Goal: Communication & Community: Share content

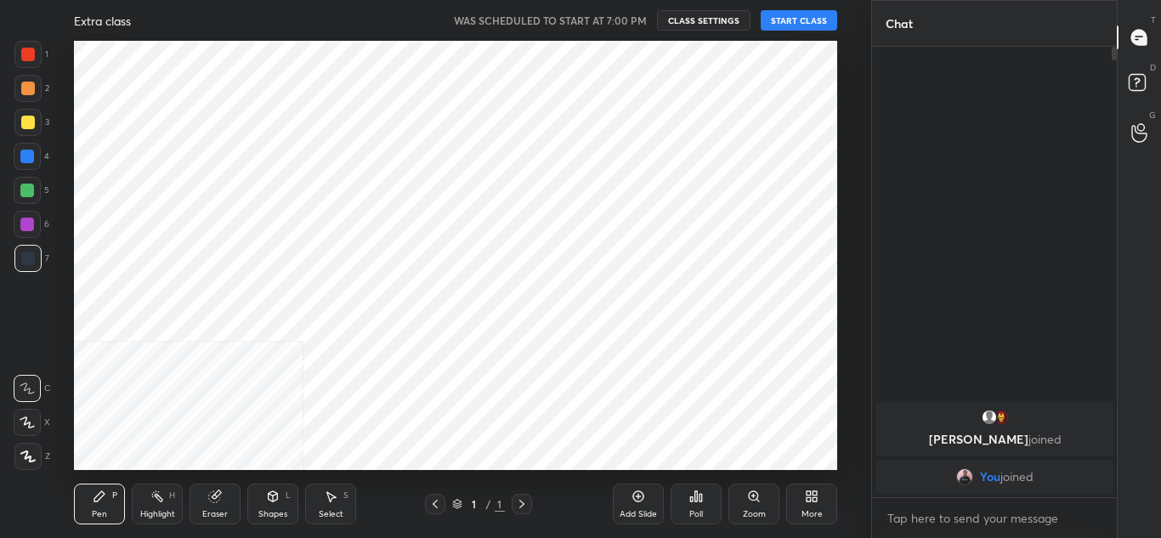
scroll to position [429, 802]
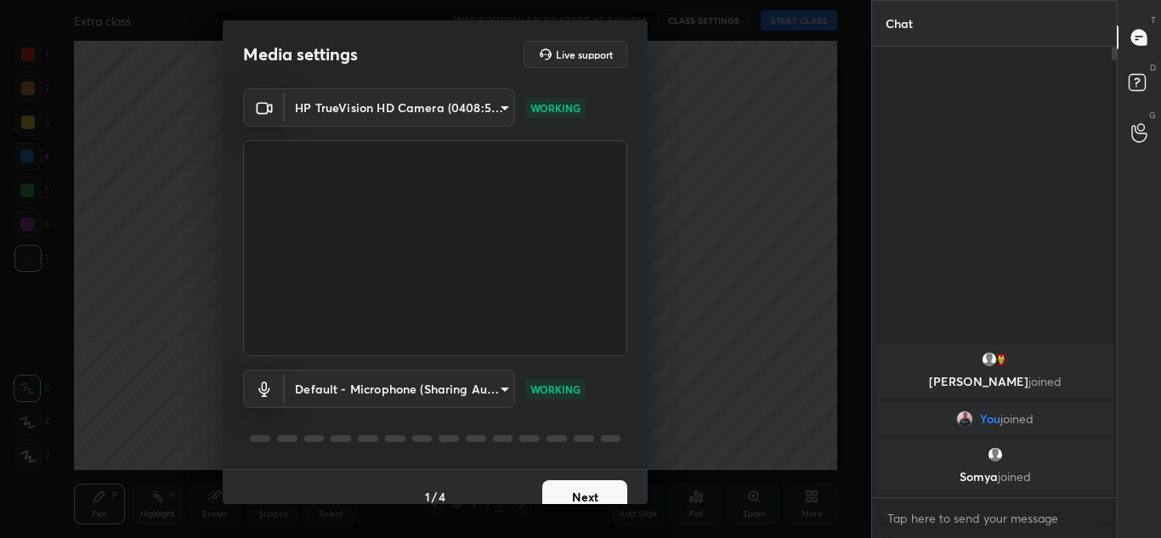
click at [575, 491] on button "Next" at bounding box center [584, 497] width 85 height 34
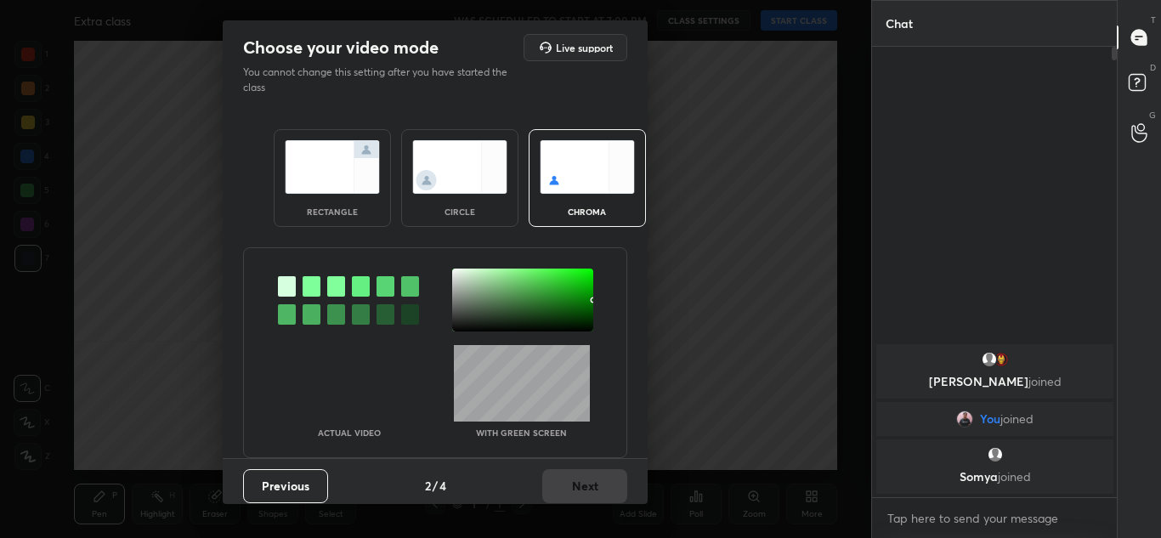
click at [332, 159] on img at bounding box center [332, 167] width 95 height 54
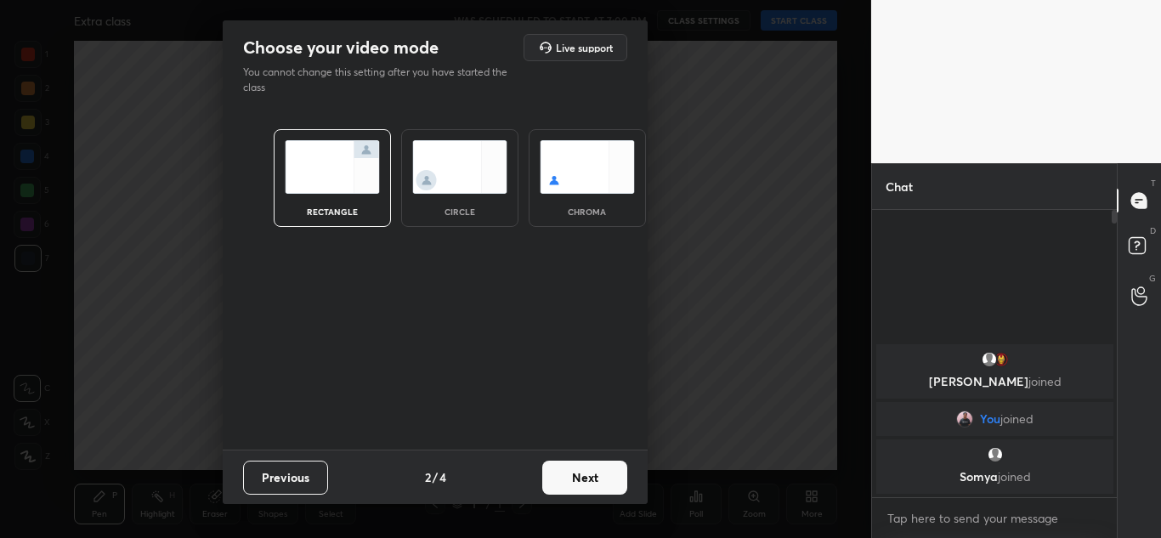
click at [579, 484] on button "Next" at bounding box center [584, 478] width 85 height 34
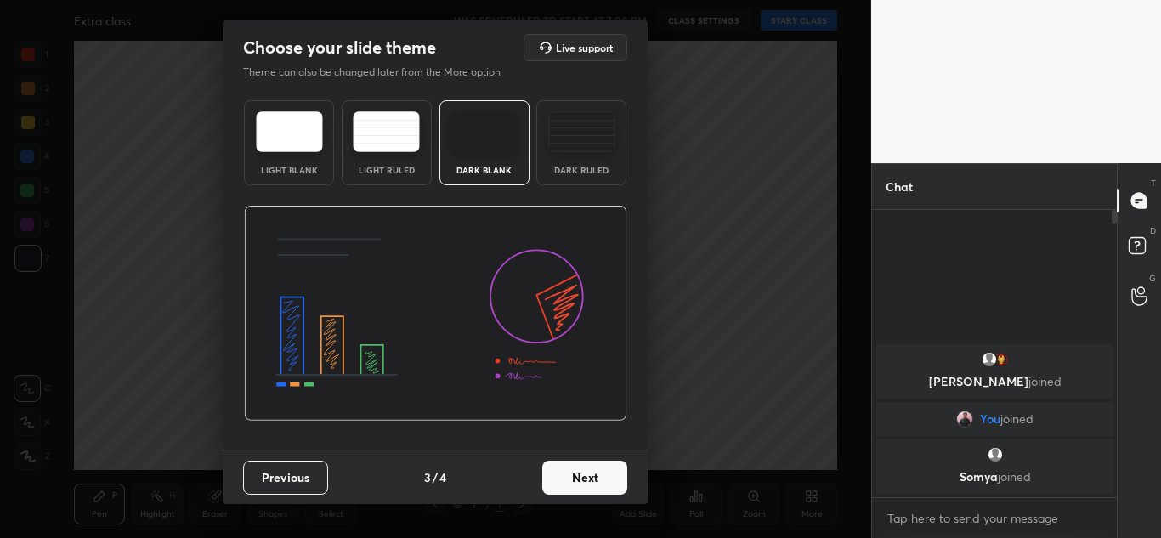
click at [579, 484] on button "Next" at bounding box center [584, 478] width 85 height 34
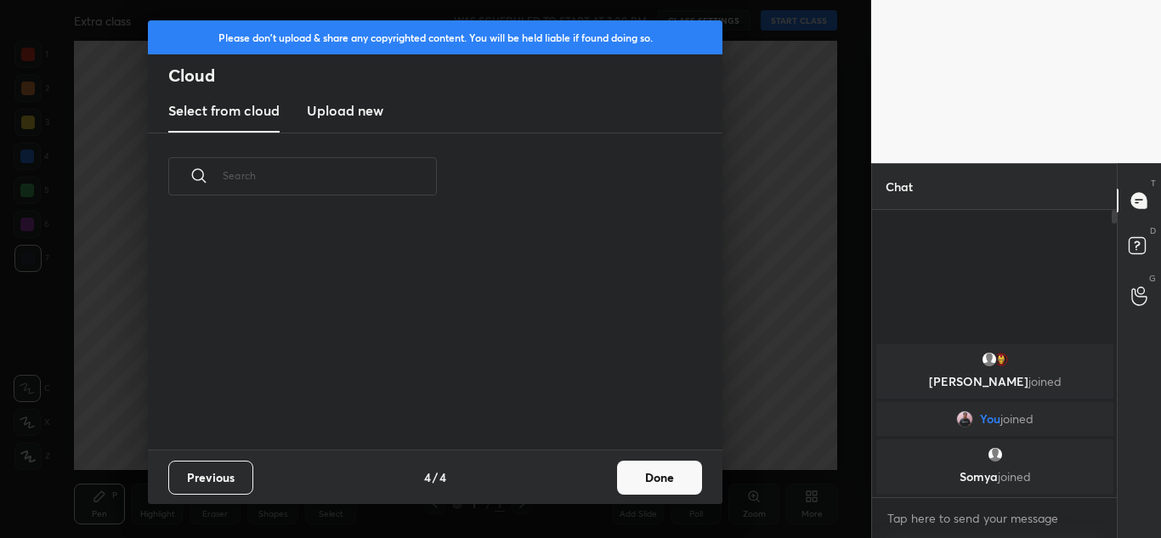
scroll to position [229, 545]
click at [662, 483] on button "Done" at bounding box center [659, 478] width 85 height 34
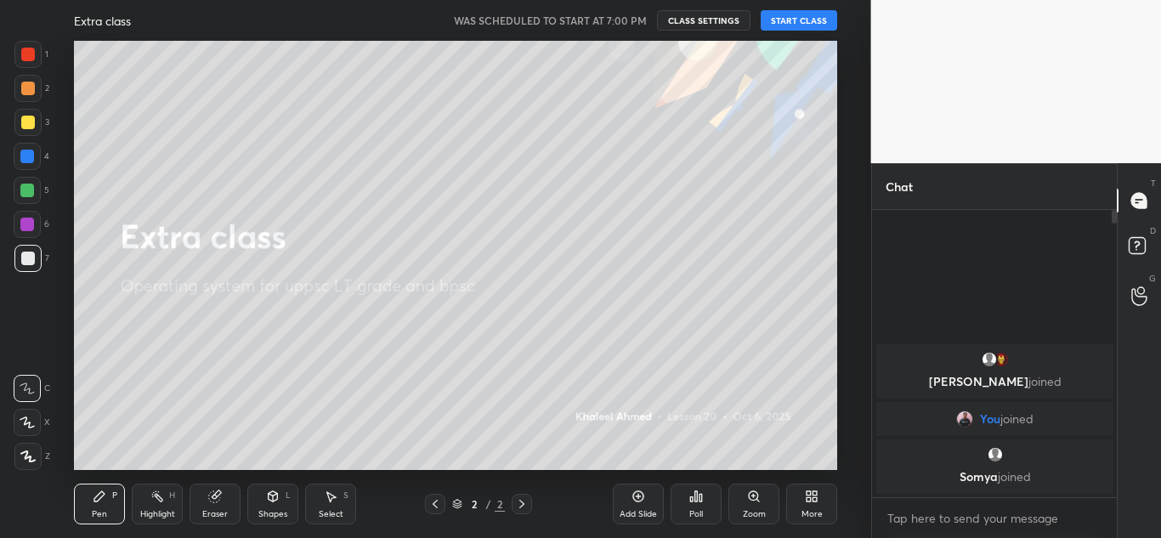
click at [813, 21] on button "START CLASS" at bounding box center [798, 20] width 76 height 20
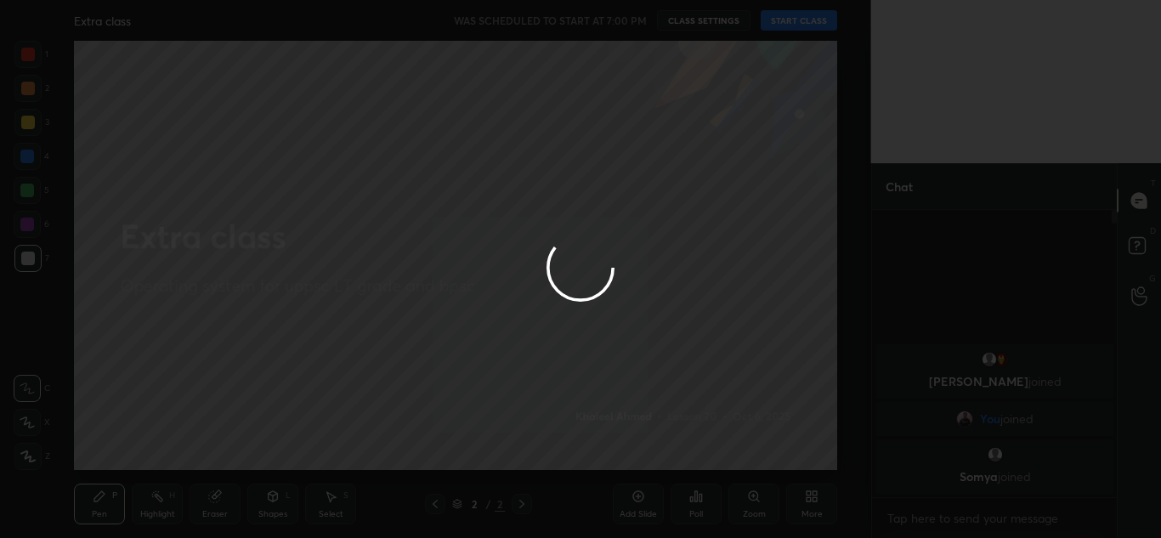
type textarea "x"
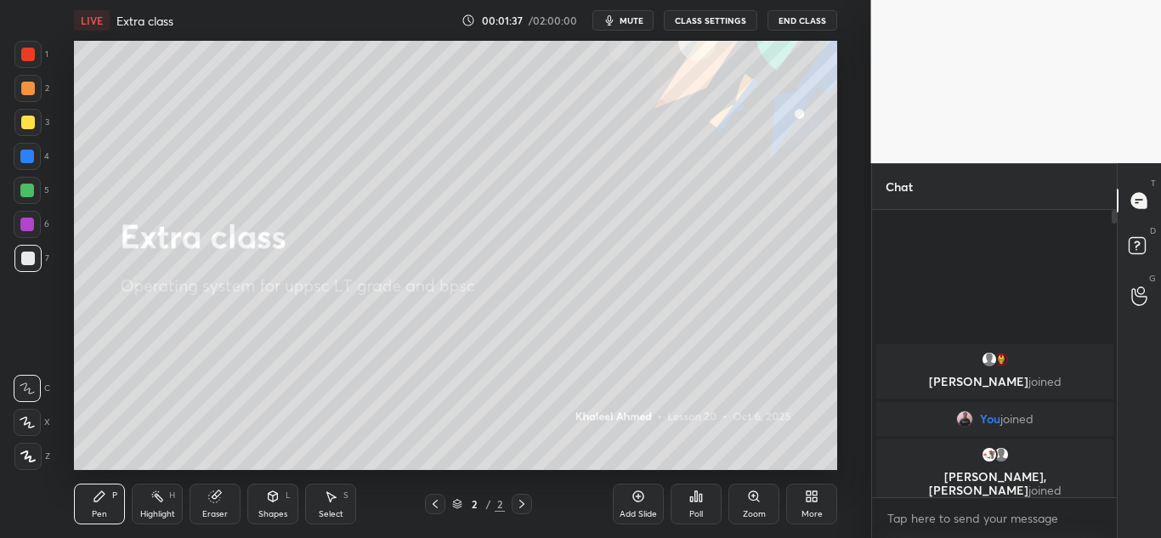
scroll to position [84538, 84165]
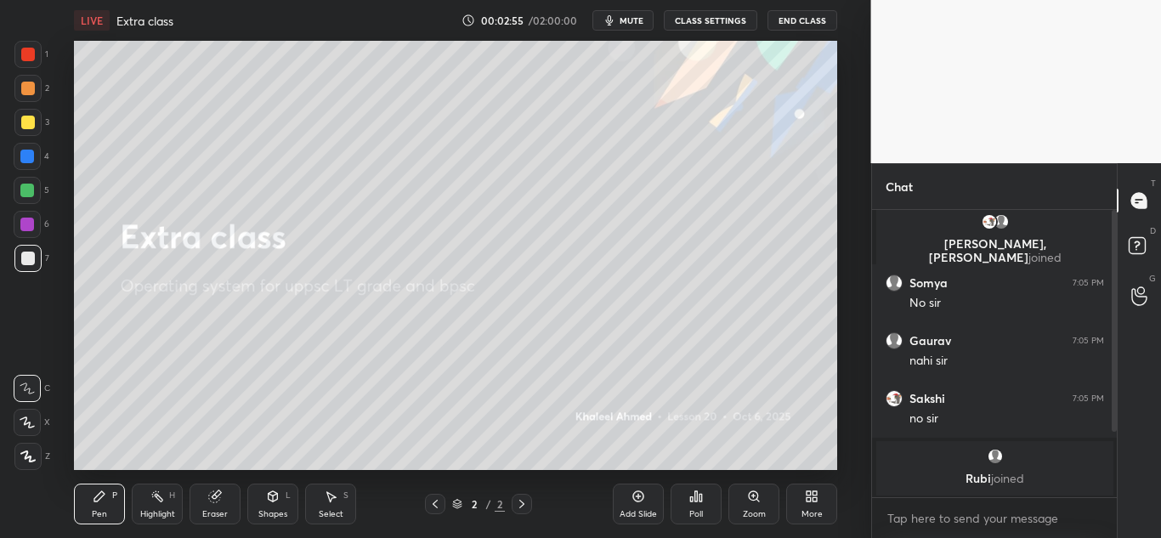
scroll to position [104, 0]
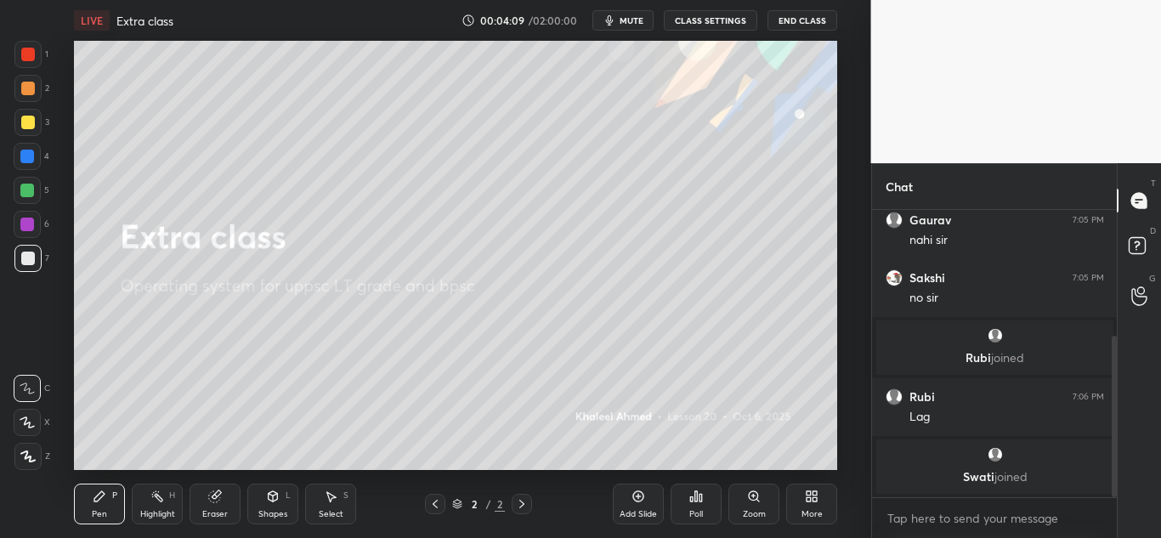
scroll to position [280, 0]
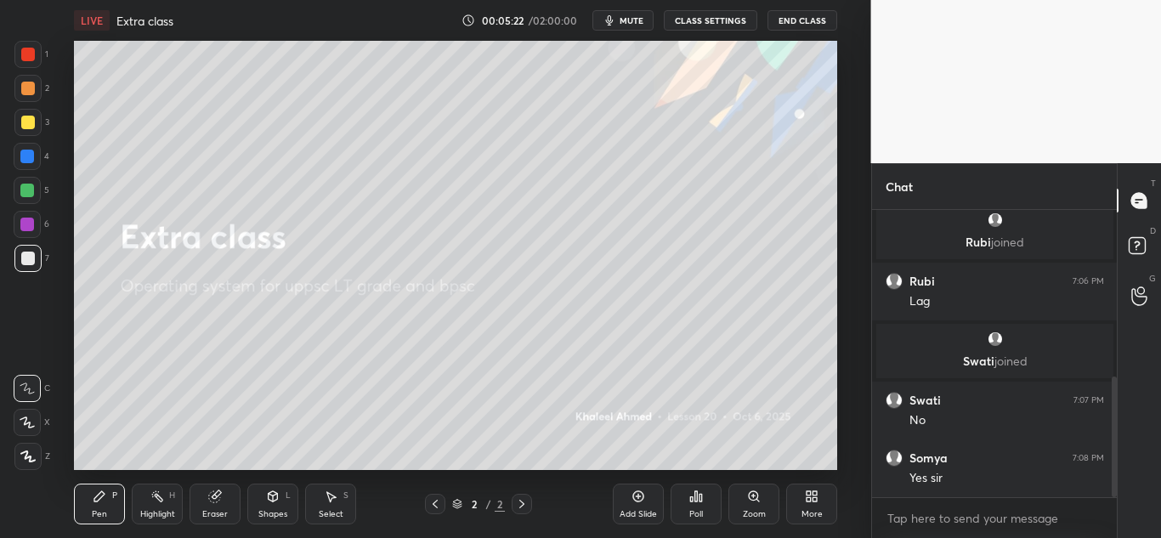
scroll to position [396, 0]
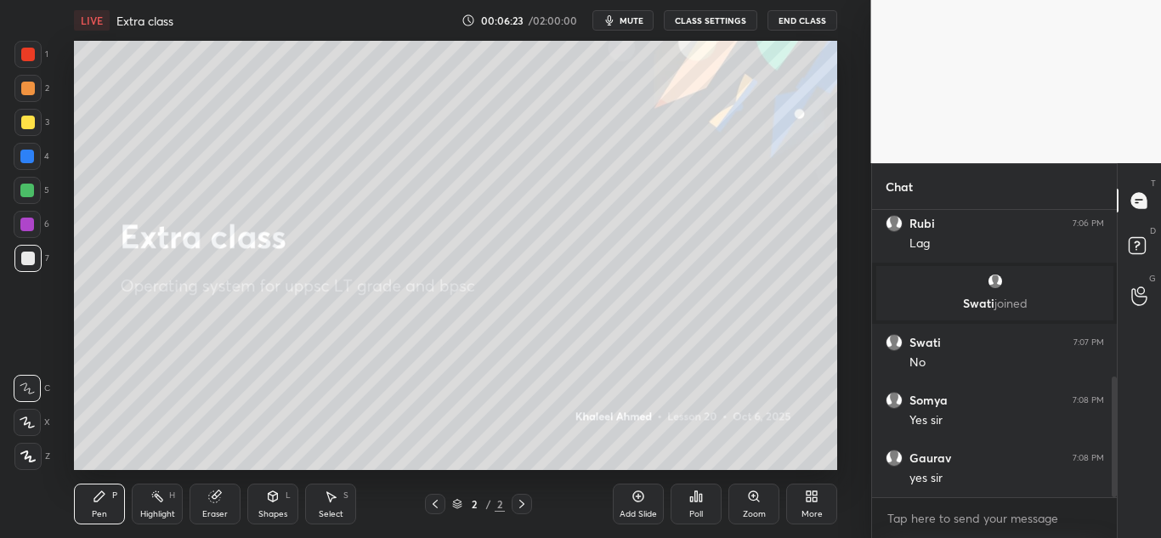
click at [816, 496] on icon at bounding box center [812, 496] width 14 height 14
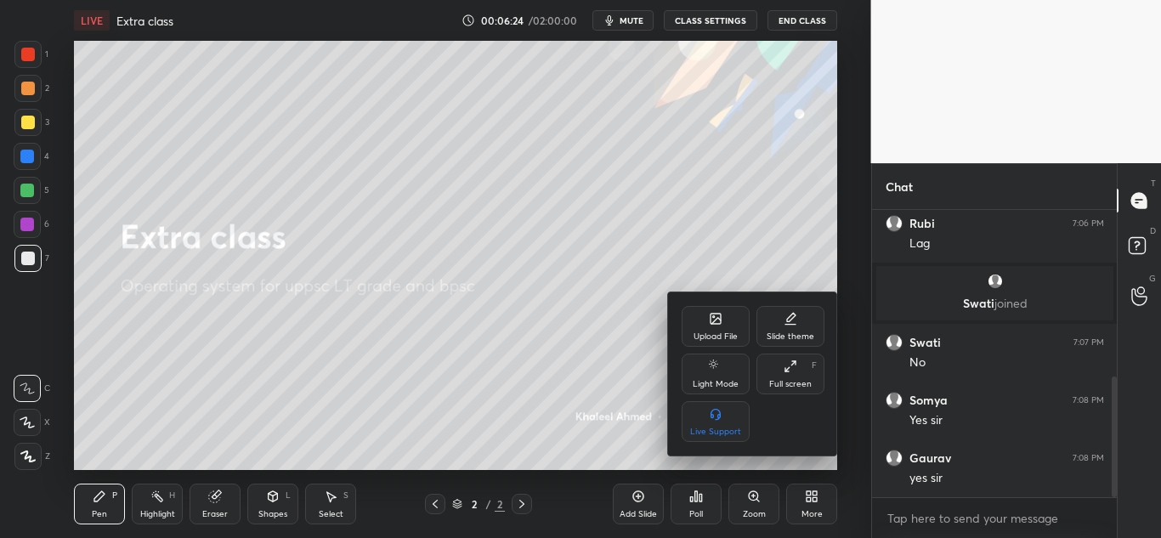
click at [709, 330] on div "Upload File" at bounding box center [715, 326] width 68 height 41
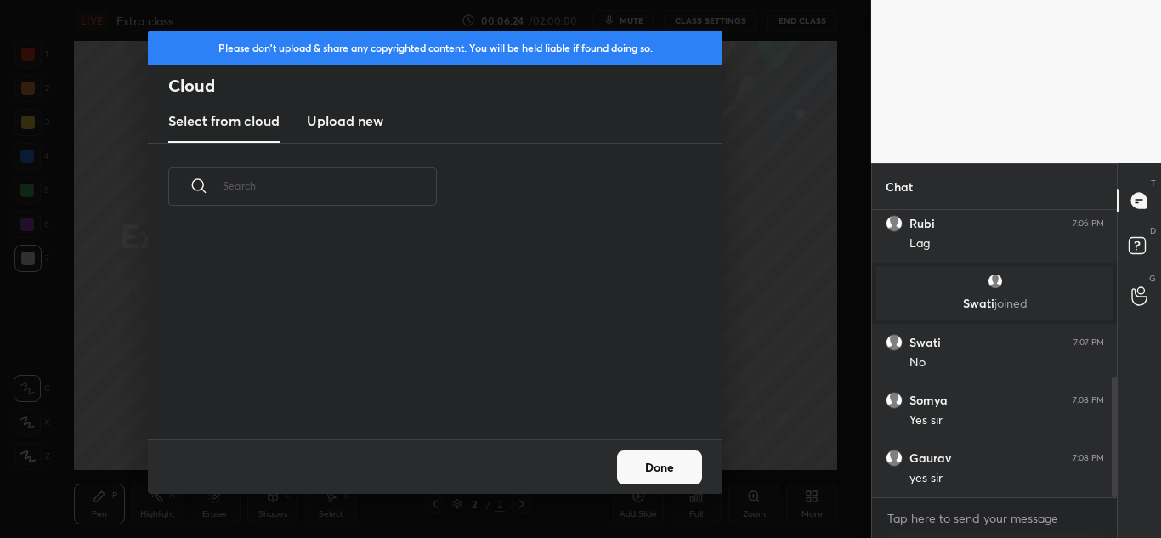
scroll to position [209, 545]
click at [353, 118] on h3 "Upload new" at bounding box center [345, 120] width 76 height 20
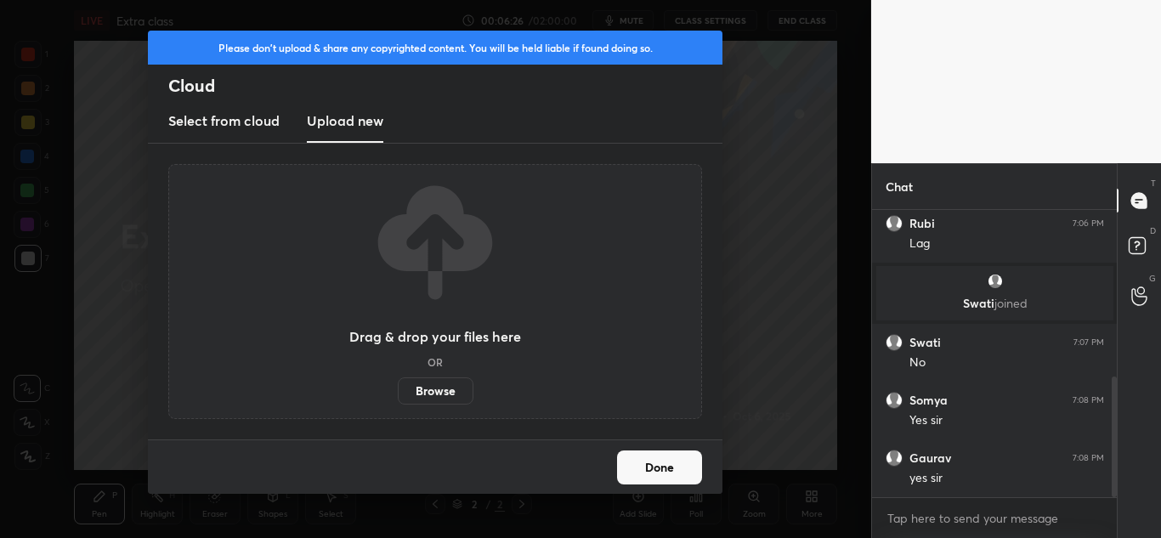
click at [443, 389] on label "Browse" at bounding box center [436, 390] width 76 height 27
click at [398, 389] on input "Browse" at bounding box center [398, 390] width 0 height 27
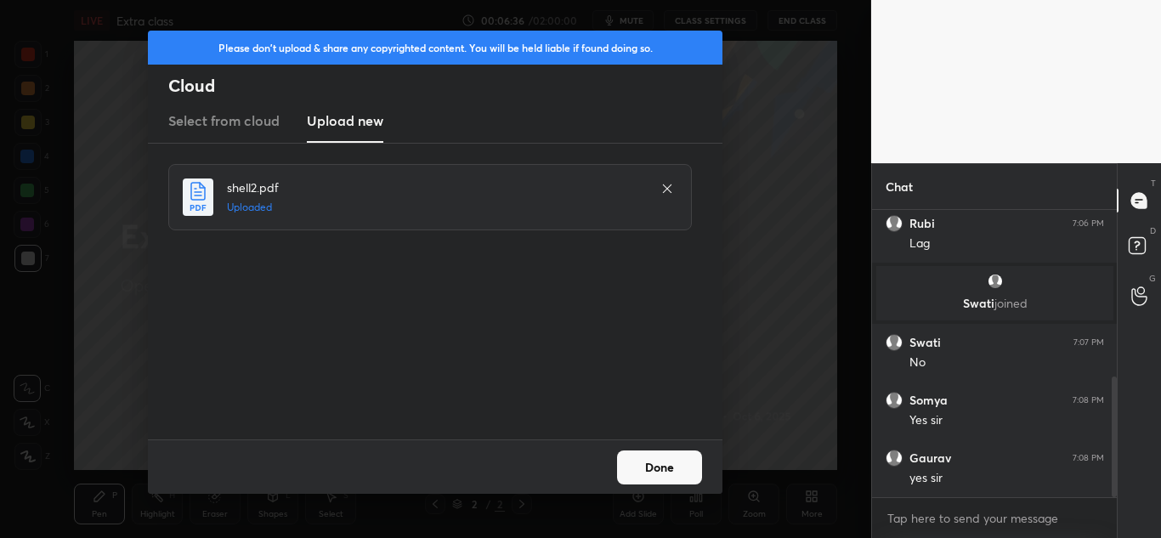
click at [660, 461] on button "Done" at bounding box center [659, 467] width 85 height 34
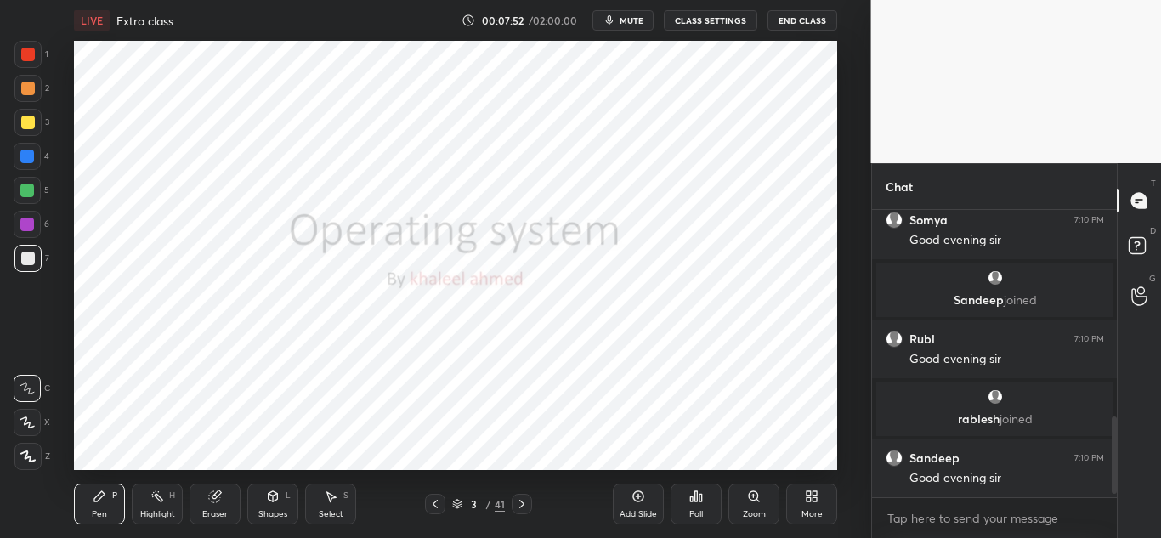
scroll to position [792, 0]
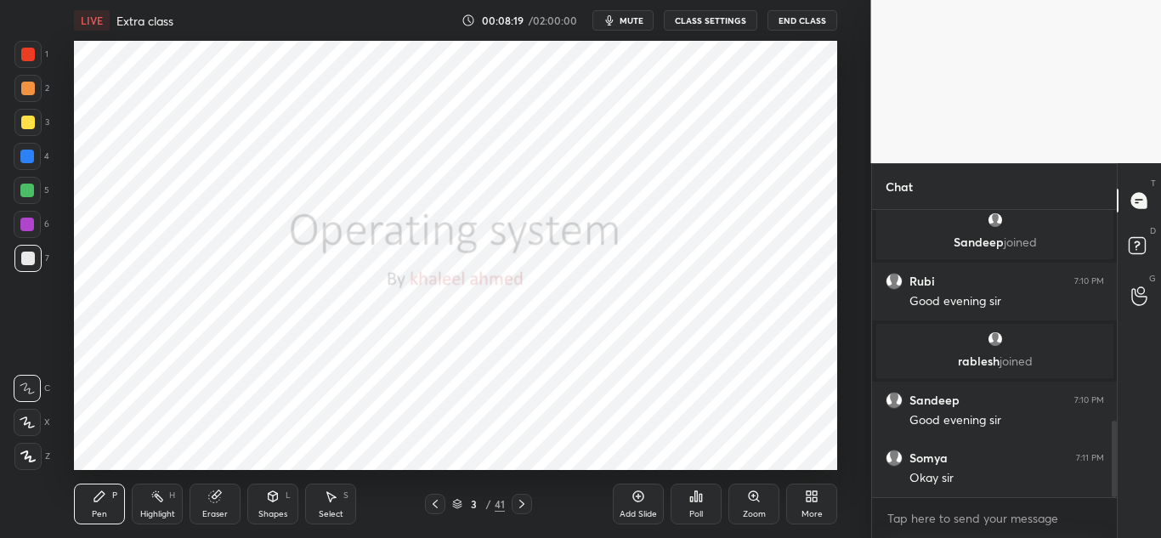
click at [523, 506] on icon at bounding box center [522, 504] width 14 height 14
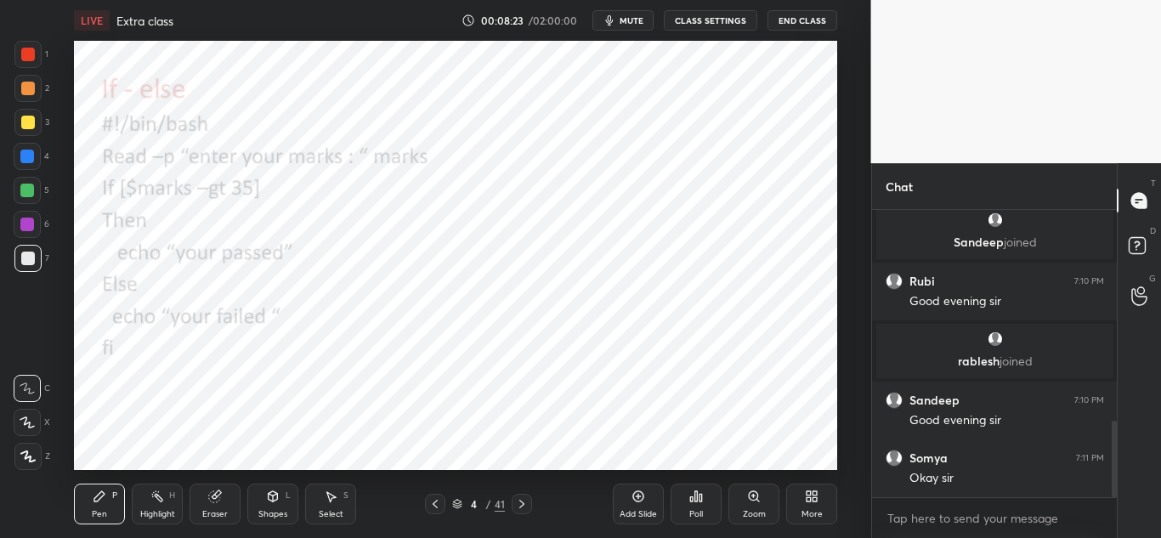
click at [25, 54] on div at bounding box center [28, 55] width 14 height 14
click at [32, 454] on icon at bounding box center [27, 456] width 15 height 12
click at [526, 505] on icon at bounding box center [522, 504] width 14 height 14
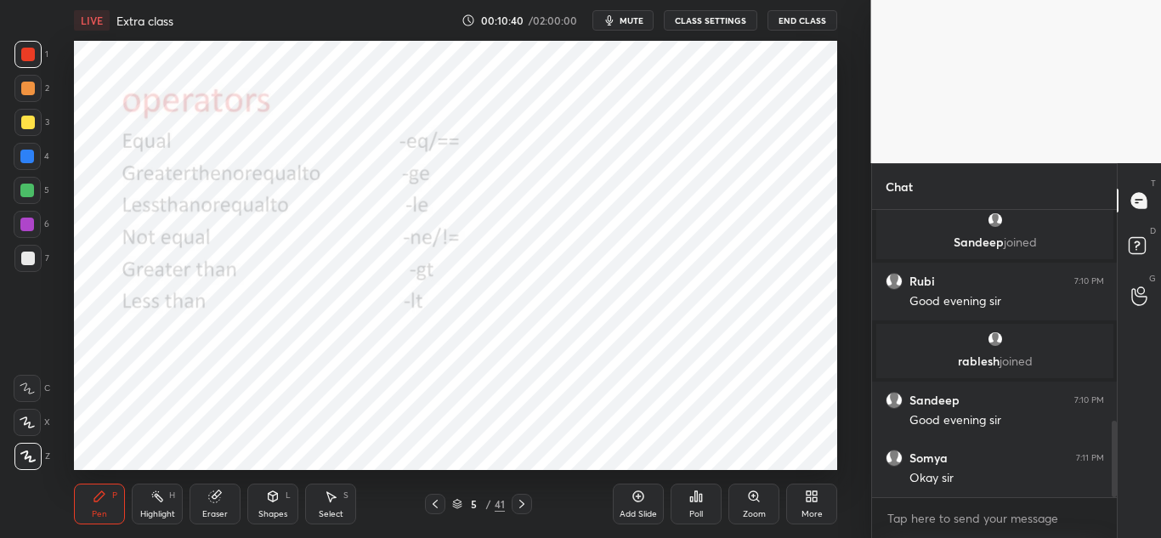
click at [526, 501] on icon at bounding box center [522, 504] width 14 height 14
click at [438, 508] on icon at bounding box center [435, 504] width 14 height 14
click at [526, 504] on icon at bounding box center [522, 504] width 14 height 14
click at [519, 505] on icon at bounding box center [522, 504] width 14 height 14
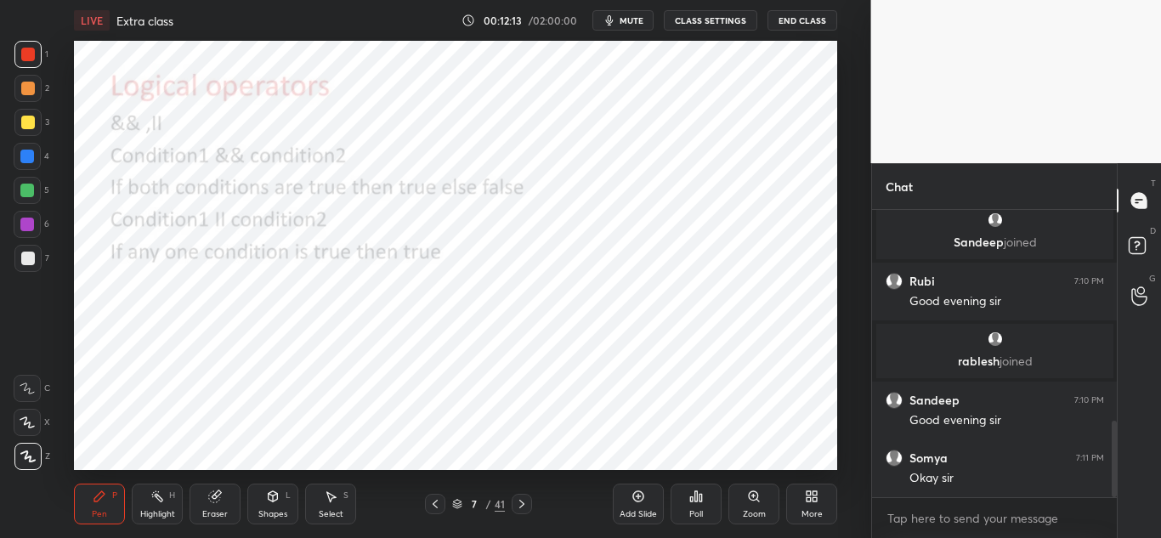
click at [528, 500] on div at bounding box center [522, 504] width 20 height 20
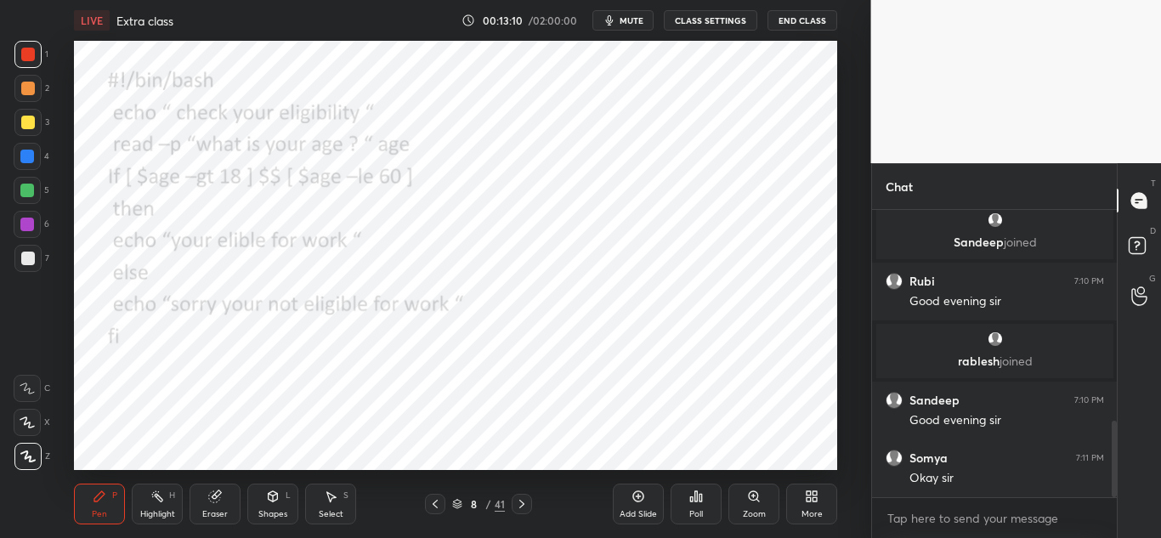
click at [439, 502] on icon at bounding box center [435, 504] width 14 height 14
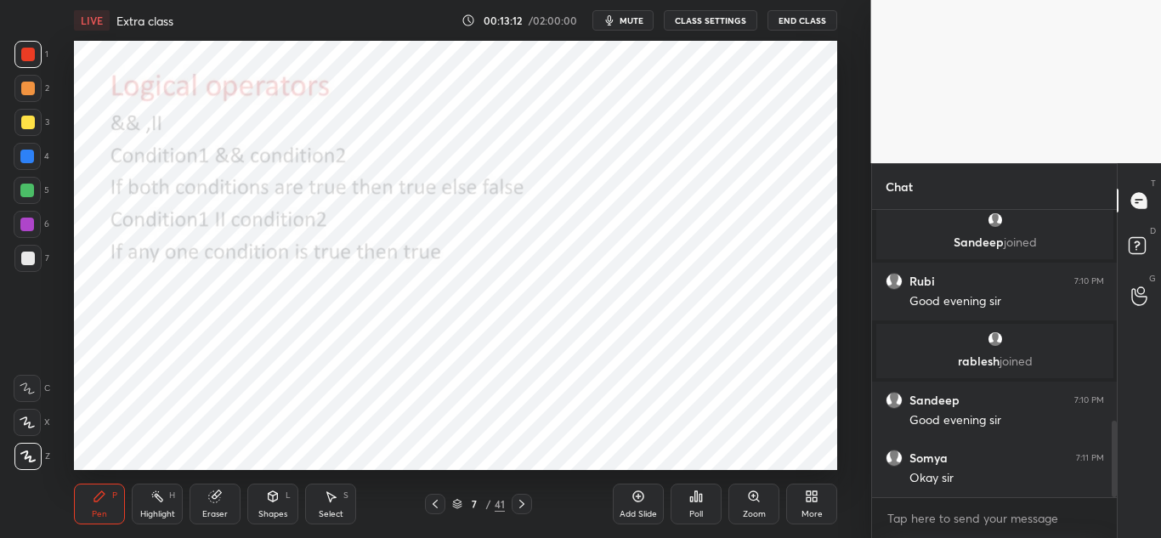
click at [522, 499] on icon at bounding box center [522, 504] width 14 height 14
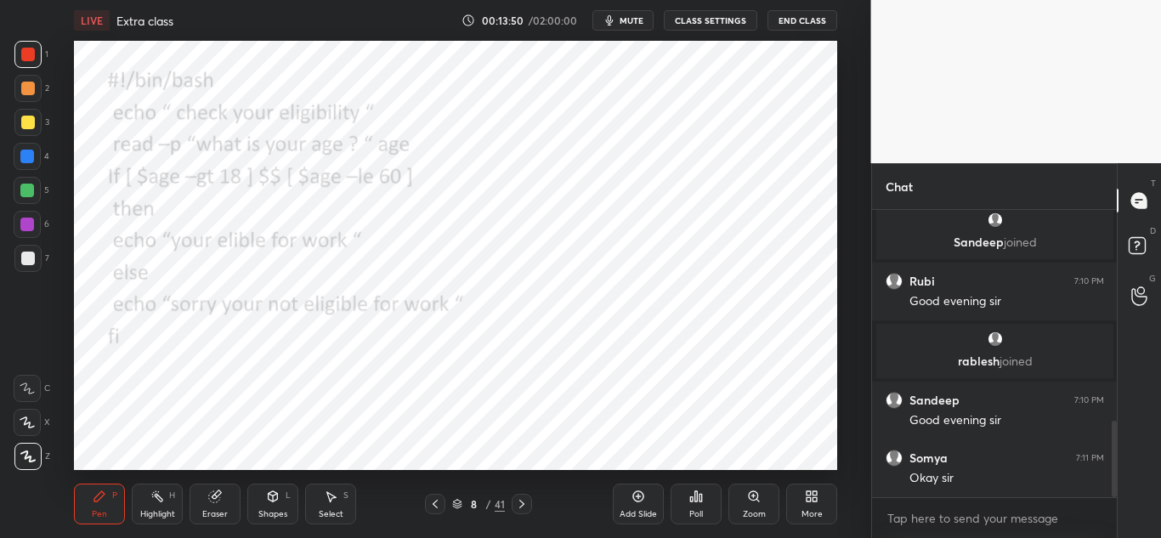
click at [523, 505] on icon at bounding box center [522, 504] width 14 height 14
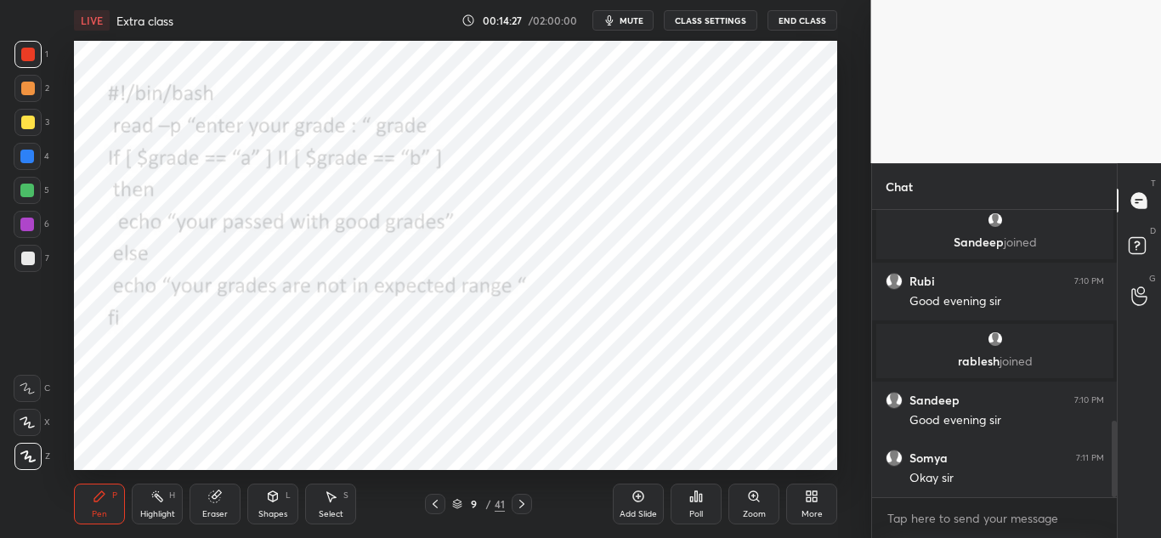
click at [523, 495] on div at bounding box center [522, 504] width 20 height 20
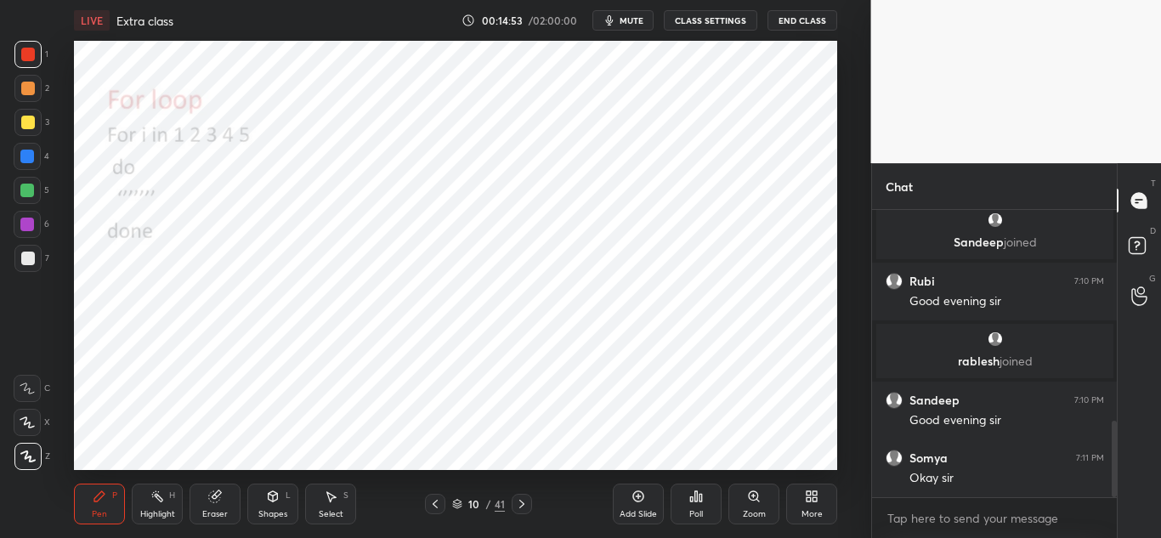
click at [526, 503] on icon at bounding box center [522, 504] width 14 height 14
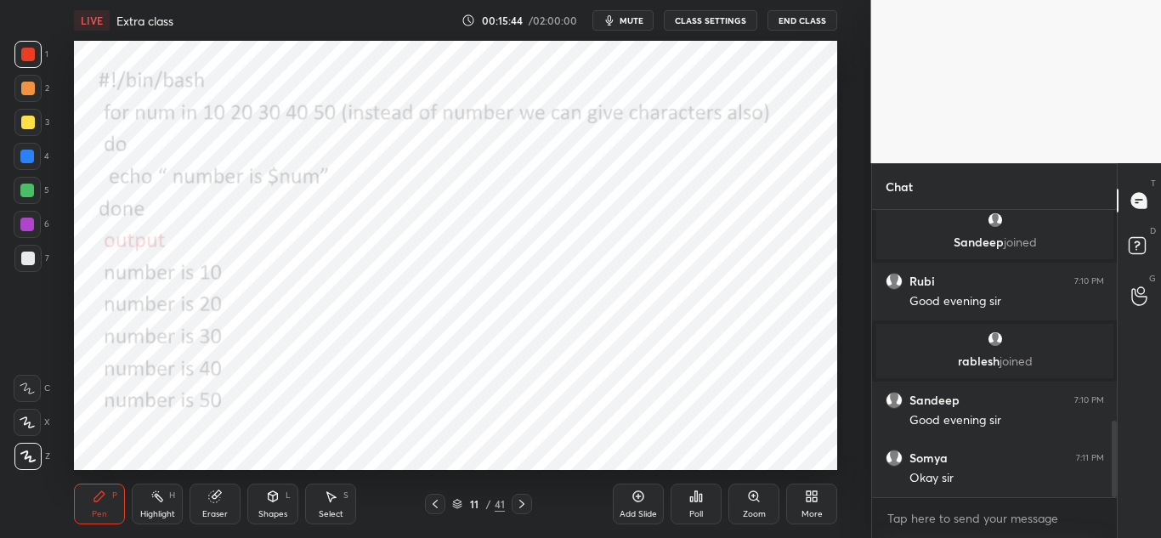
click at [523, 501] on icon at bounding box center [522, 504] width 14 height 14
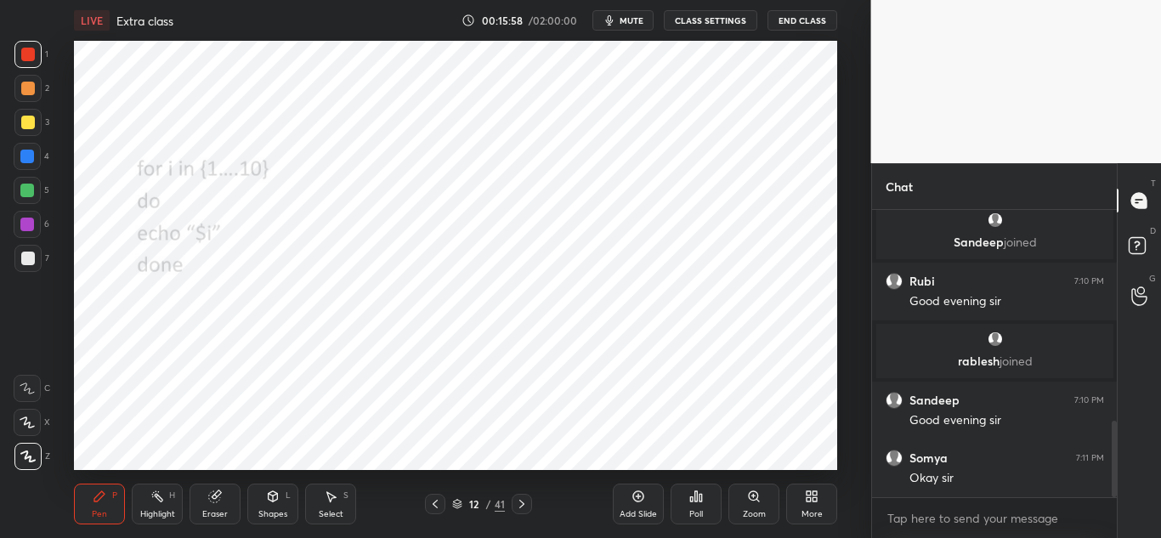
click at [435, 504] on icon at bounding box center [435, 504] width 14 height 14
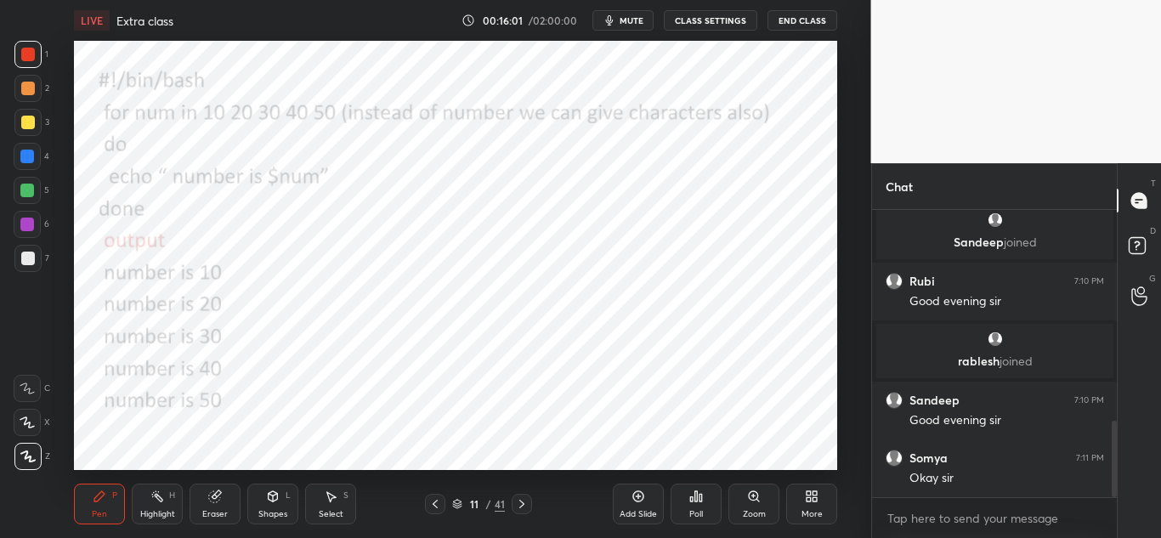
click at [522, 506] on icon at bounding box center [521, 504] width 5 height 8
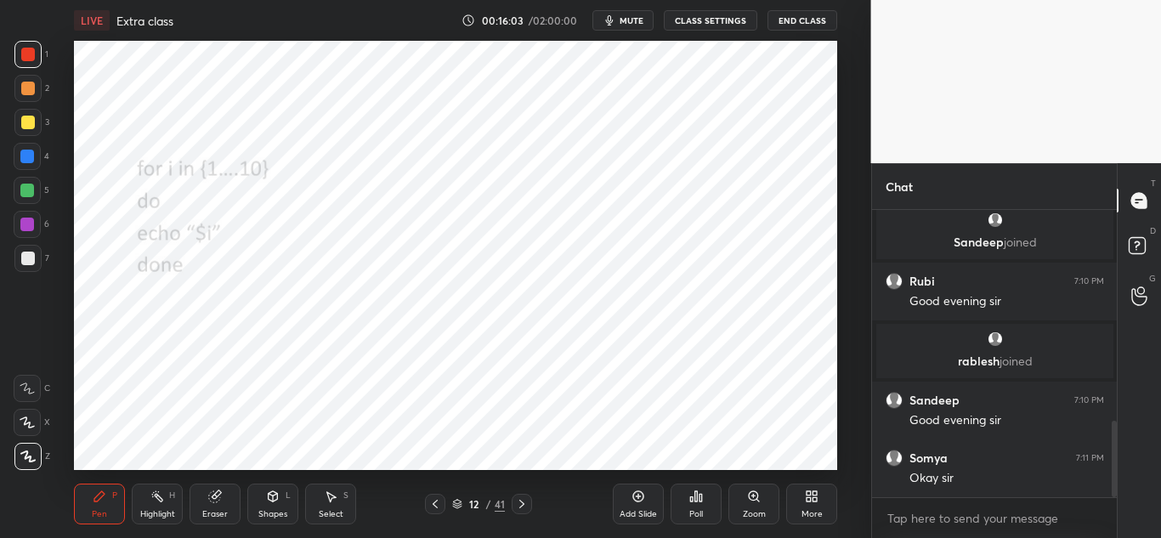
click at [524, 506] on icon at bounding box center [522, 504] width 14 height 14
click at [523, 499] on icon at bounding box center [522, 504] width 14 height 14
click at [523, 502] on icon at bounding box center [522, 504] width 14 height 14
click at [523, 498] on icon at bounding box center [522, 504] width 14 height 14
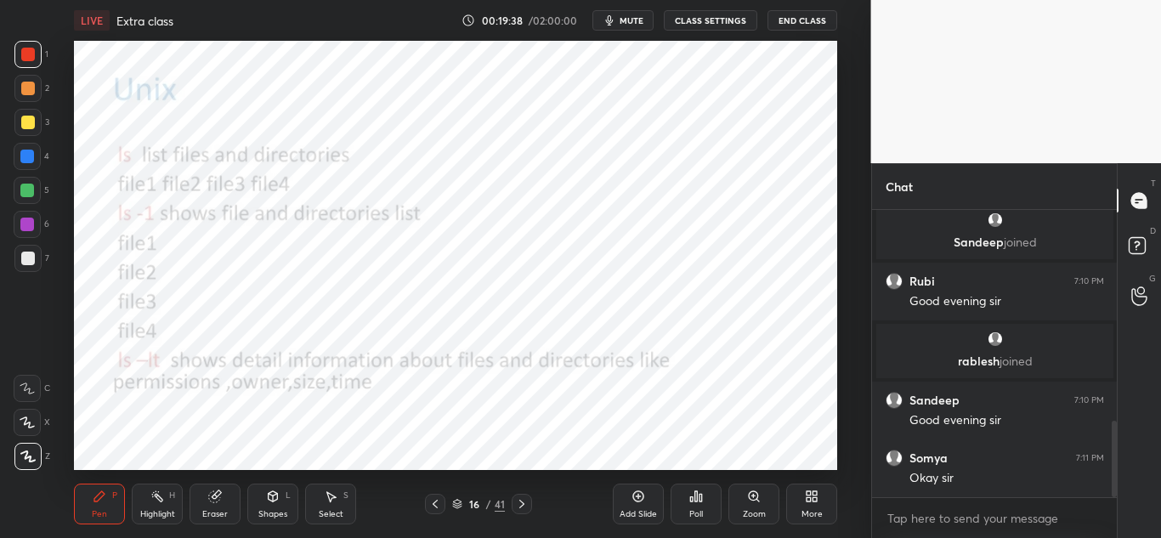
click at [524, 502] on icon at bounding box center [522, 504] width 14 height 14
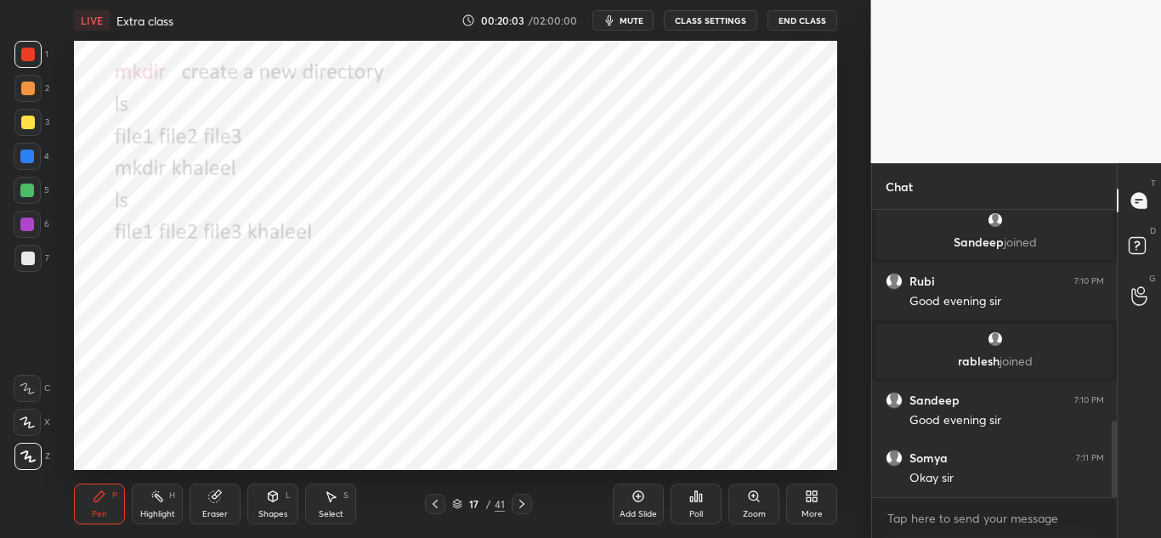
click at [524, 502] on icon at bounding box center [522, 504] width 14 height 14
click at [434, 504] on icon at bounding box center [435, 504] width 14 height 14
click at [523, 505] on icon at bounding box center [521, 504] width 5 height 8
click at [523, 501] on icon at bounding box center [522, 504] width 14 height 14
click at [521, 502] on icon at bounding box center [522, 504] width 14 height 14
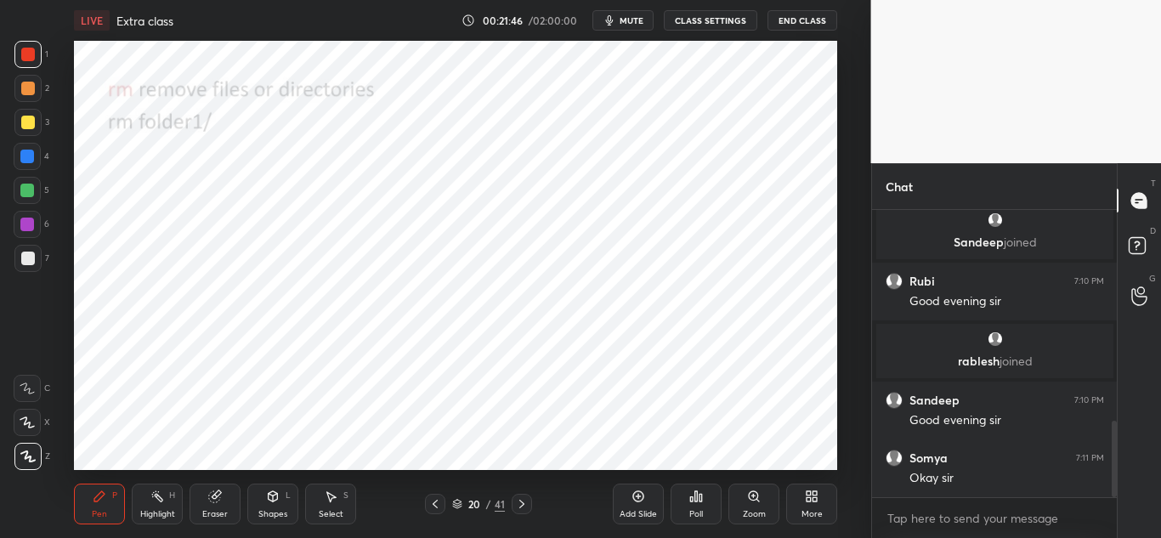
click at [523, 503] on icon at bounding box center [521, 504] width 5 height 8
click at [523, 500] on icon at bounding box center [522, 504] width 14 height 14
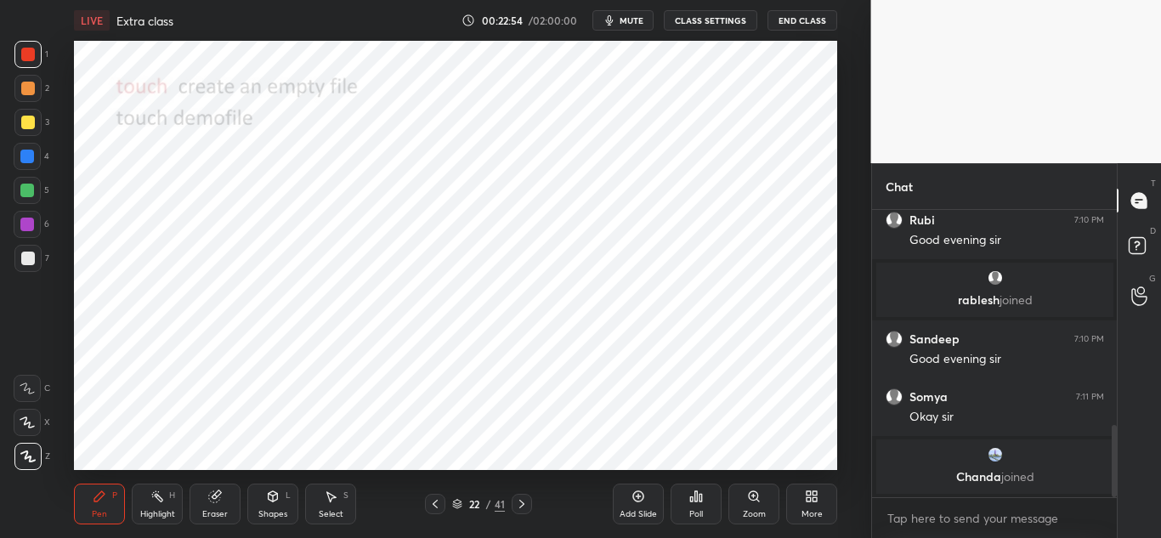
click at [523, 499] on icon at bounding box center [522, 504] width 14 height 14
click at [522, 500] on icon at bounding box center [522, 504] width 14 height 14
click at [524, 503] on icon at bounding box center [522, 504] width 14 height 14
click at [524, 497] on icon at bounding box center [522, 504] width 14 height 14
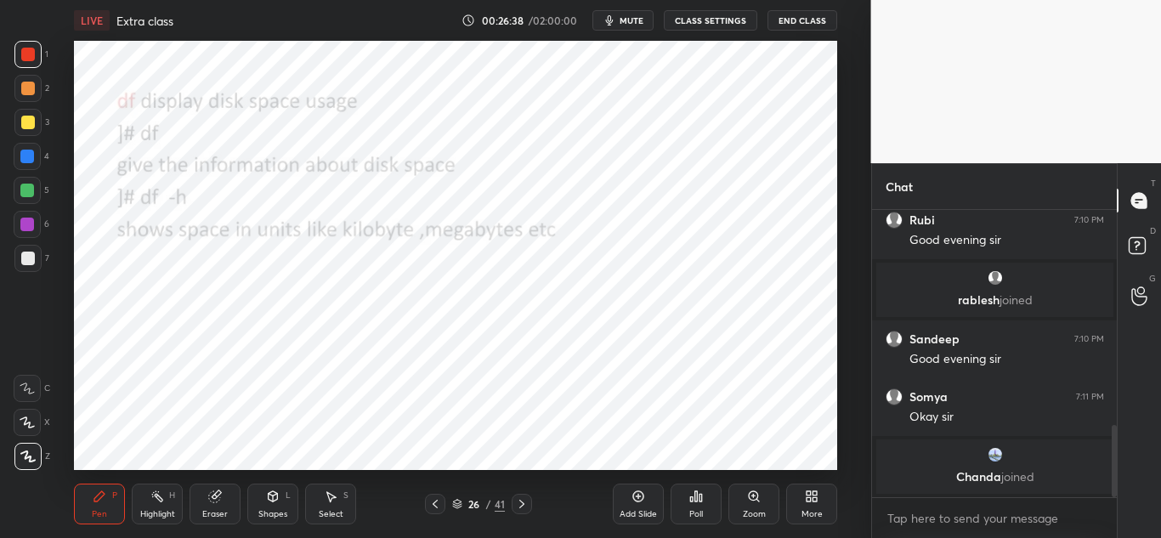
click at [521, 500] on icon at bounding box center [522, 504] width 14 height 14
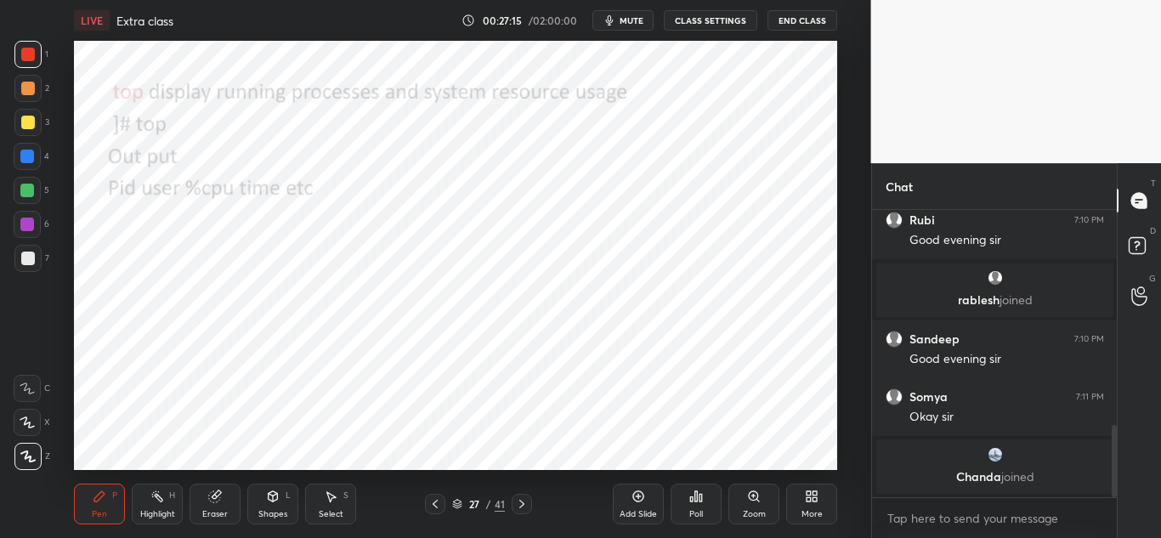
click at [523, 503] on icon at bounding box center [521, 504] width 5 height 8
click at [524, 500] on icon at bounding box center [522, 504] width 14 height 14
click at [436, 506] on icon at bounding box center [435, 504] width 14 height 14
click at [520, 500] on icon at bounding box center [521, 504] width 5 height 8
click at [526, 500] on icon at bounding box center [522, 504] width 14 height 14
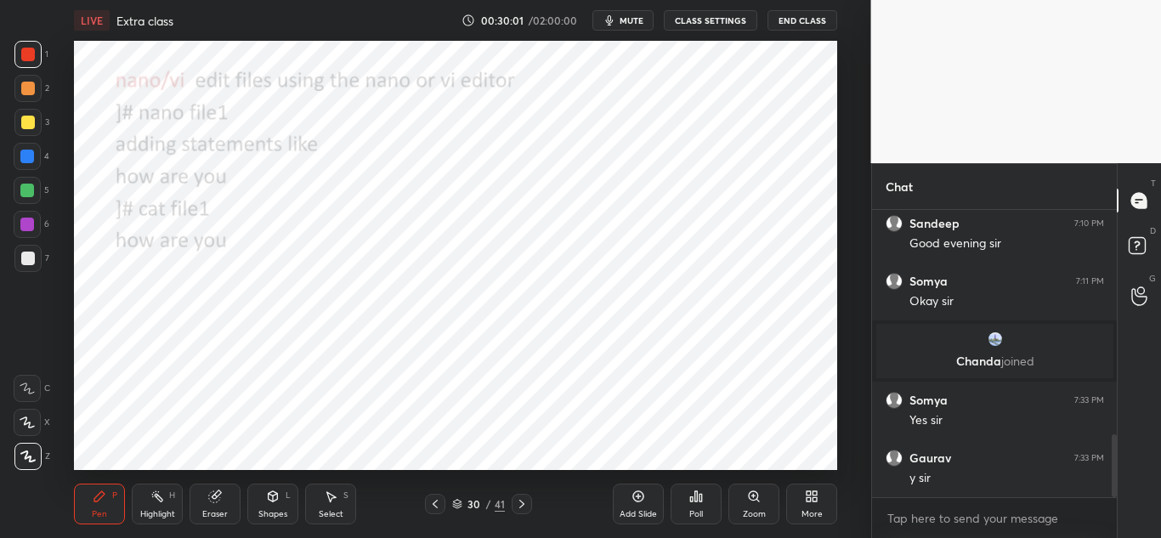
scroll to position [1016, 0]
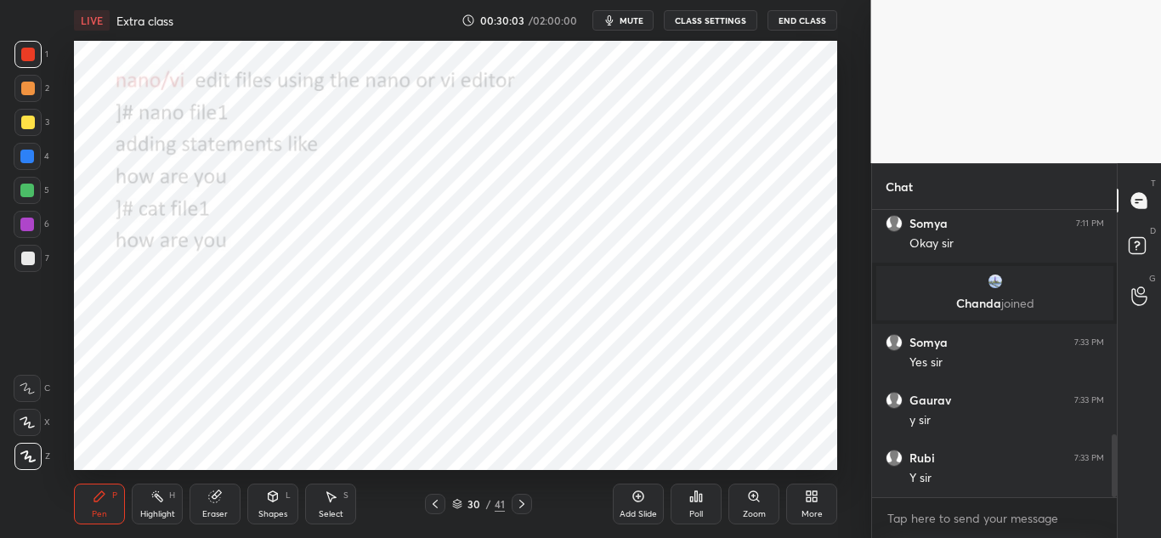
click at [630, 20] on span "mute" at bounding box center [631, 20] width 24 height 12
click at [625, 18] on span "unmute" at bounding box center [630, 20] width 37 height 12
click at [520, 496] on div at bounding box center [522, 504] width 20 height 20
click at [523, 500] on icon at bounding box center [522, 504] width 14 height 14
click at [521, 503] on icon at bounding box center [522, 504] width 14 height 14
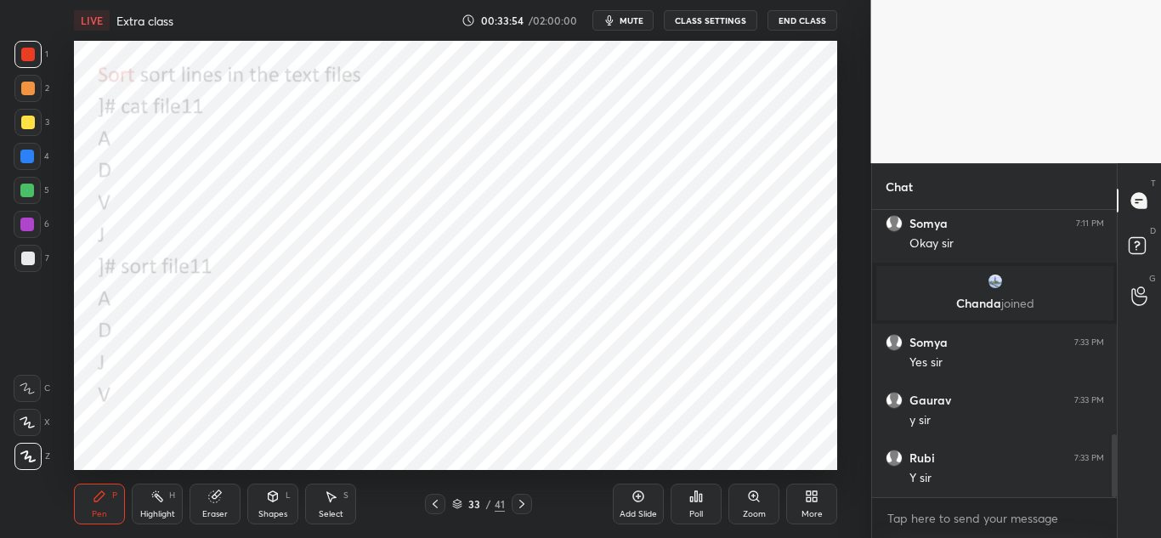
click at [431, 507] on icon at bounding box center [435, 504] width 14 height 14
click at [433, 503] on icon at bounding box center [434, 504] width 5 height 8
click at [435, 513] on div at bounding box center [435, 504] width 20 height 20
click at [517, 501] on icon at bounding box center [522, 504] width 14 height 14
click at [518, 505] on icon at bounding box center [522, 504] width 14 height 14
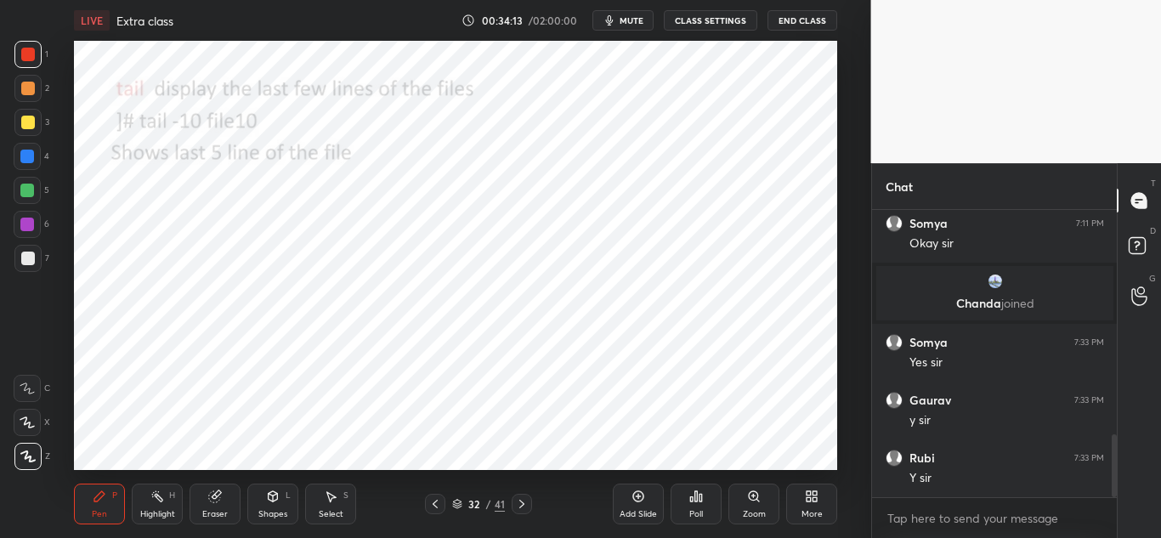
click at [521, 502] on icon at bounding box center [522, 504] width 14 height 14
click at [519, 507] on icon at bounding box center [521, 504] width 5 height 8
click at [521, 501] on icon at bounding box center [521, 504] width 5 height 8
click at [524, 506] on icon at bounding box center [522, 504] width 14 height 14
click at [522, 499] on icon at bounding box center [522, 504] width 14 height 14
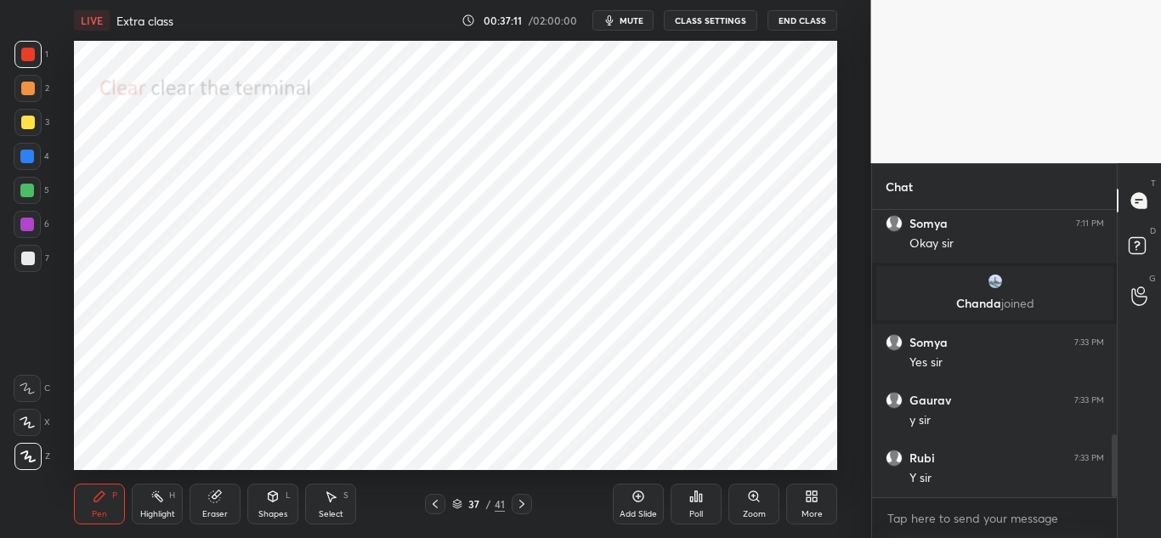
click at [525, 502] on icon at bounding box center [522, 504] width 14 height 14
click at [523, 506] on icon at bounding box center [522, 504] width 14 height 14
click at [436, 500] on icon at bounding box center [435, 504] width 14 height 14
click at [521, 501] on icon at bounding box center [521, 504] width 5 height 8
click at [526, 503] on icon at bounding box center [522, 504] width 14 height 14
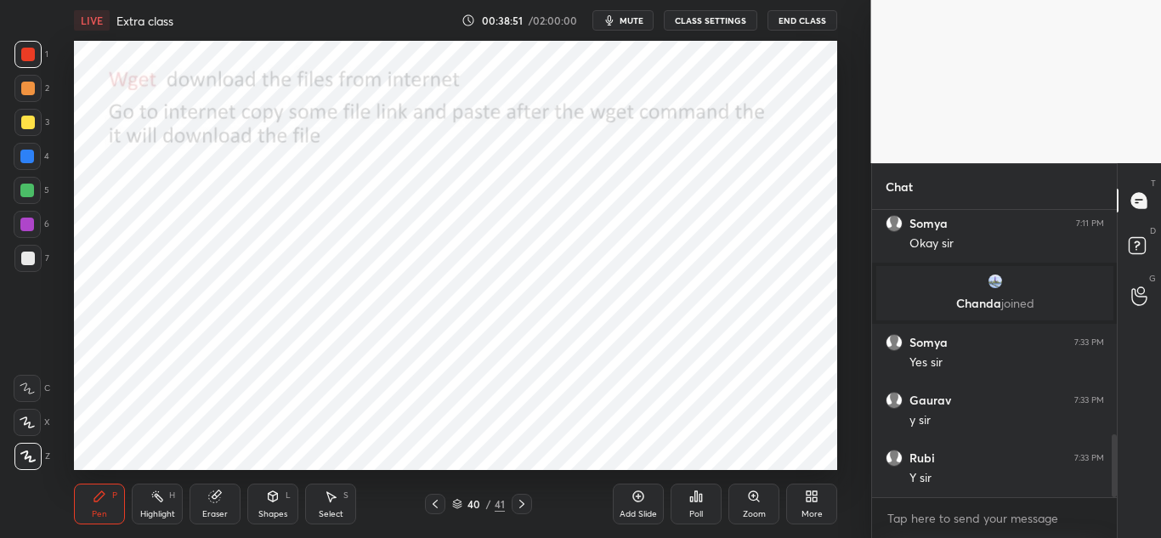
click at [522, 501] on icon at bounding box center [522, 504] width 14 height 14
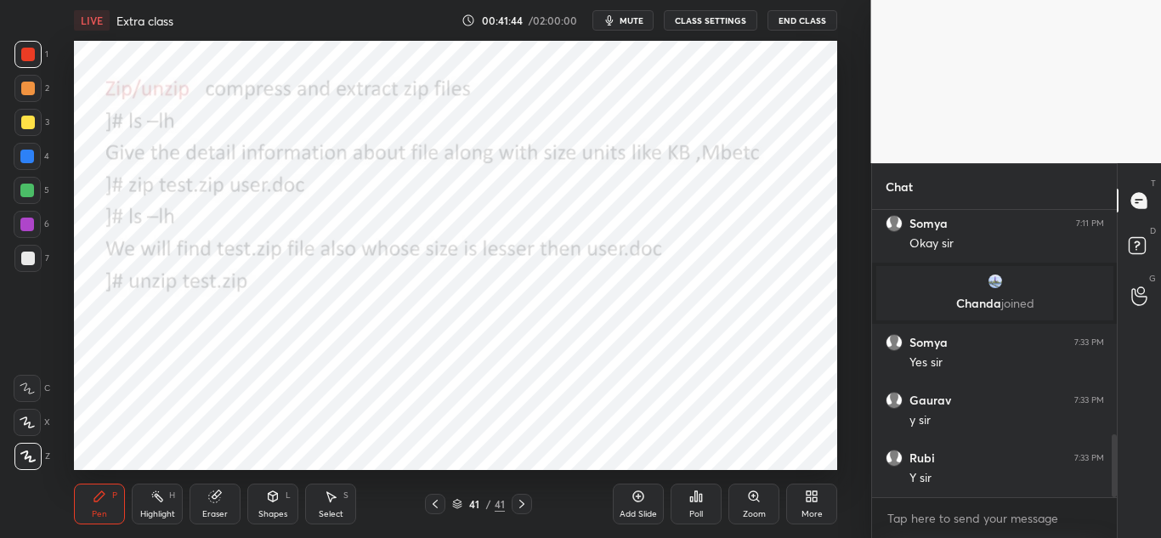
scroll to position [1074, 0]
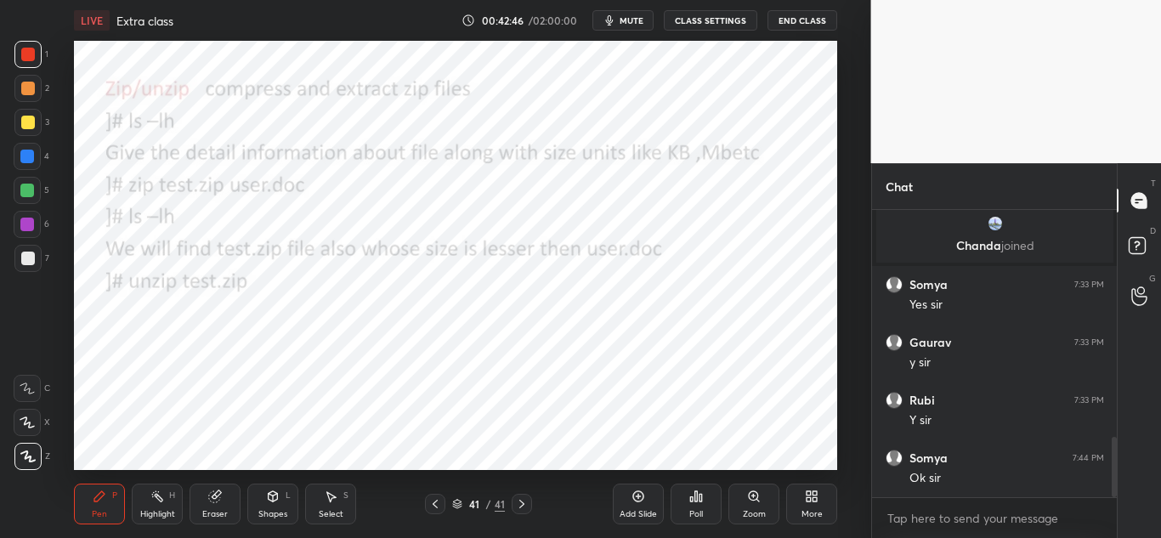
click at [642, 489] on icon at bounding box center [638, 496] width 14 height 14
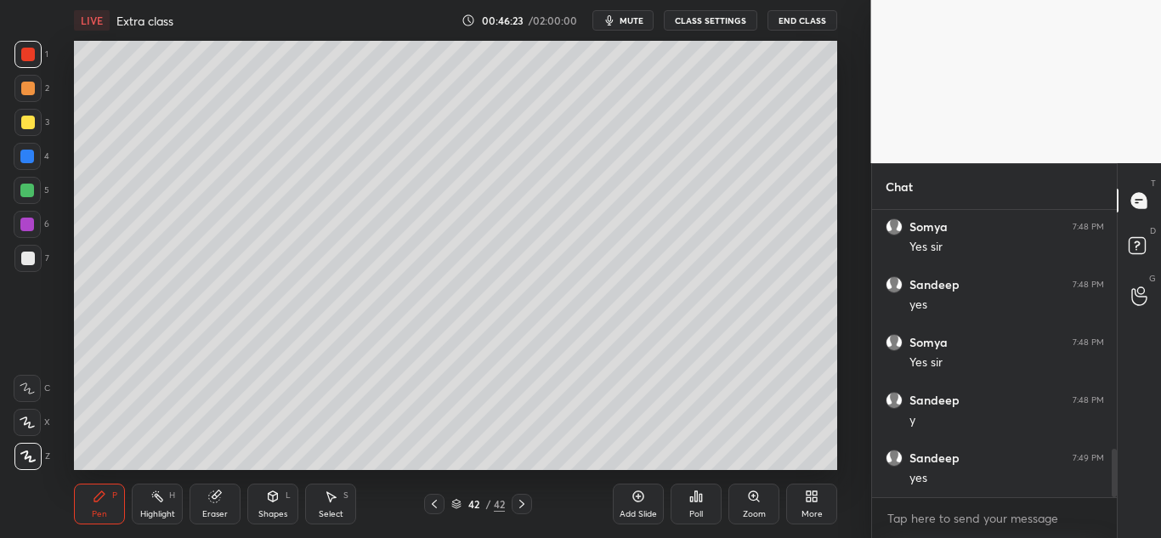
scroll to position [1421, 0]
click at [26, 192] on div at bounding box center [27, 191] width 14 height 14
click at [639, 489] on div "Add Slide" at bounding box center [638, 503] width 51 height 41
click at [219, 500] on icon at bounding box center [214, 496] width 11 height 11
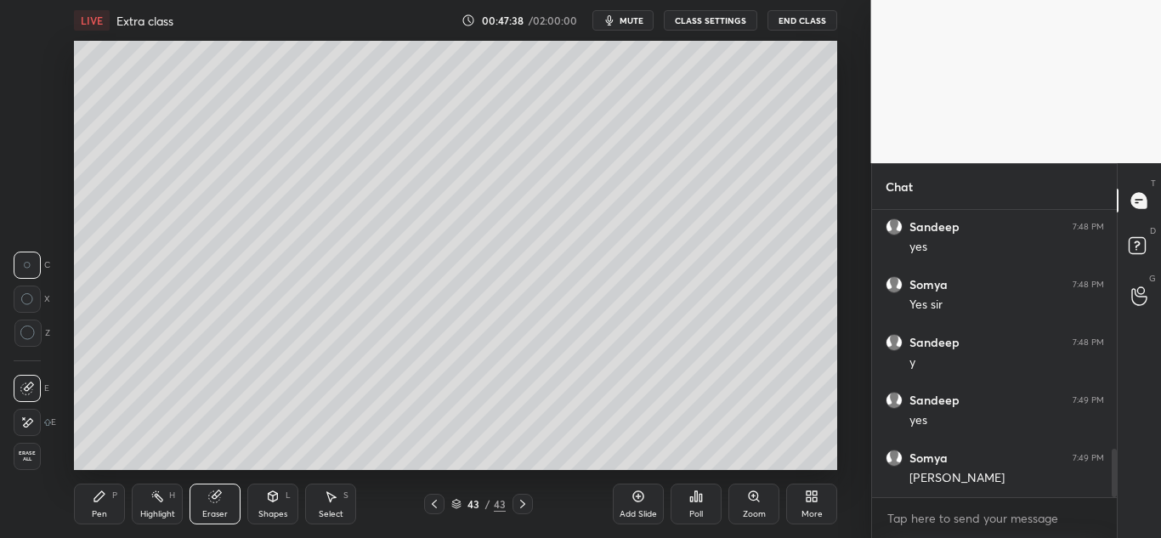
click at [98, 496] on icon at bounding box center [99, 496] width 10 height 10
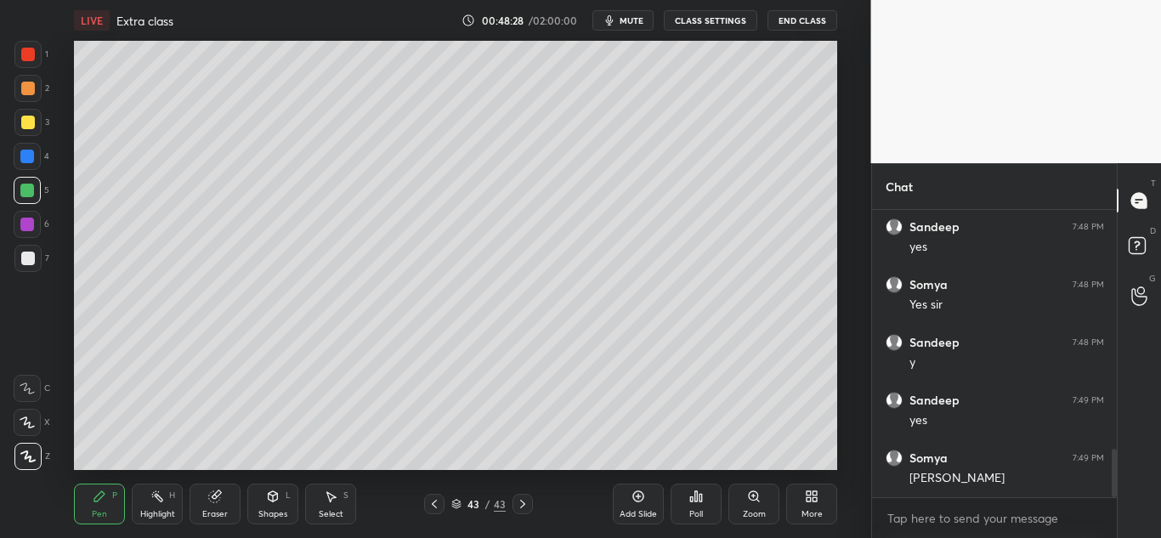
click at [23, 57] on div at bounding box center [28, 55] width 14 height 14
click at [25, 125] on div at bounding box center [28, 123] width 14 height 14
click at [29, 190] on div at bounding box center [27, 191] width 14 height 14
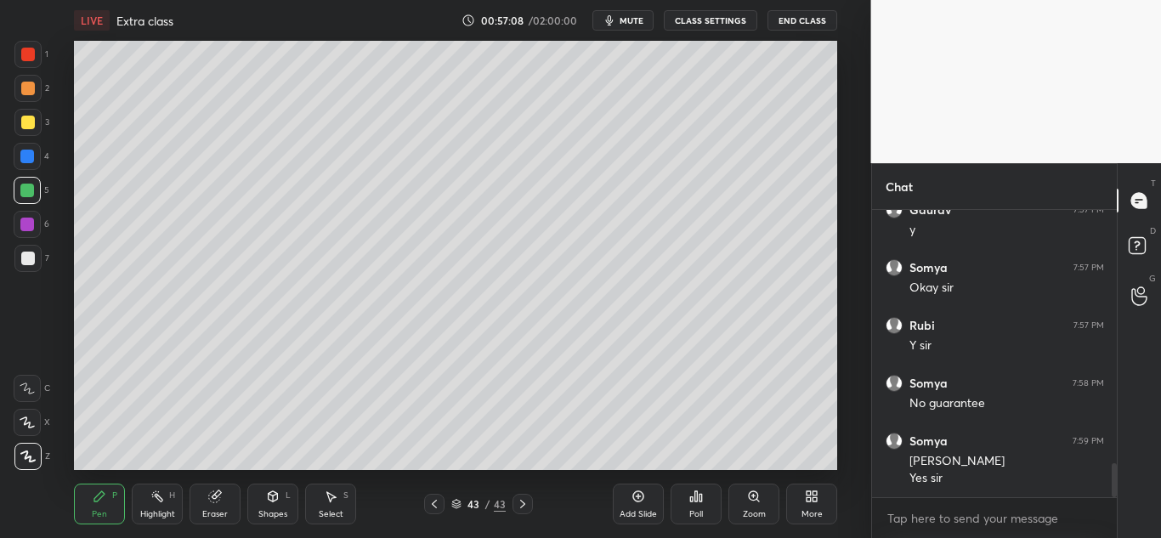
click at [436, 502] on icon at bounding box center [434, 504] width 14 height 14
click at [521, 506] on icon at bounding box center [522, 504] width 5 height 8
click at [814, 498] on icon at bounding box center [814, 499] width 4 height 4
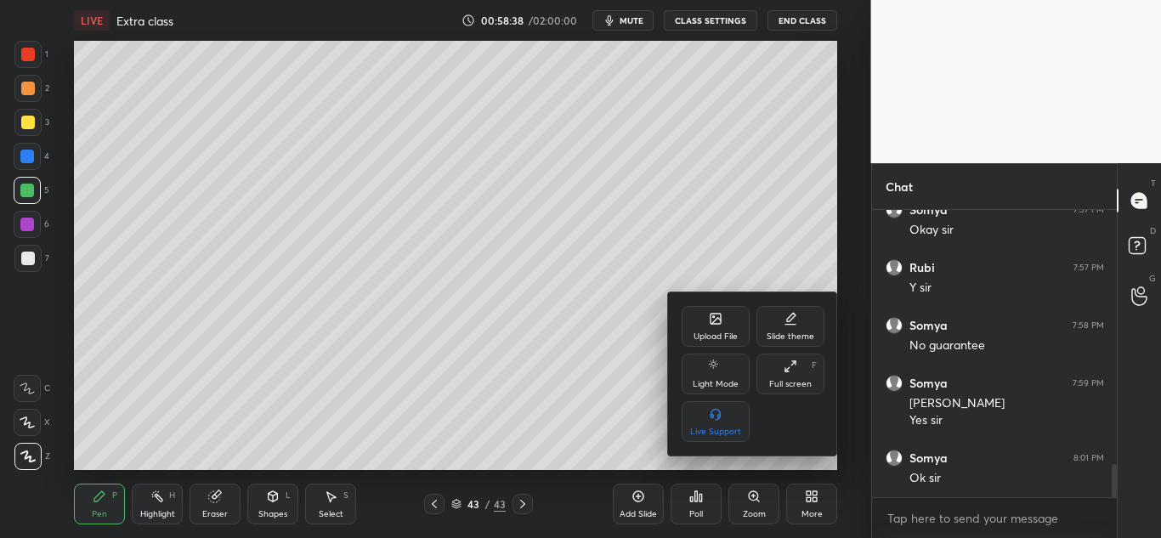
click at [725, 321] on div "Upload File" at bounding box center [715, 326] width 68 height 41
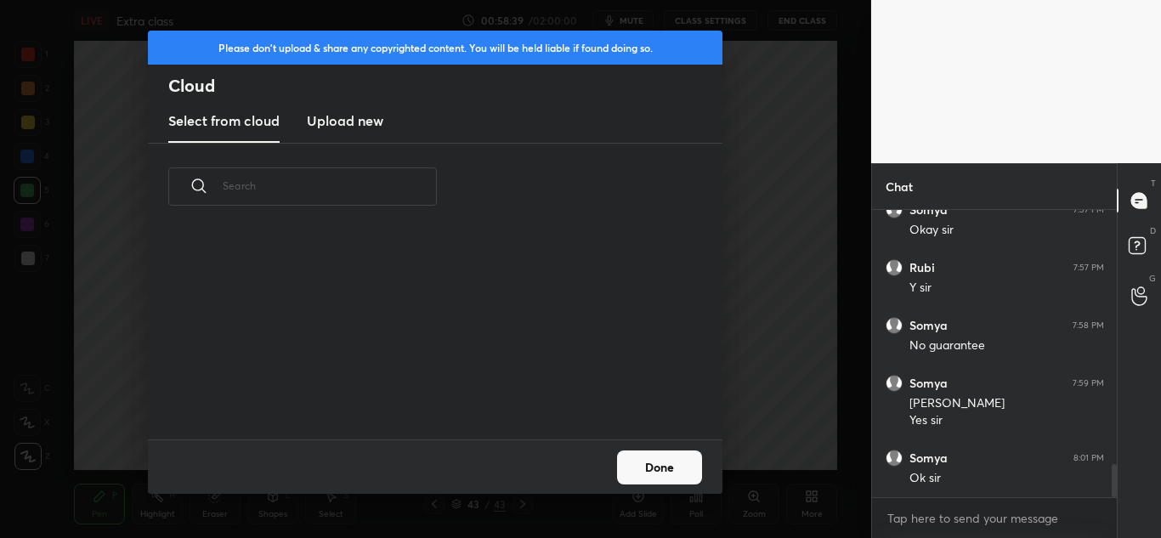
scroll to position [209, 545]
click at [350, 118] on h3 "Upload new" at bounding box center [345, 120] width 76 height 20
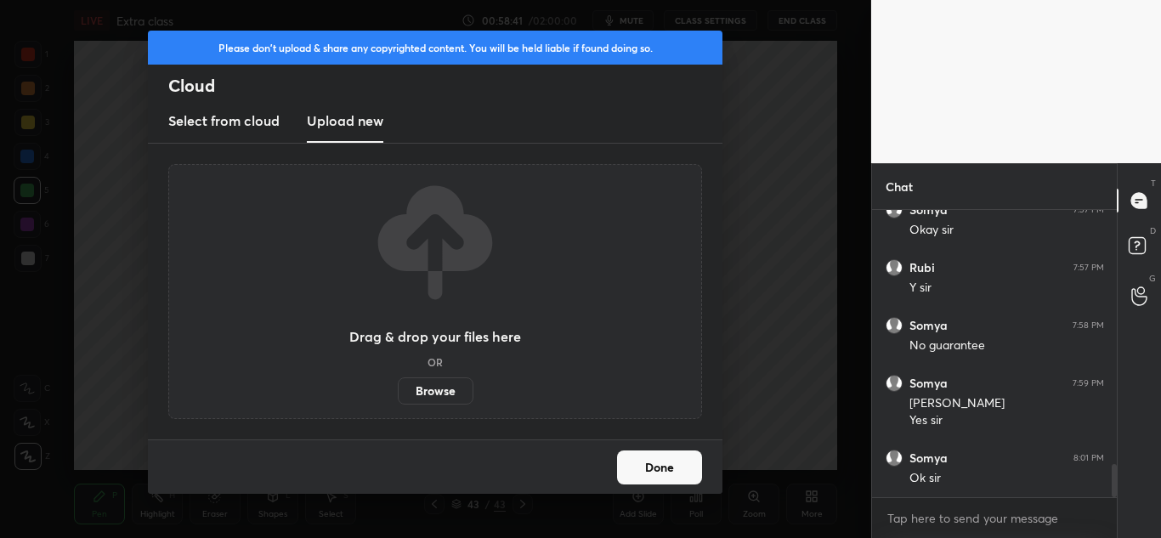
click at [436, 389] on label "Browse" at bounding box center [436, 390] width 76 height 27
click at [398, 389] on input "Browse" at bounding box center [398, 390] width 0 height 27
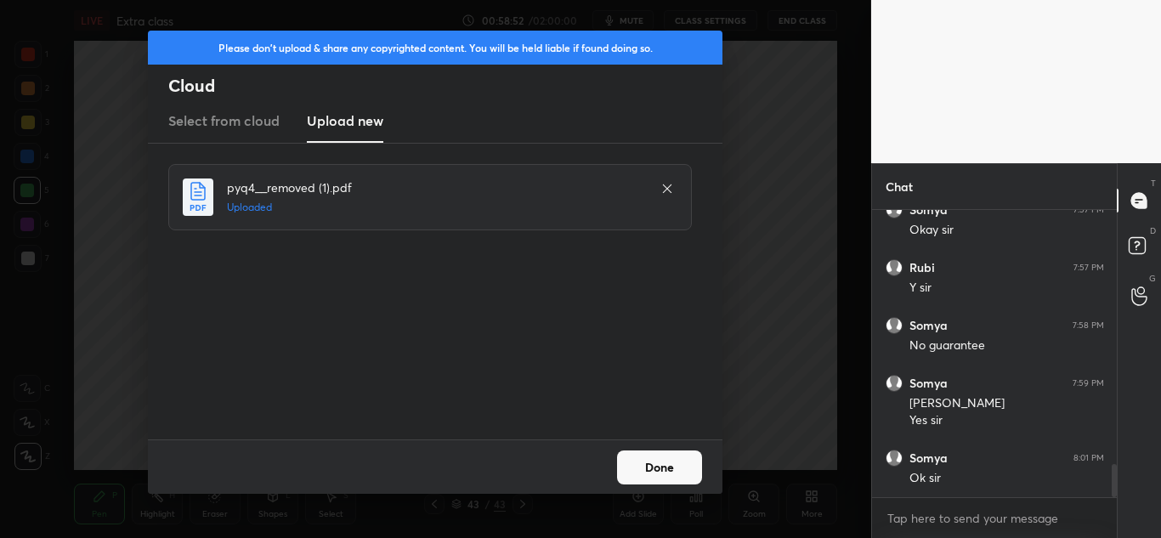
click at [653, 467] on button "Done" at bounding box center [659, 467] width 85 height 34
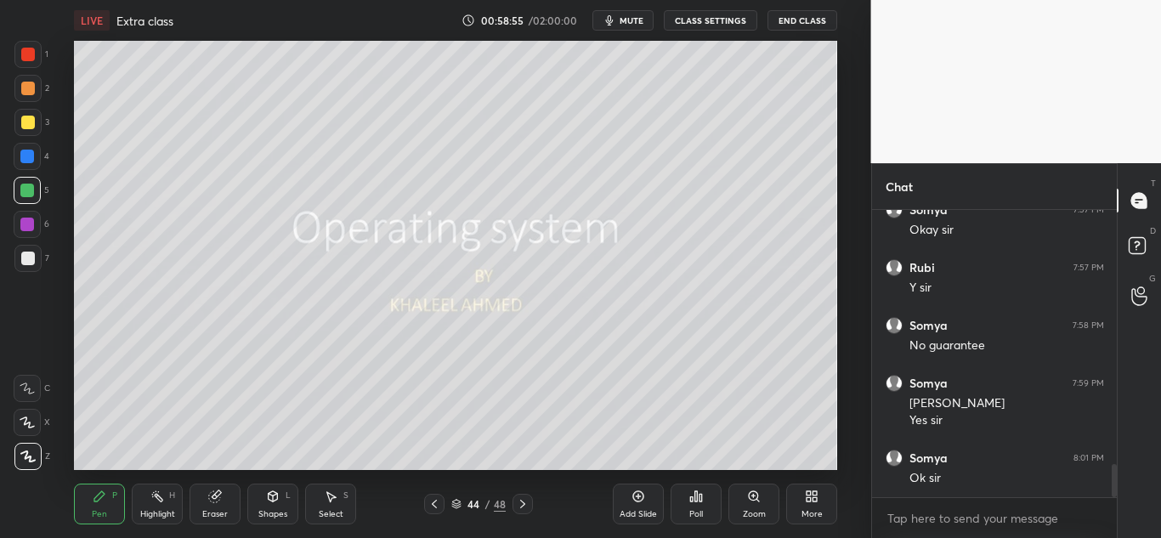
click at [518, 500] on icon at bounding box center [523, 504] width 14 height 14
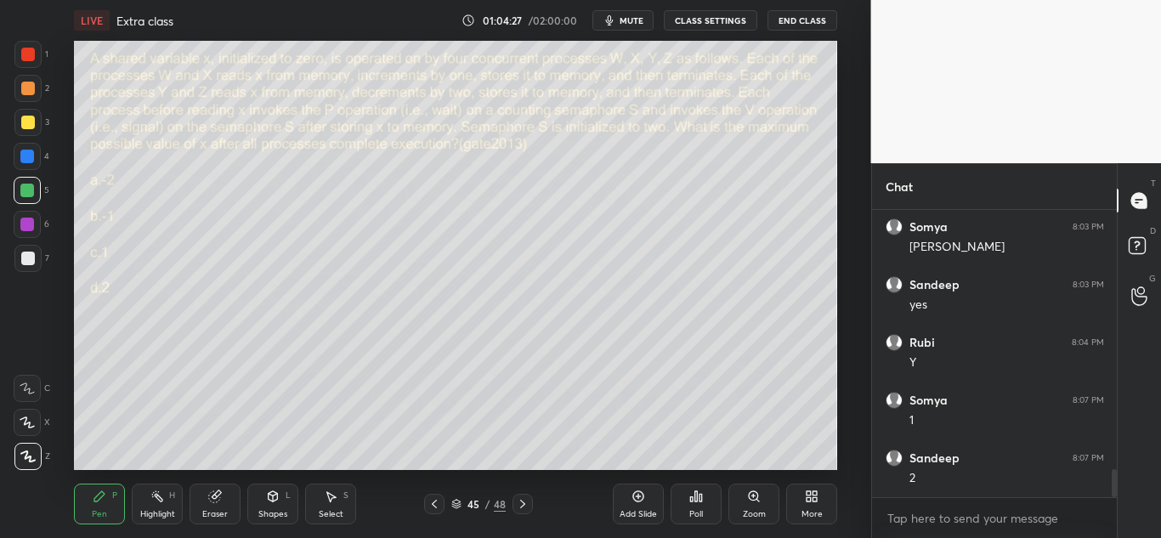
scroll to position [2651, 0]
click at [28, 259] on div at bounding box center [28, 259] width 14 height 14
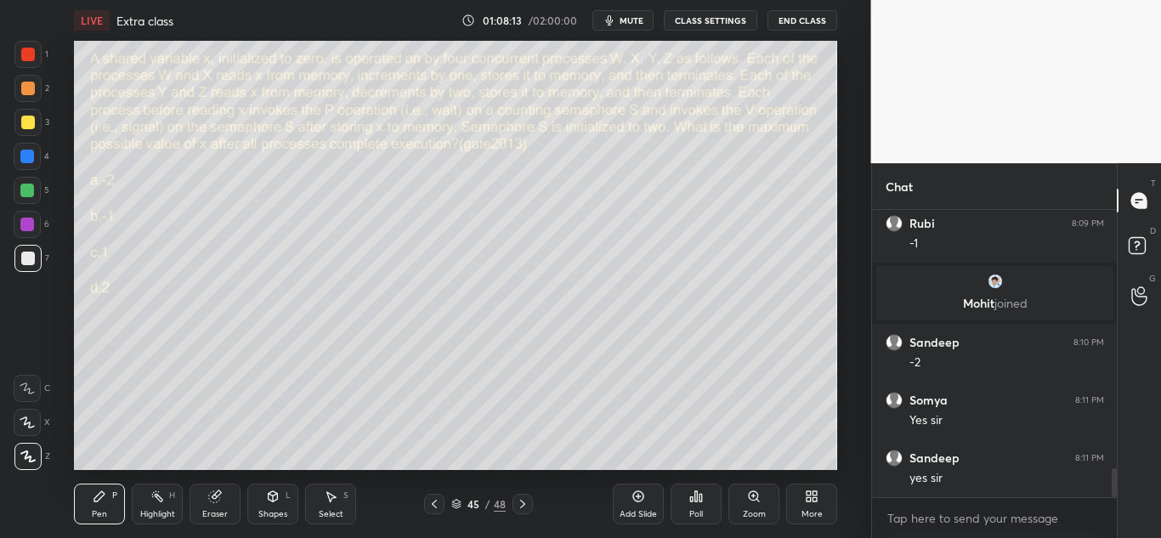
scroll to position [2603, 0]
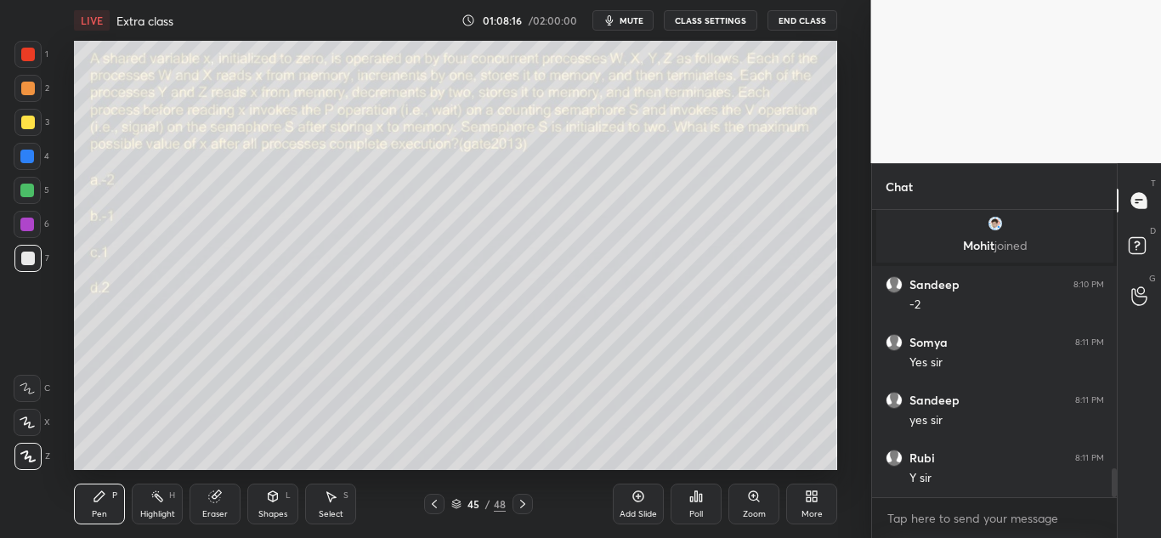
click at [525, 506] on icon at bounding box center [523, 504] width 14 height 14
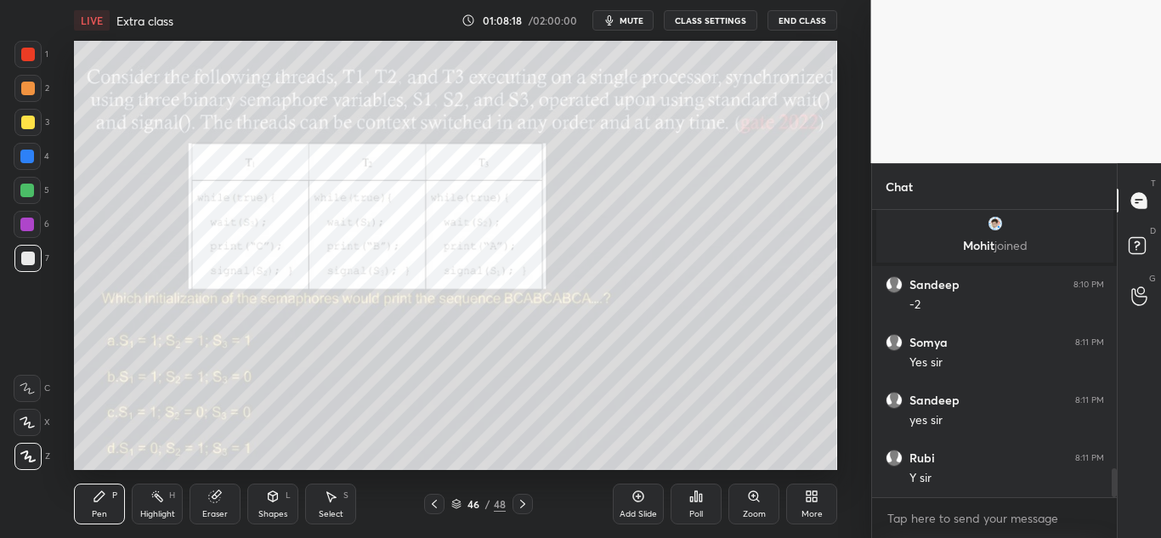
click at [433, 506] on icon at bounding box center [434, 504] width 14 height 14
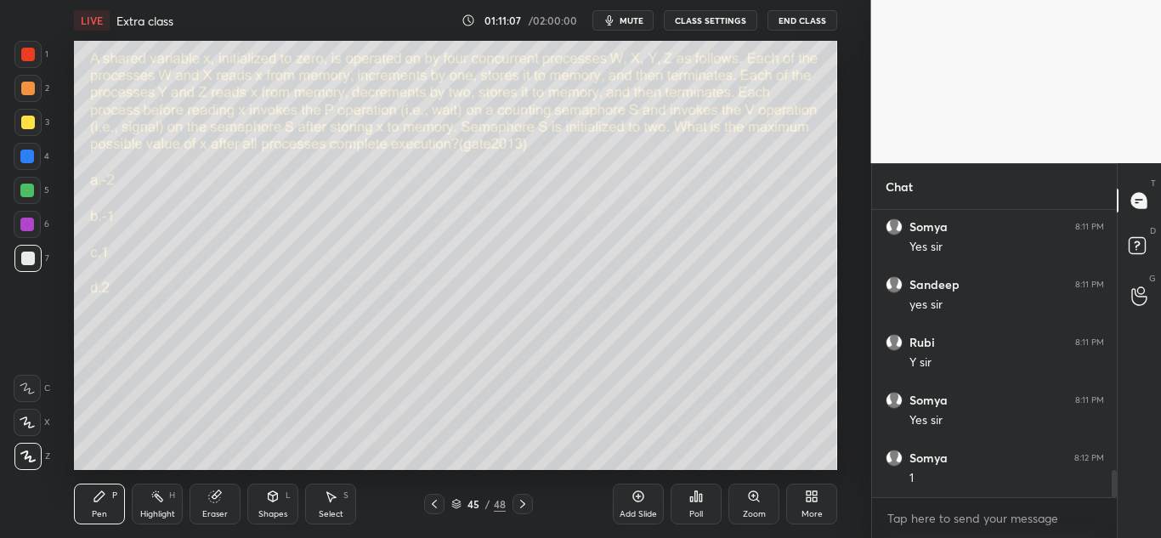
scroll to position [2777, 0]
click at [527, 504] on icon at bounding box center [523, 504] width 14 height 14
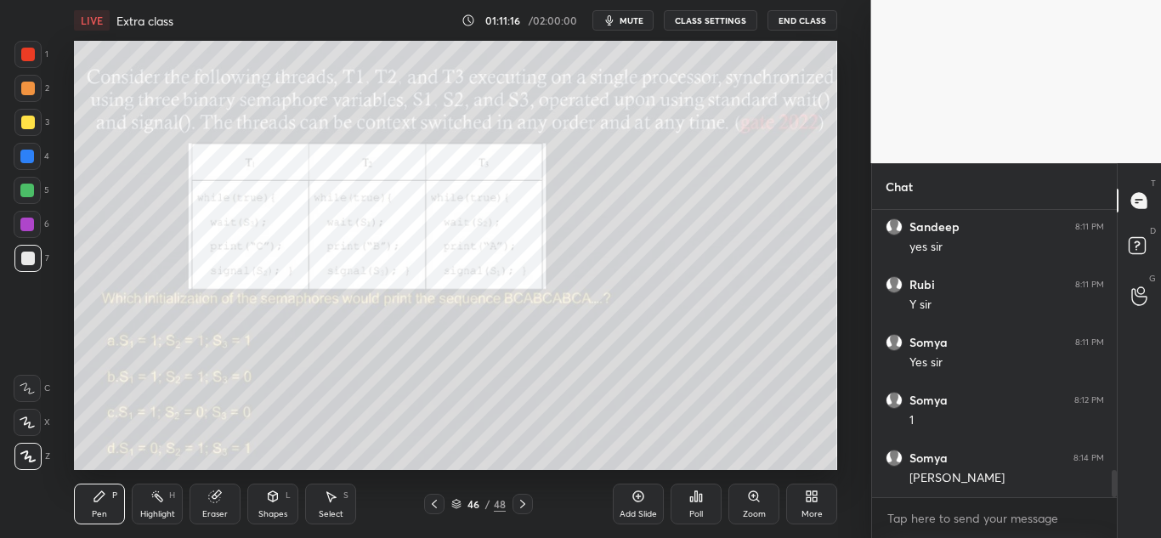
click at [436, 506] on icon at bounding box center [434, 504] width 14 height 14
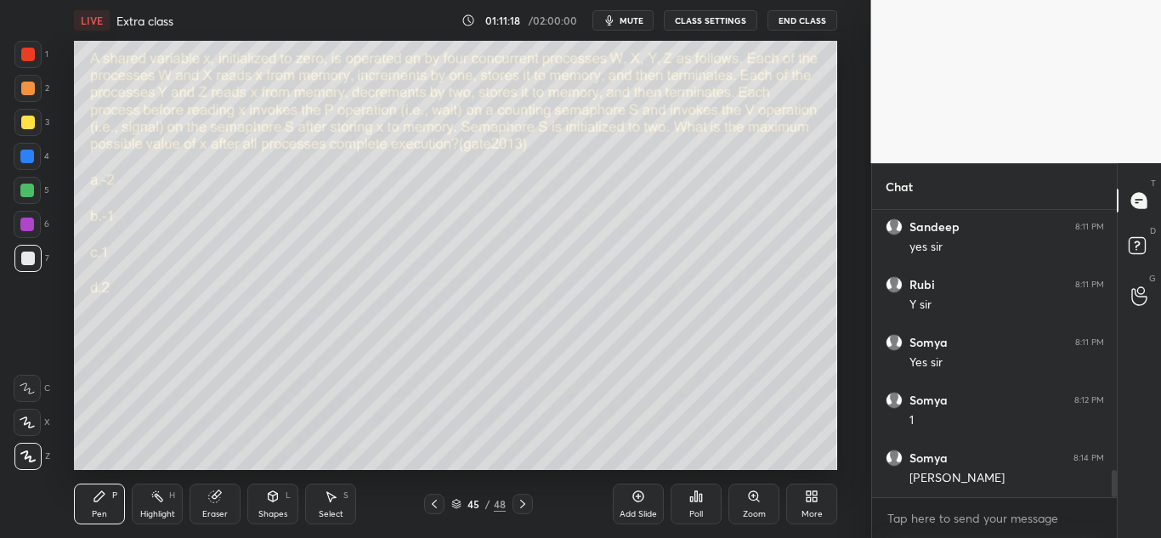
scroll to position [2835, 0]
click at [525, 497] on icon at bounding box center [523, 504] width 14 height 14
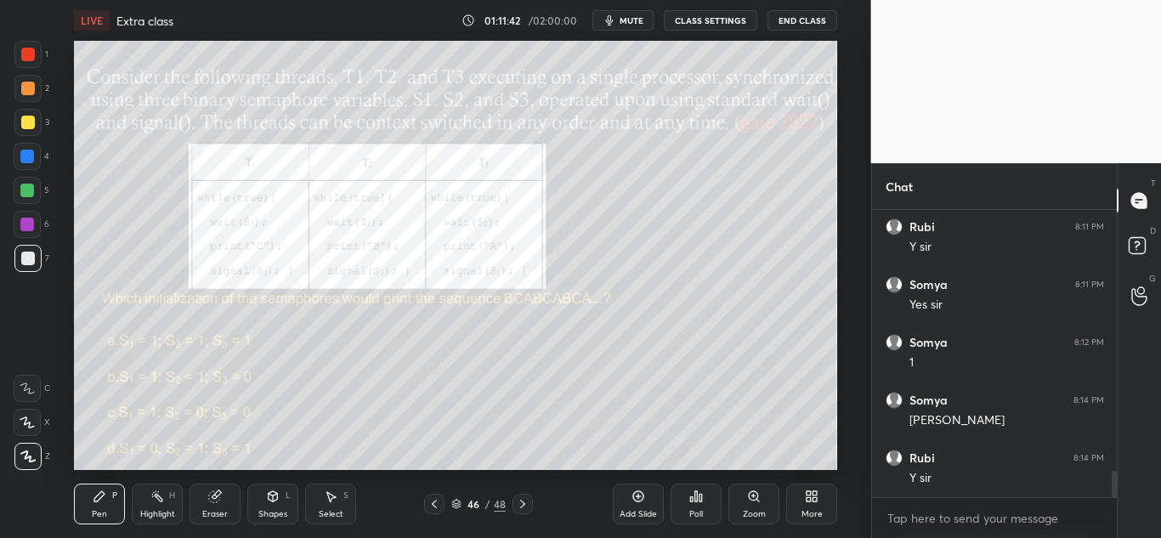
scroll to position [2892, 0]
click at [29, 154] on div at bounding box center [27, 157] width 14 height 14
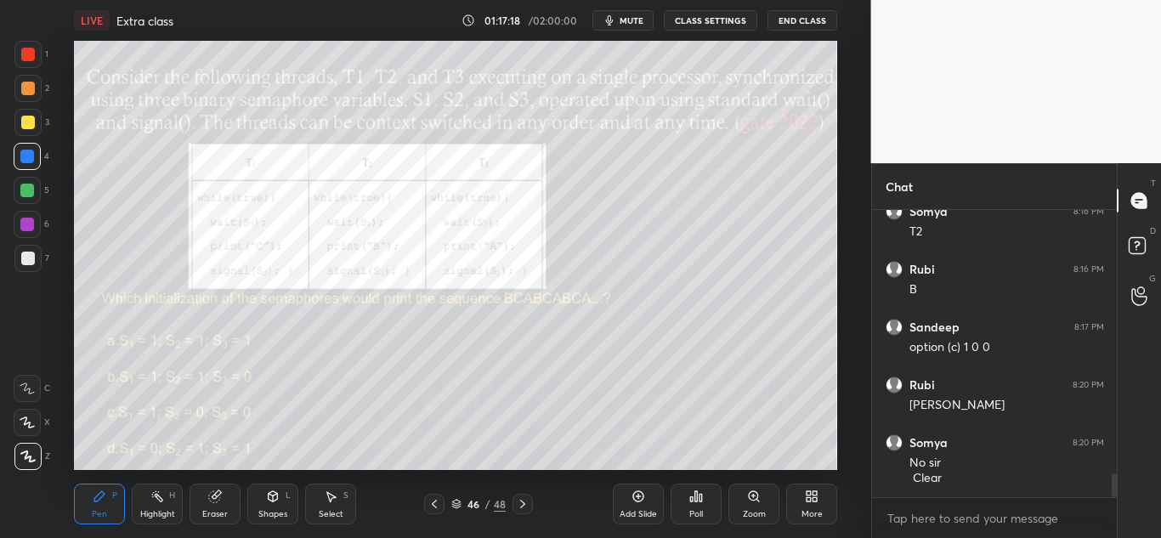
click at [521, 500] on icon at bounding box center [522, 504] width 5 height 8
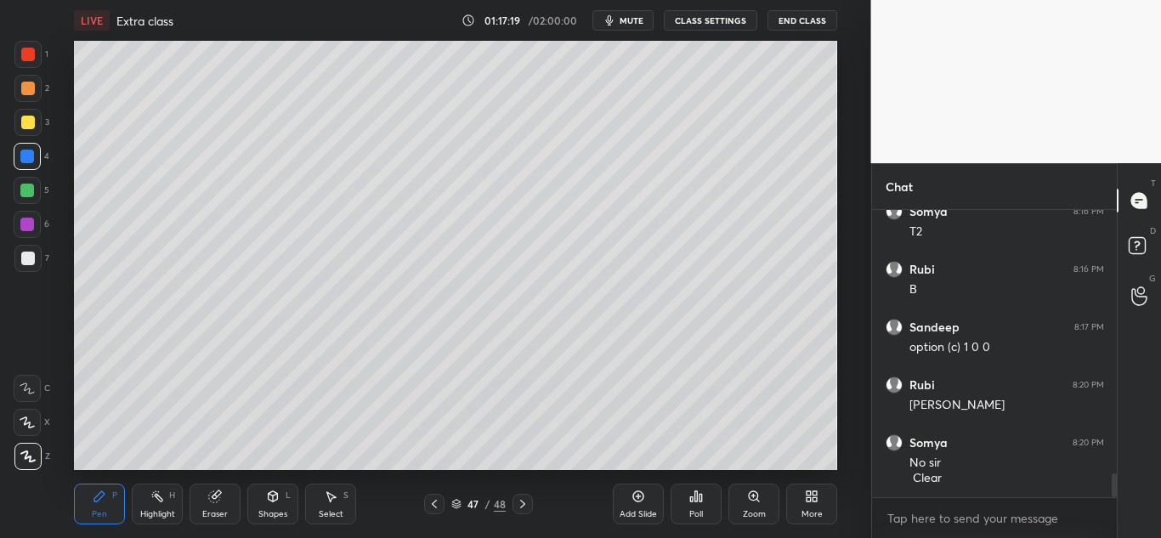
click at [522, 503] on icon at bounding box center [523, 504] width 14 height 14
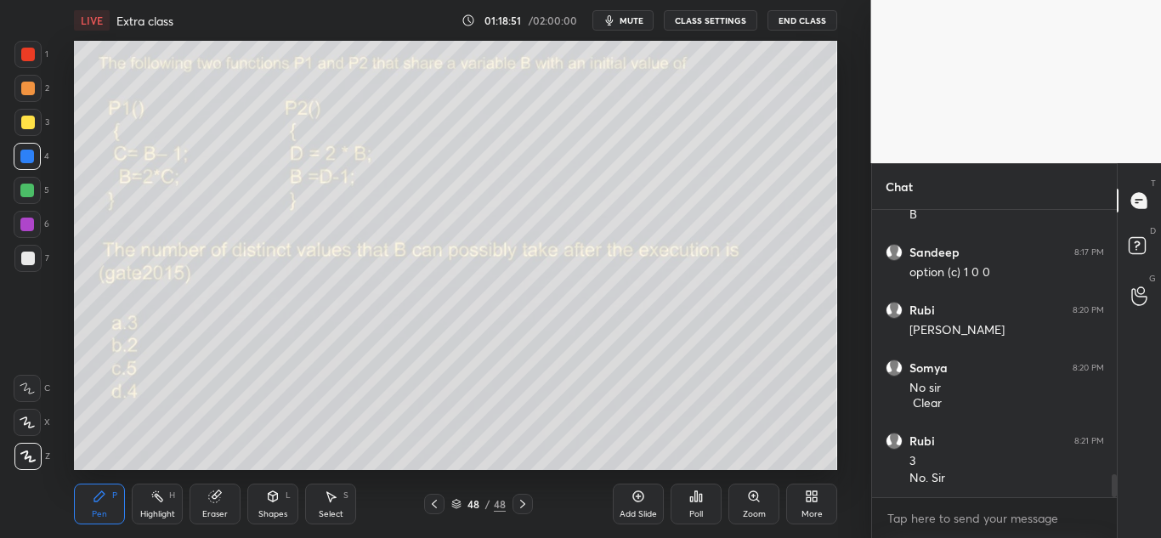
scroll to position [3329, 0]
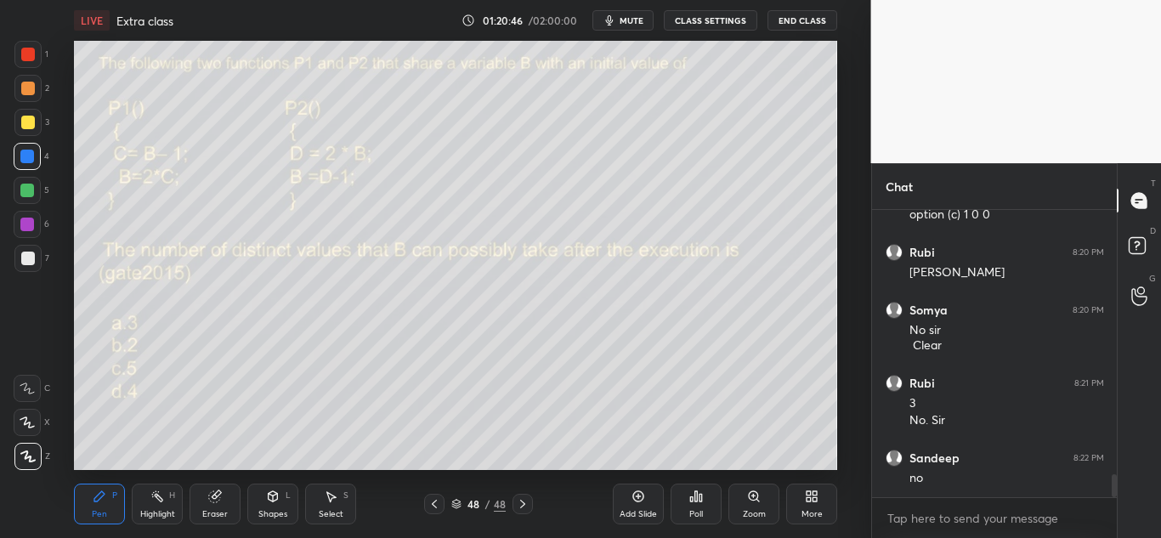
click at [33, 263] on div at bounding box center [28, 259] width 14 height 14
click at [810, 491] on icon at bounding box center [808, 493] width 4 height 4
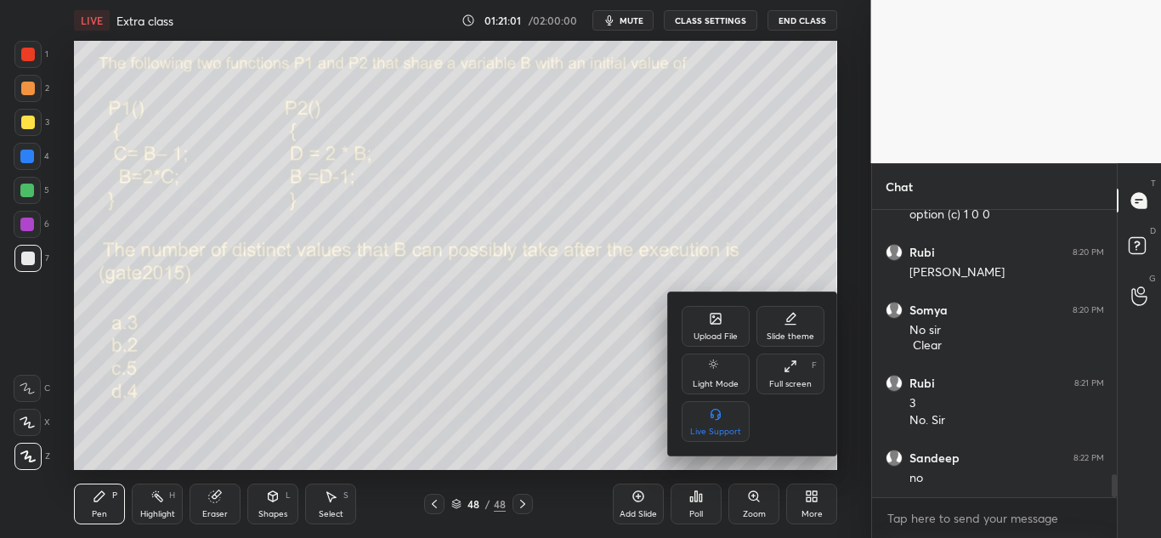
click at [715, 330] on div "Upload File" at bounding box center [715, 326] width 68 height 41
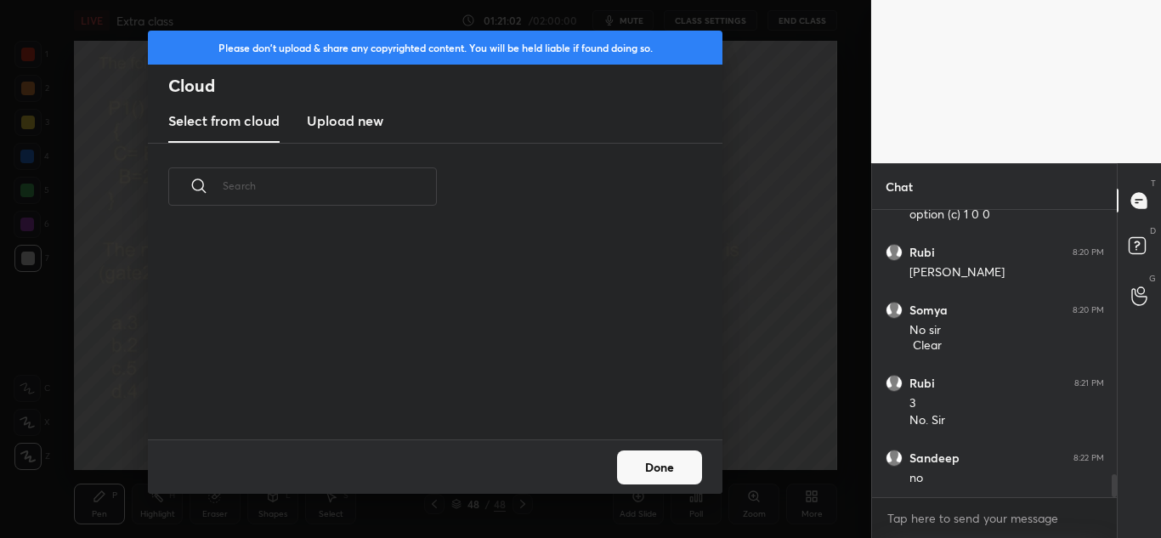
scroll to position [209, 545]
click at [350, 115] on h3 "Upload new" at bounding box center [345, 120] width 76 height 20
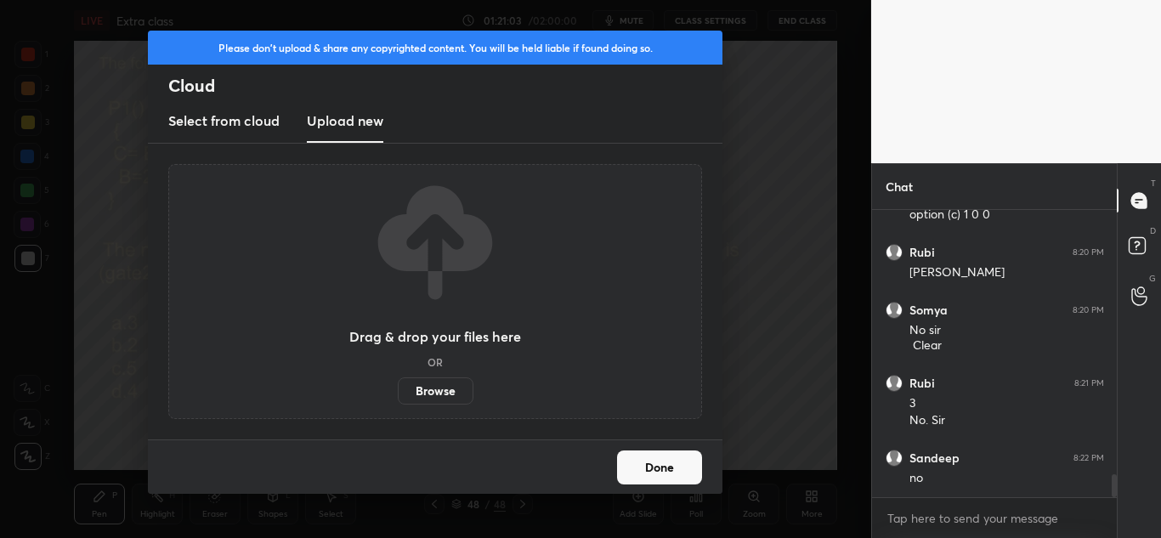
click at [436, 391] on label "Browse" at bounding box center [436, 390] width 76 height 27
click at [398, 391] on input "Browse" at bounding box center [398, 390] width 0 height 27
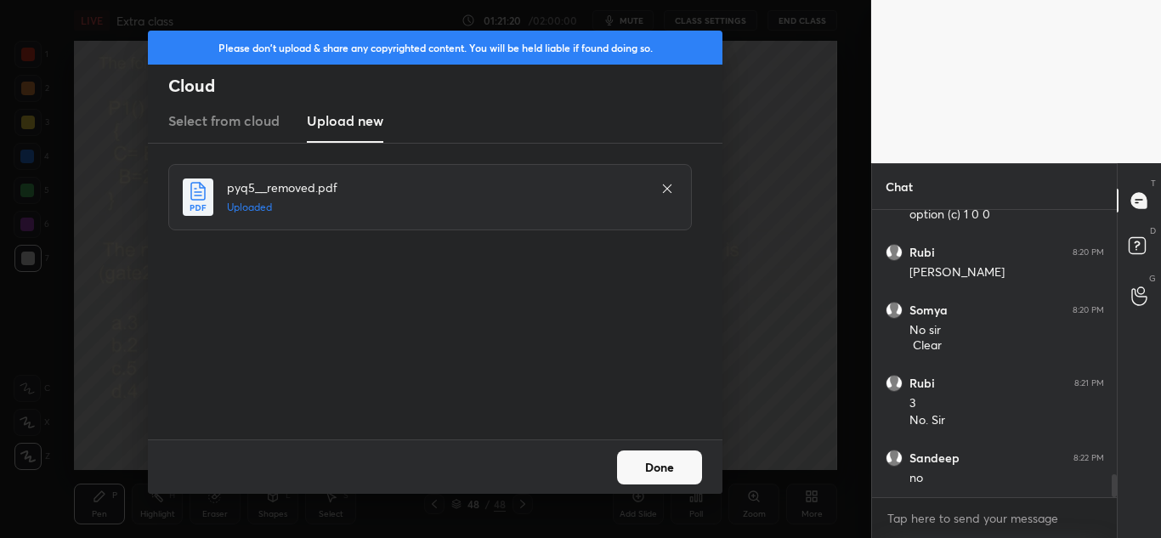
click at [662, 466] on button "Done" at bounding box center [659, 467] width 85 height 34
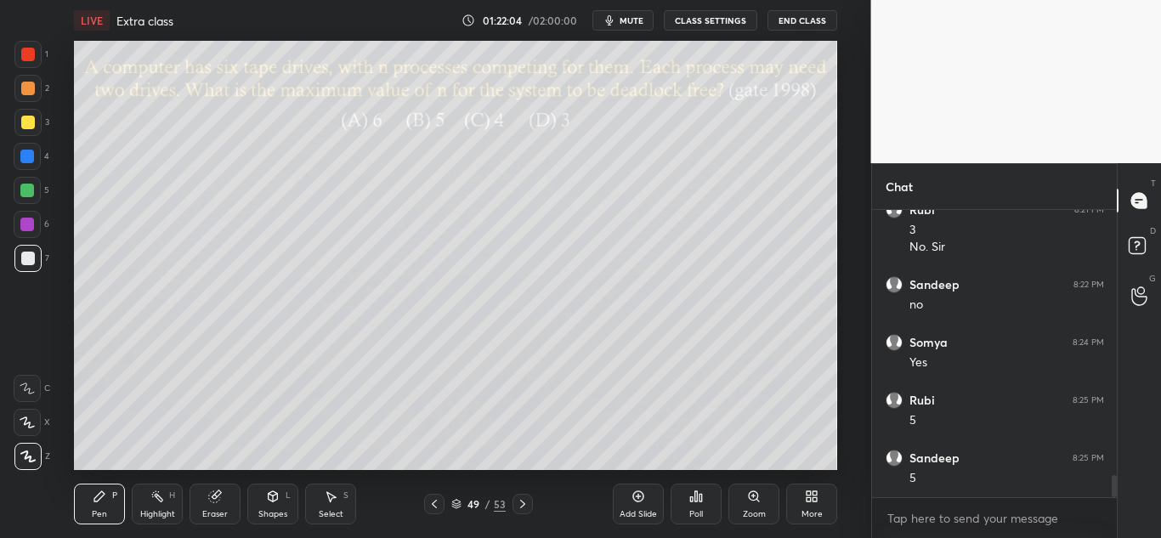
scroll to position [3560, 0]
click at [522, 502] on icon at bounding box center [522, 504] width 5 height 8
click at [528, 500] on icon at bounding box center [523, 504] width 14 height 14
click at [438, 500] on icon at bounding box center [434, 504] width 14 height 14
click at [434, 505] on icon at bounding box center [434, 504] width 14 height 14
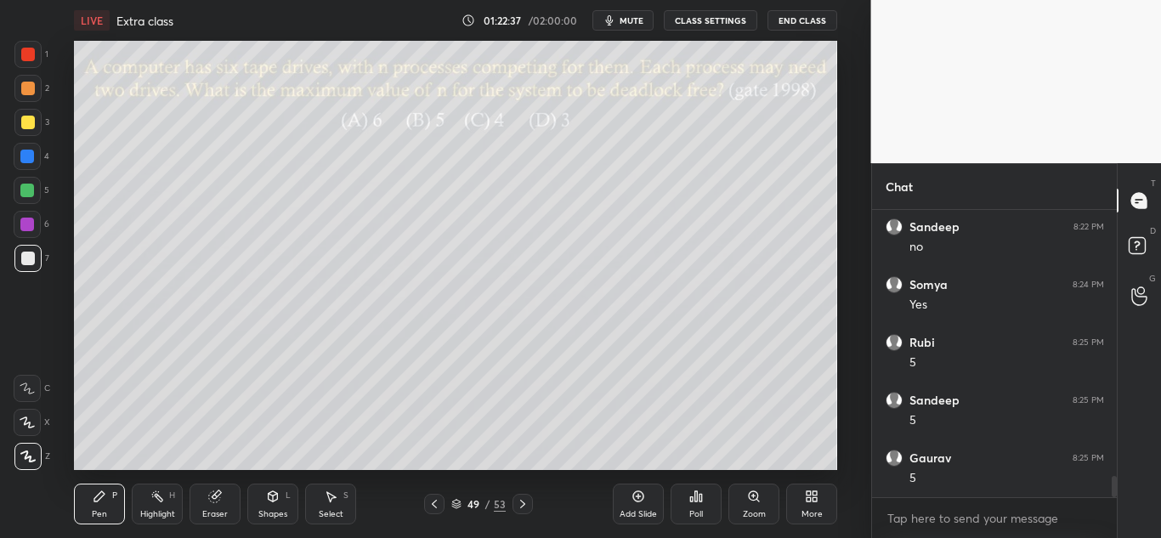
click at [525, 502] on icon at bounding box center [523, 504] width 14 height 14
click at [524, 505] on icon at bounding box center [523, 504] width 14 height 14
click at [522, 506] on icon at bounding box center [522, 504] width 5 height 8
click at [518, 503] on icon at bounding box center [523, 504] width 14 height 14
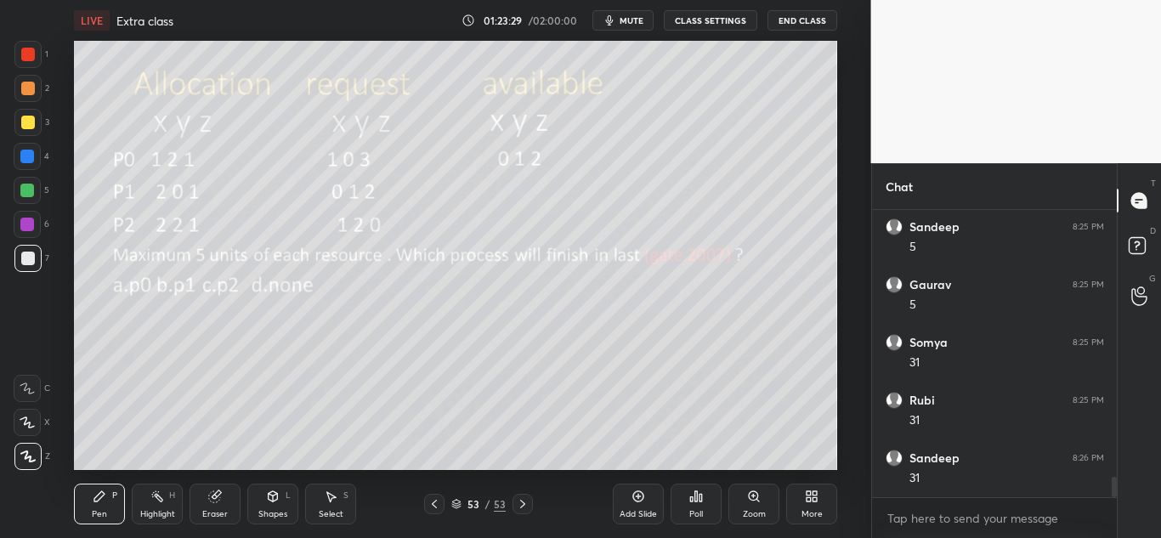
scroll to position [3807, 0]
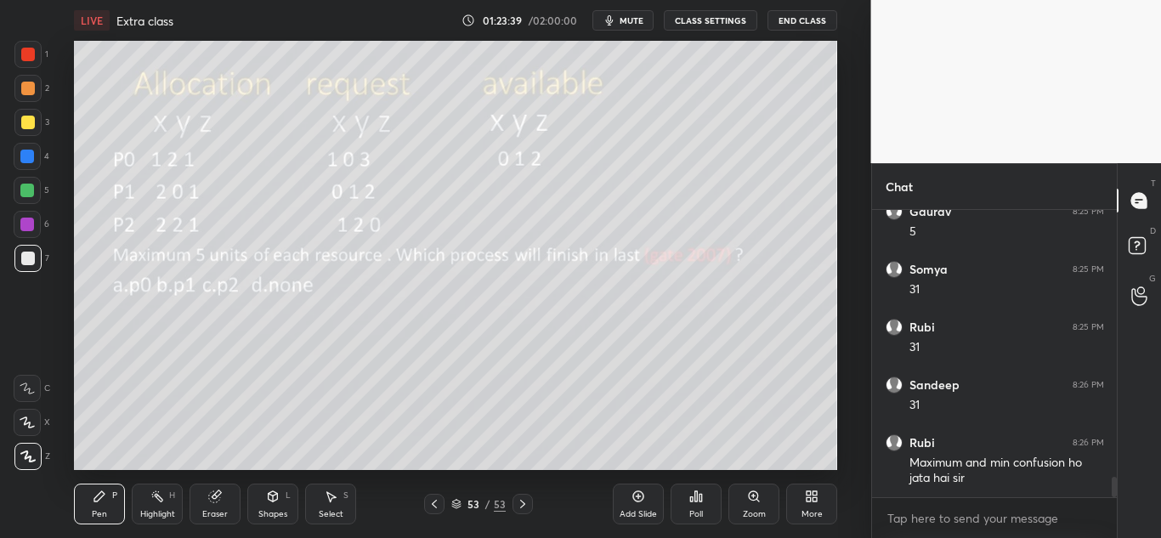
click at [432, 506] on icon at bounding box center [434, 504] width 14 height 14
click at [432, 501] on icon at bounding box center [434, 504] width 14 height 14
click at [521, 501] on icon at bounding box center [522, 504] width 5 height 8
click at [521, 500] on icon at bounding box center [522, 504] width 5 height 8
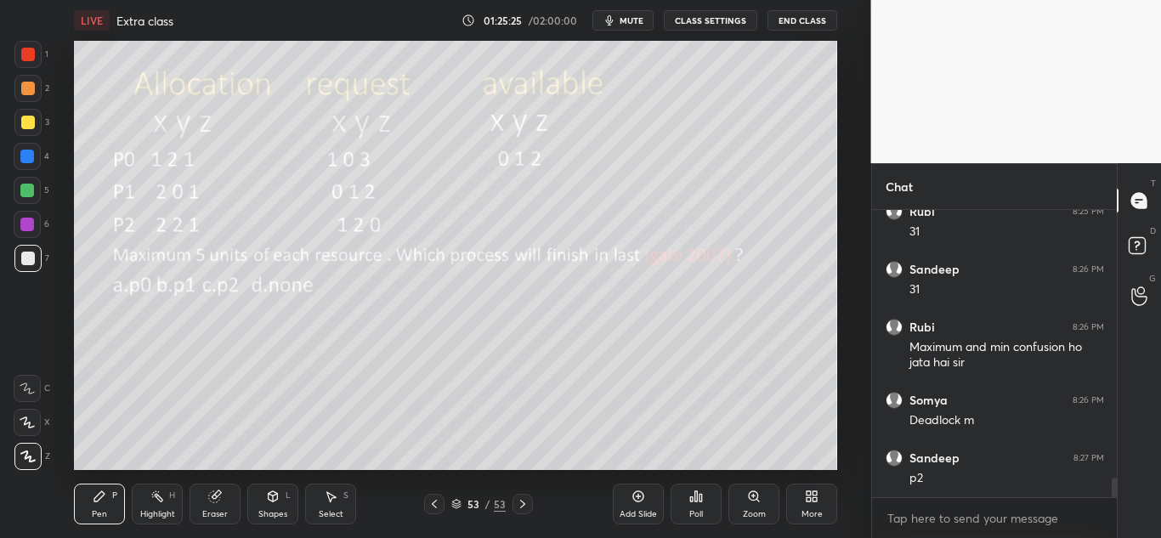
scroll to position [3980, 0]
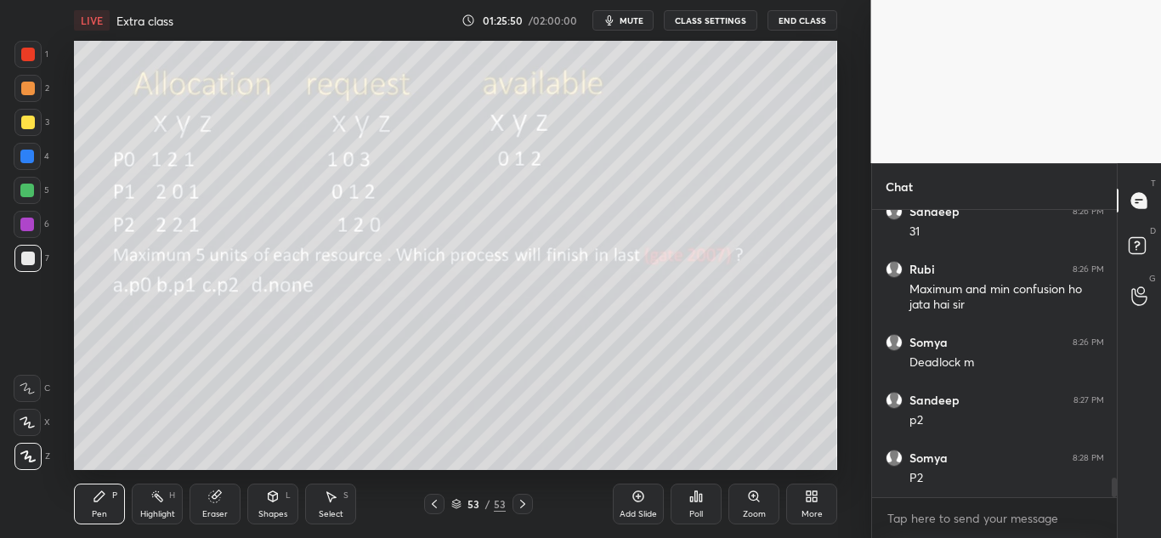
click at [526, 500] on icon at bounding box center [523, 504] width 14 height 14
click at [811, 491] on icon at bounding box center [812, 496] width 14 height 14
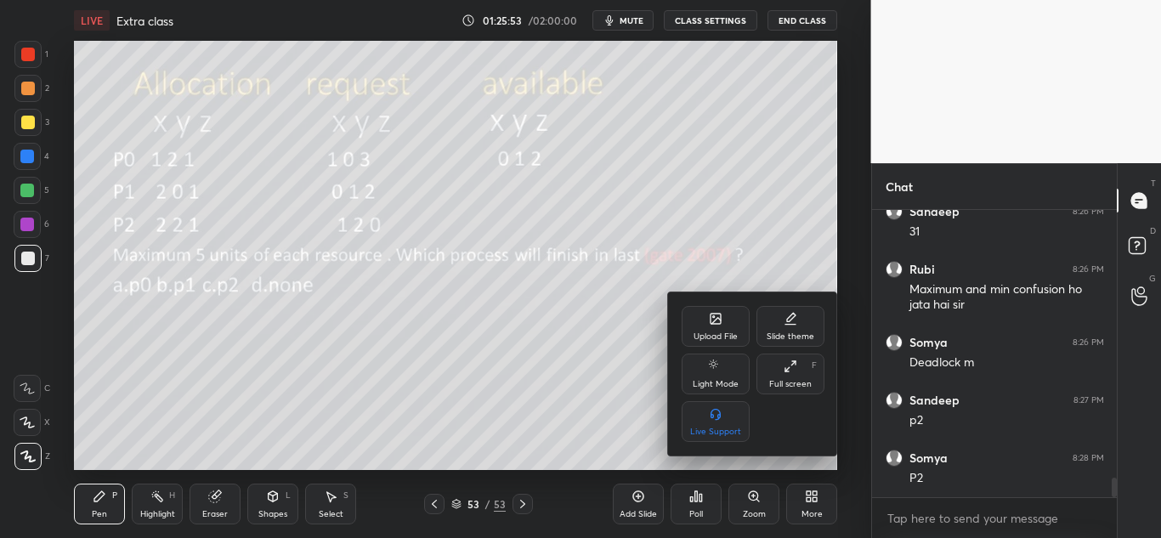
click at [722, 319] on div "Upload File" at bounding box center [715, 326] width 68 height 41
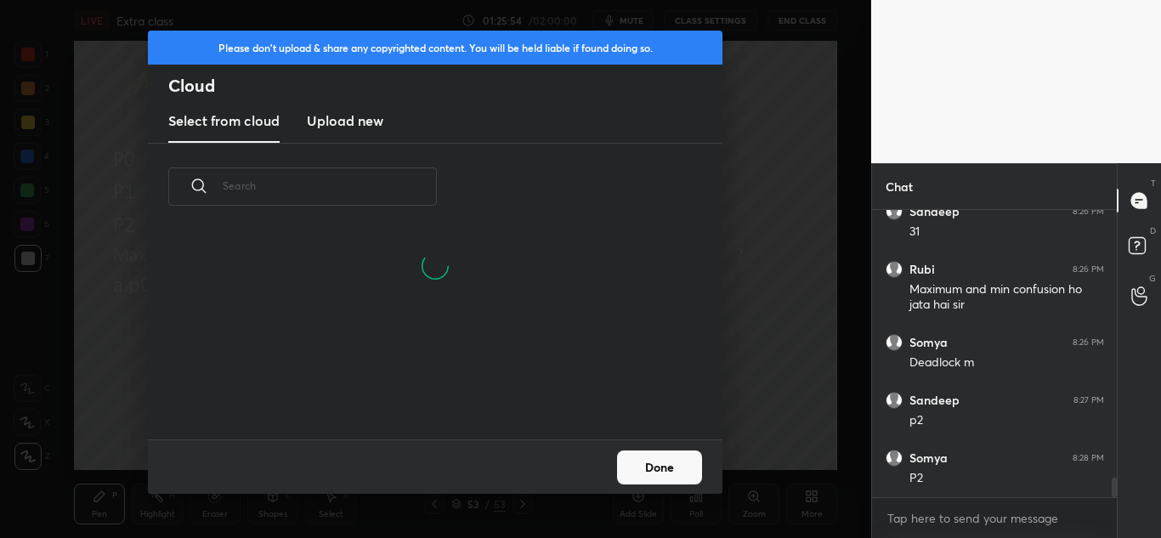
click at [357, 115] on h3 "Upload new" at bounding box center [345, 120] width 76 height 20
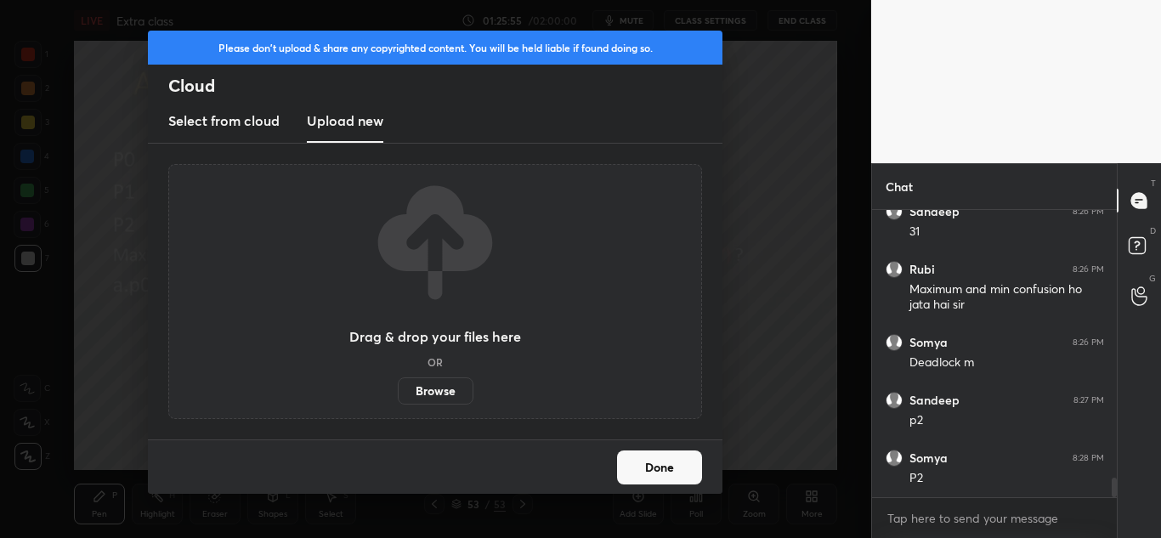
click at [435, 387] on label "Browse" at bounding box center [436, 390] width 76 height 27
click at [398, 387] on input "Browse" at bounding box center [398, 390] width 0 height 27
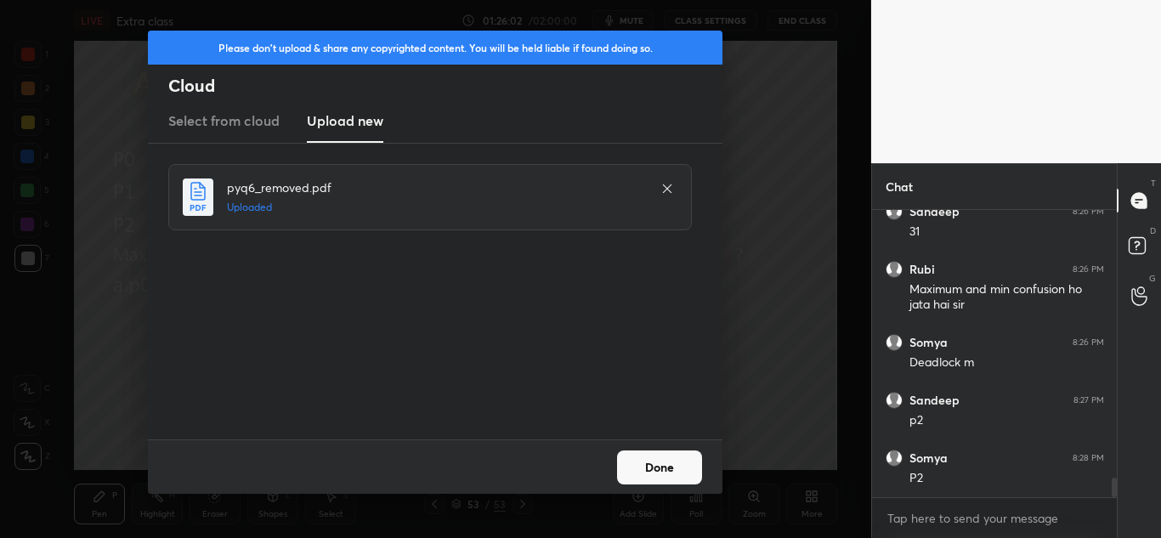
click at [666, 461] on button "Done" at bounding box center [659, 467] width 85 height 34
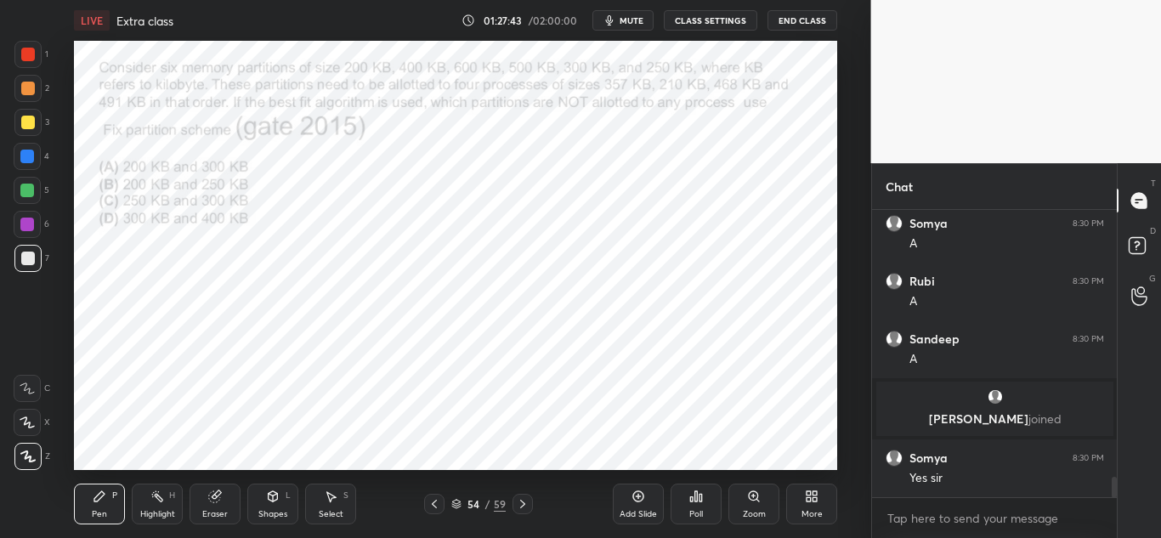
scroll to position [3793, 0]
click at [31, 117] on div at bounding box center [28, 123] width 14 height 14
click at [521, 500] on icon at bounding box center [522, 504] width 5 height 8
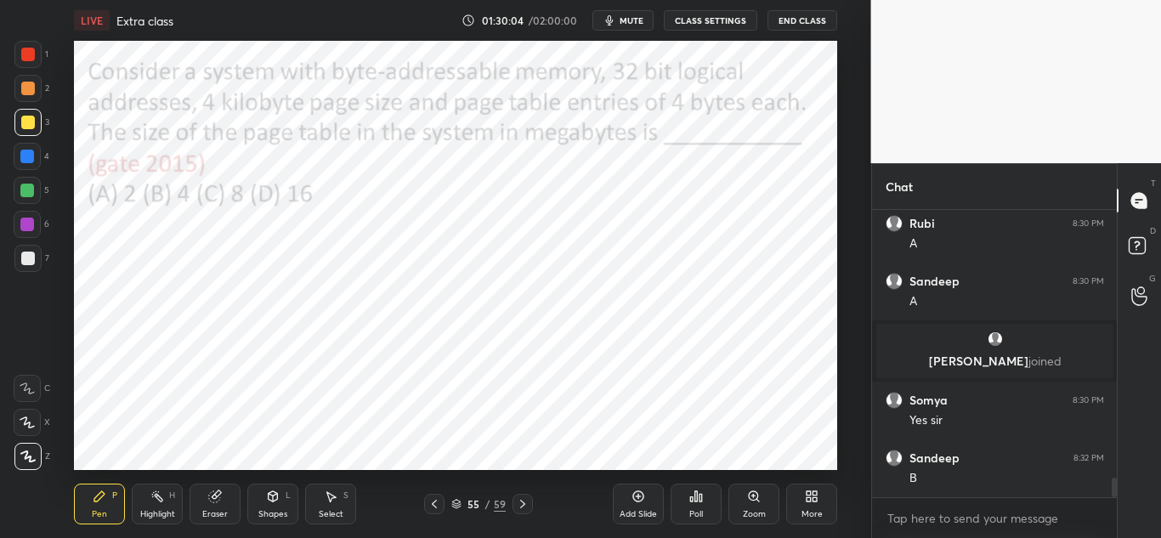
click at [33, 223] on div at bounding box center [27, 225] width 14 height 14
click at [521, 499] on icon at bounding box center [523, 504] width 14 height 14
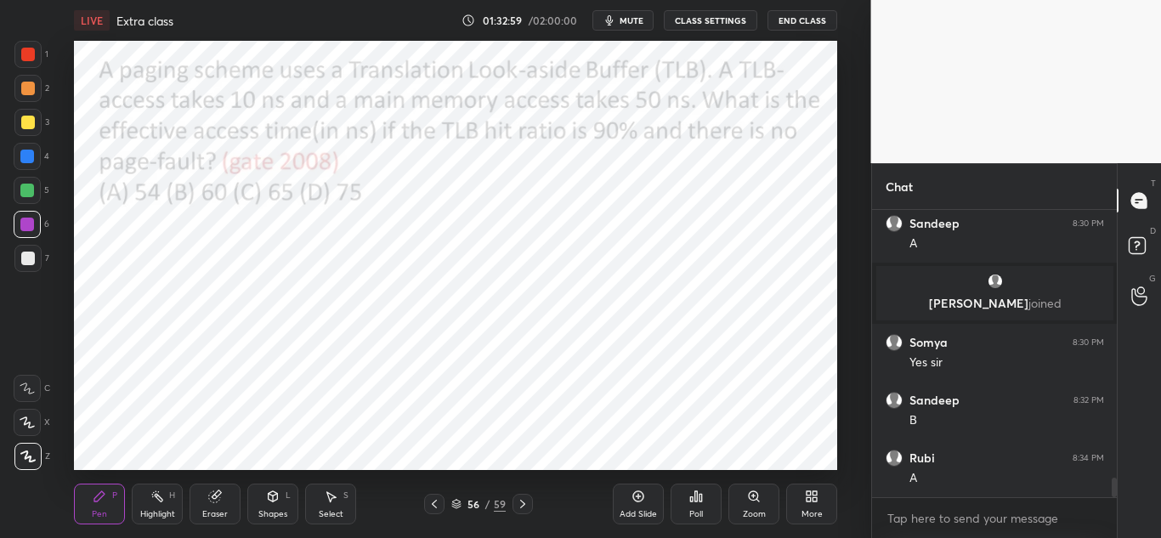
scroll to position [3966, 0]
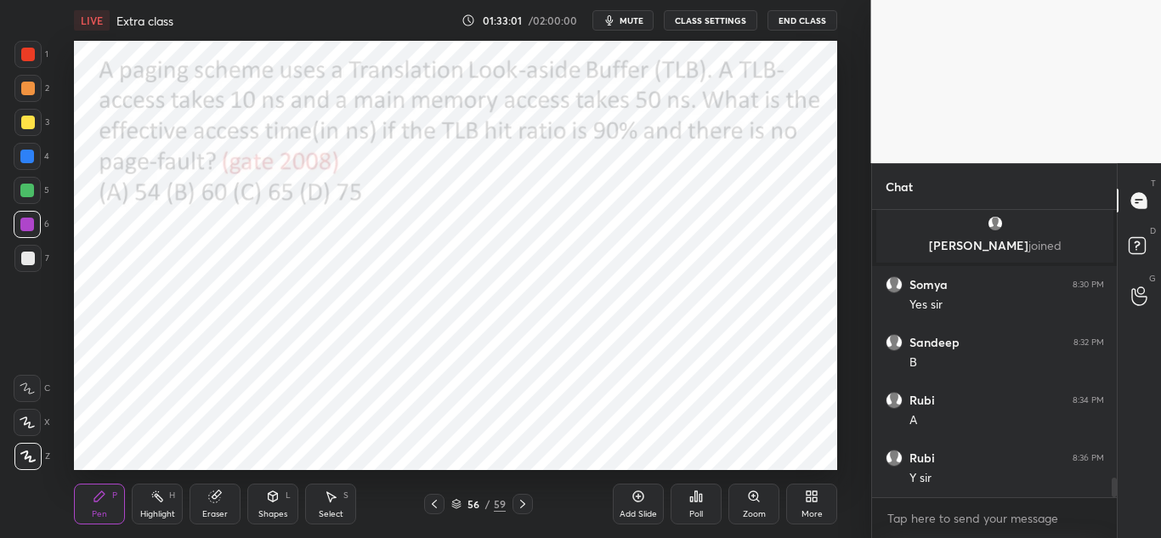
click at [532, 503] on div at bounding box center [522, 504] width 20 height 20
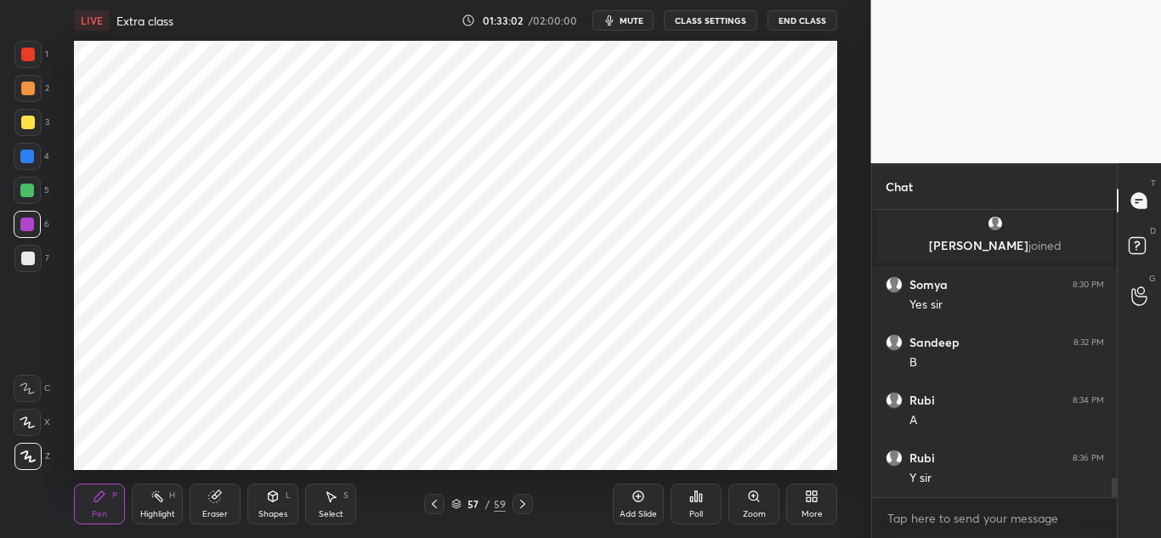
click at [523, 502] on icon at bounding box center [523, 504] width 14 height 14
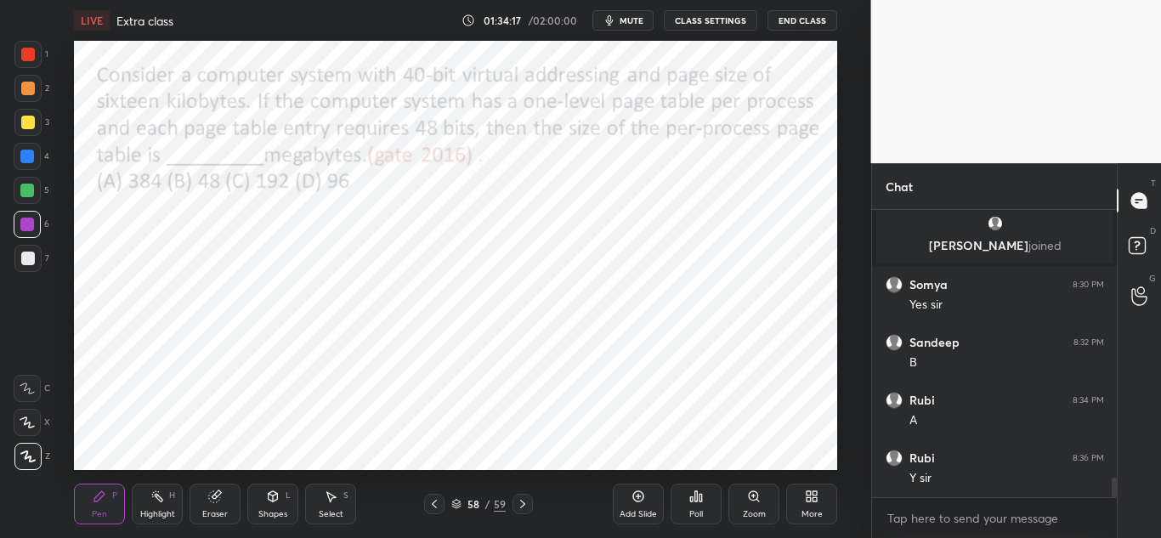
click at [698, 500] on icon at bounding box center [696, 496] width 14 height 14
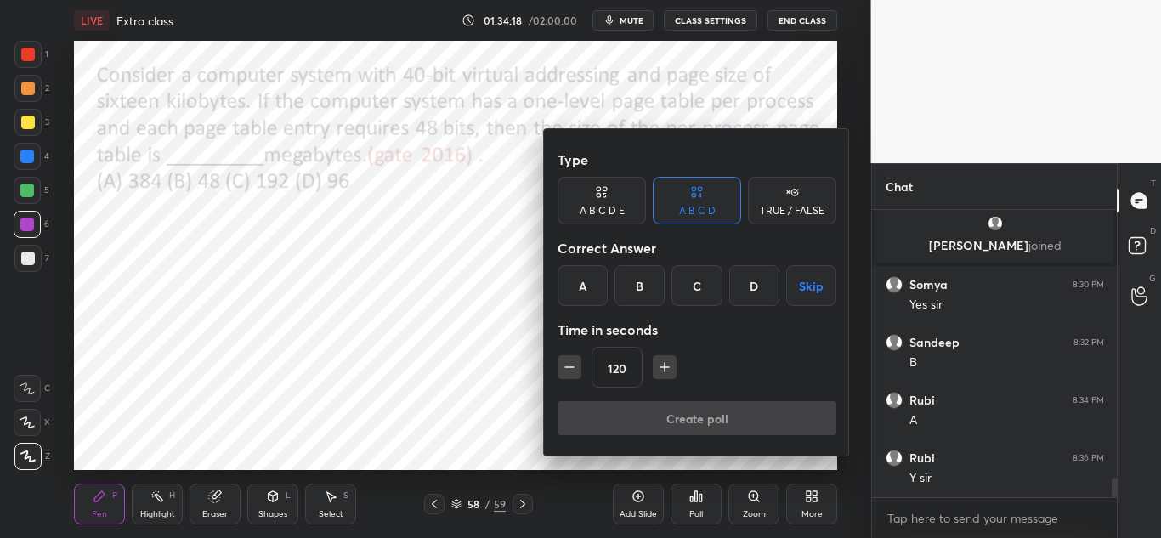
click at [581, 285] on div "A" at bounding box center [582, 285] width 50 height 41
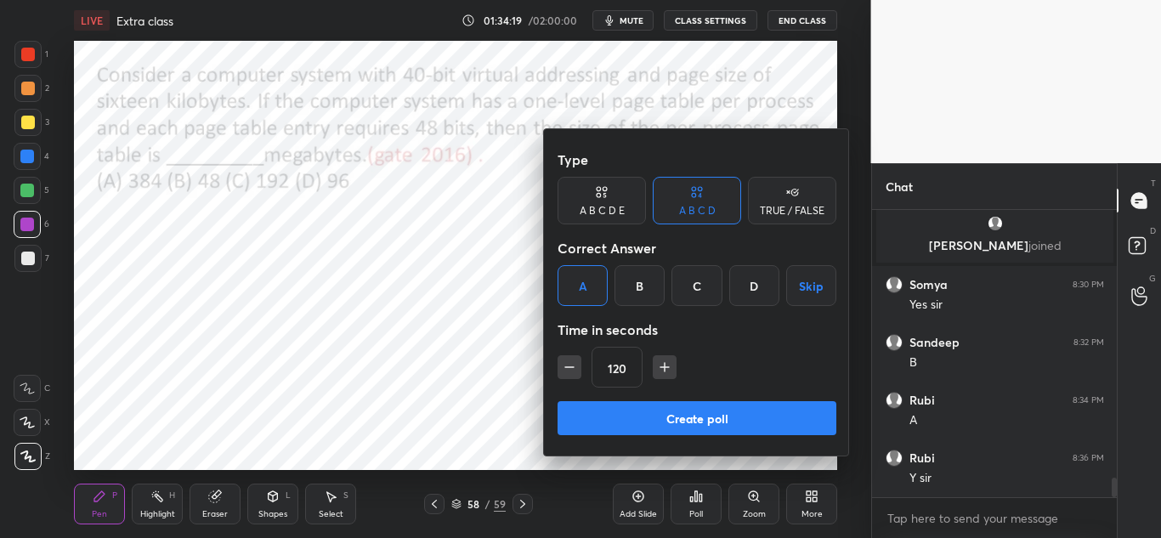
click at [699, 413] on button "Create poll" at bounding box center [696, 418] width 279 height 34
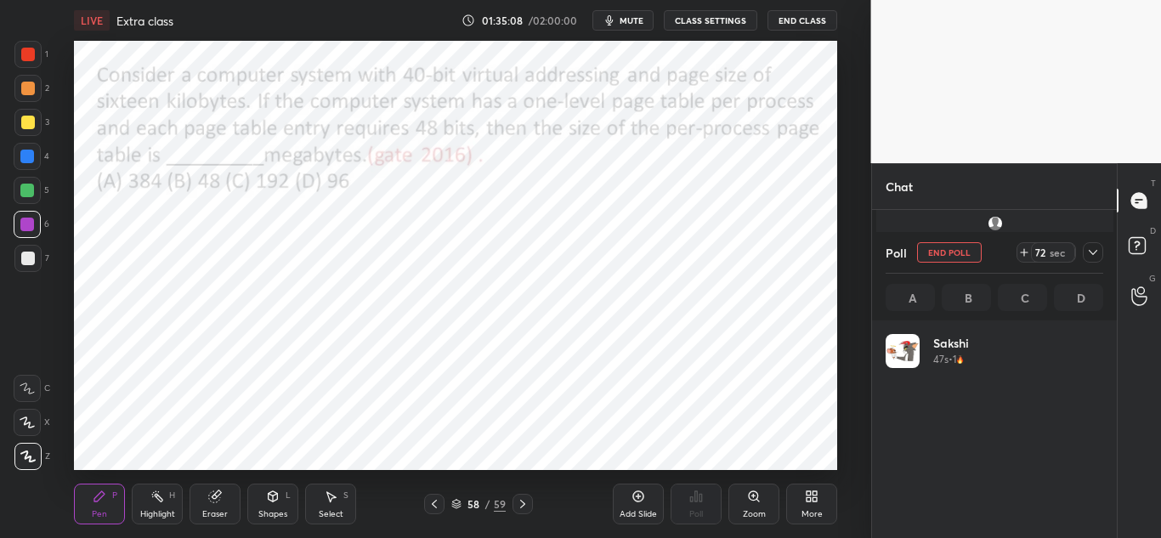
scroll to position [199, 212]
click at [1093, 250] on icon at bounding box center [1093, 253] width 14 height 14
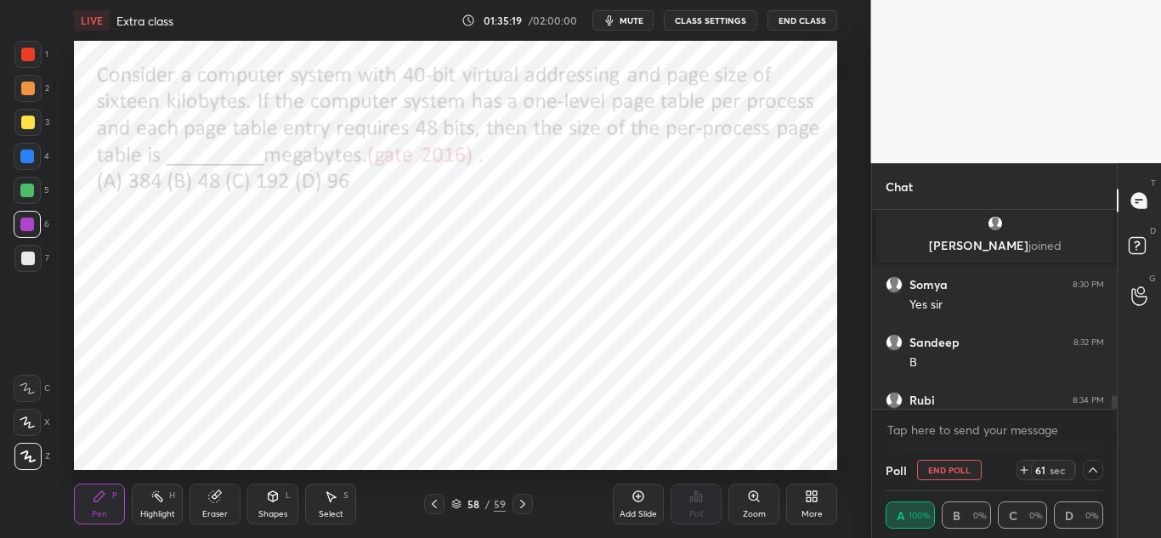
scroll to position [4055, 0]
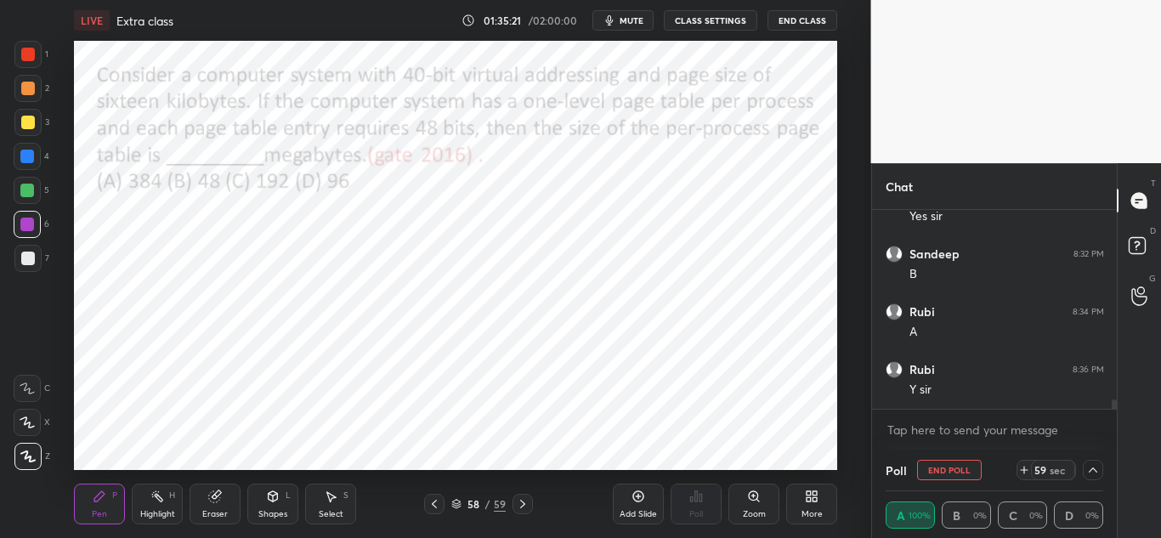
click at [1094, 469] on icon at bounding box center [1092, 469] width 8 height 5
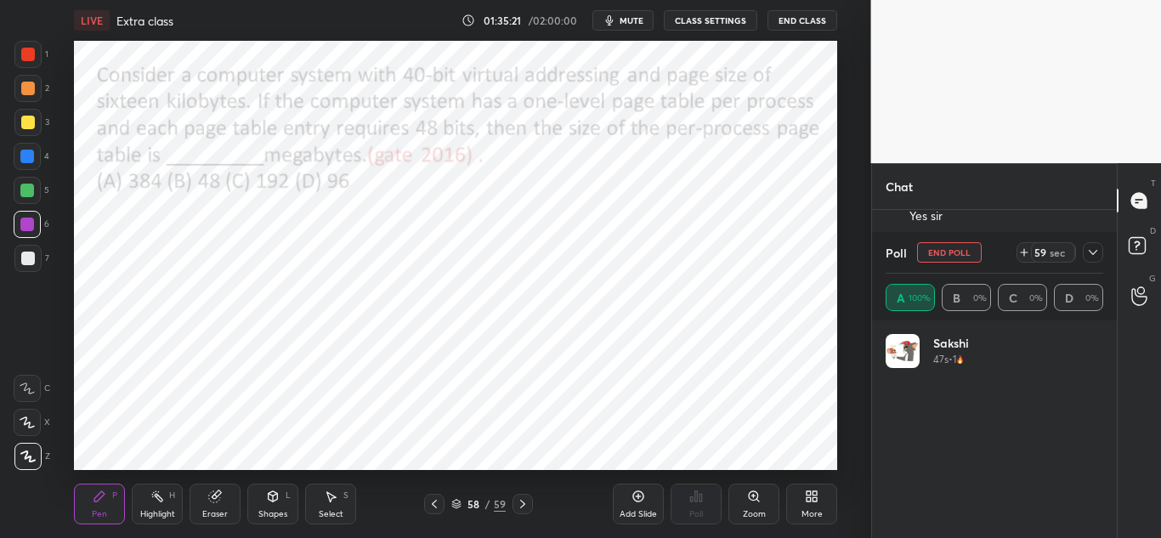
scroll to position [199, 212]
click at [1095, 250] on icon at bounding box center [1093, 253] width 14 height 14
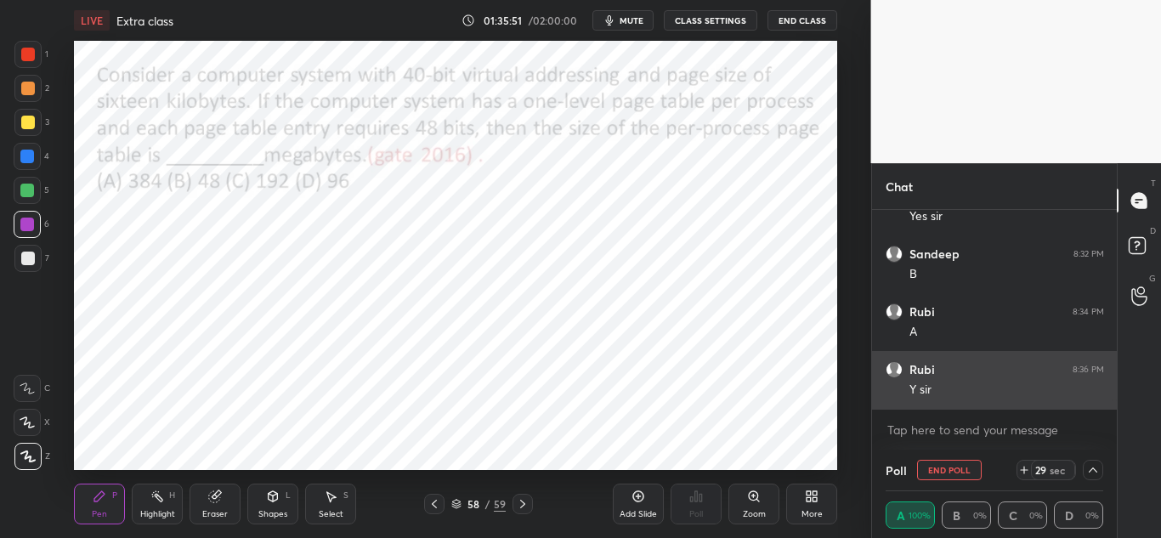
scroll to position [1, 6]
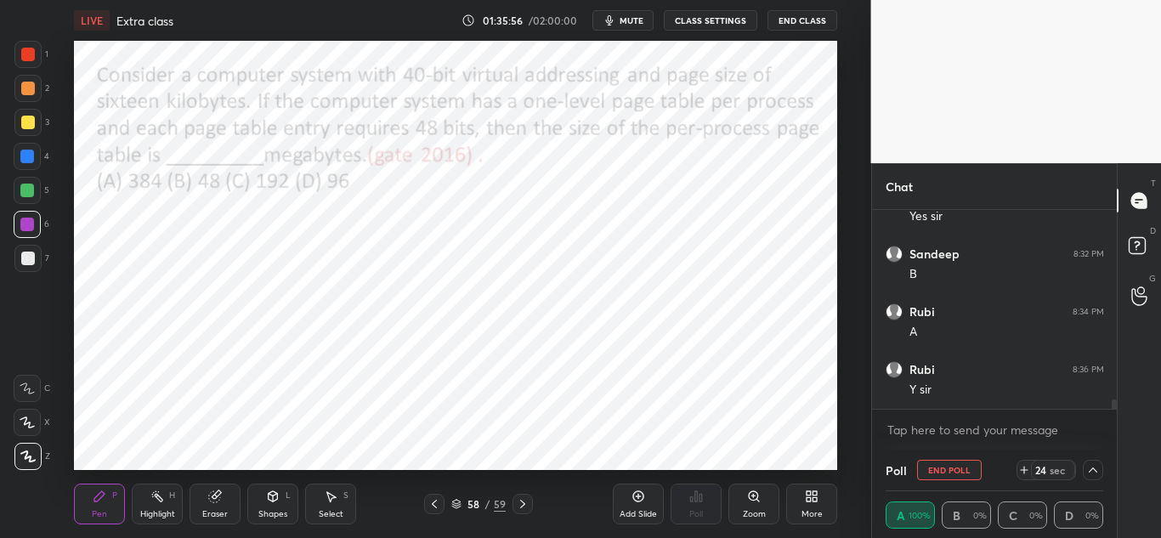
click at [1090, 466] on icon at bounding box center [1093, 470] width 14 height 14
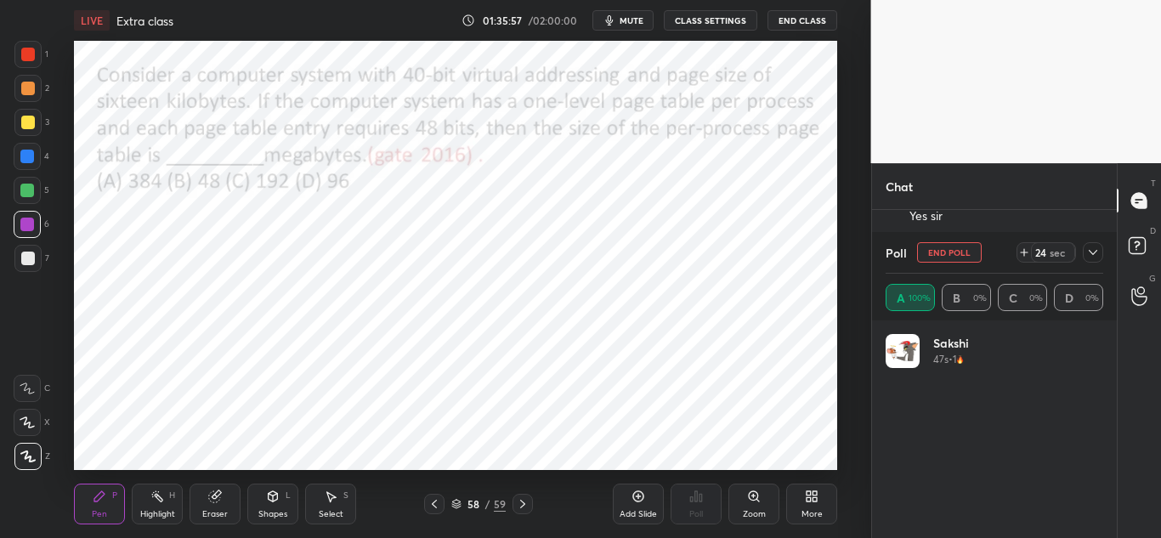
scroll to position [199, 212]
click at [1093, 252] on icon at bounding box center [1093, 253] width 14 height 14
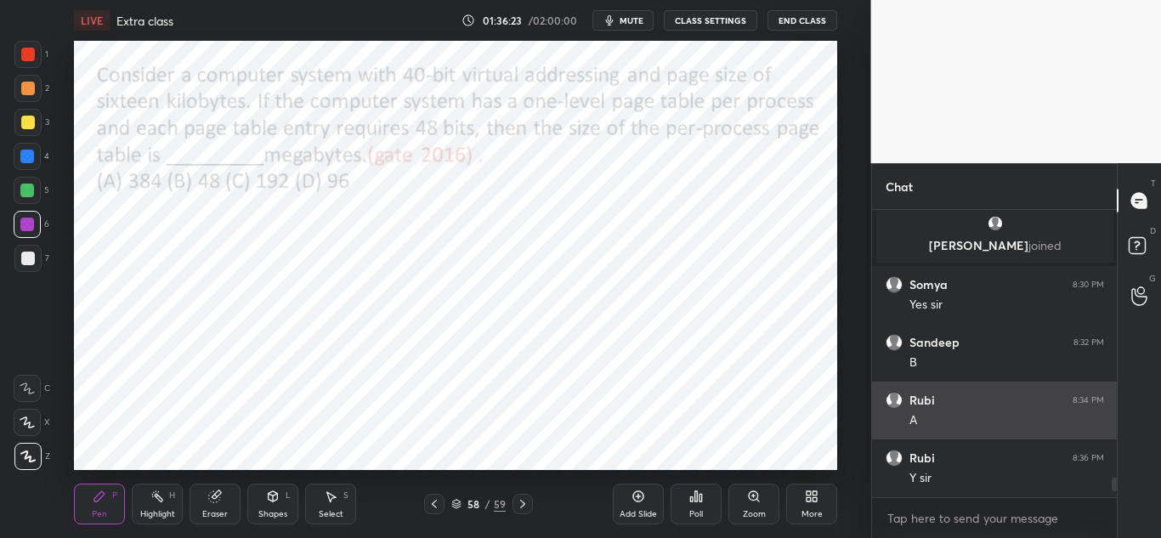
scroll to position [4024, 0]
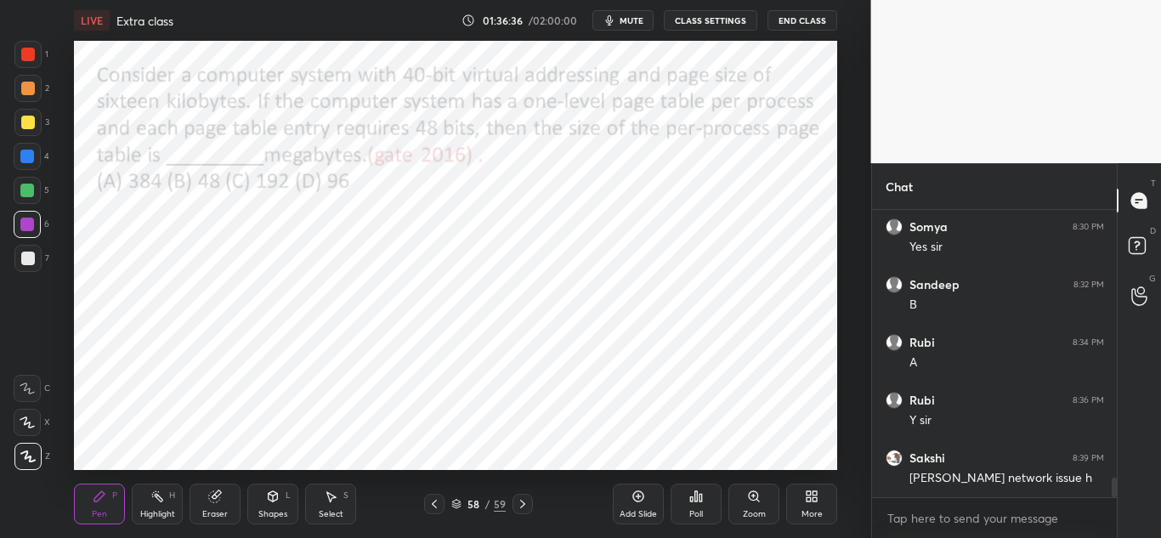
click at [229, 499] on div "Eraser" at bounding box center [214, 503] width 51 height 41
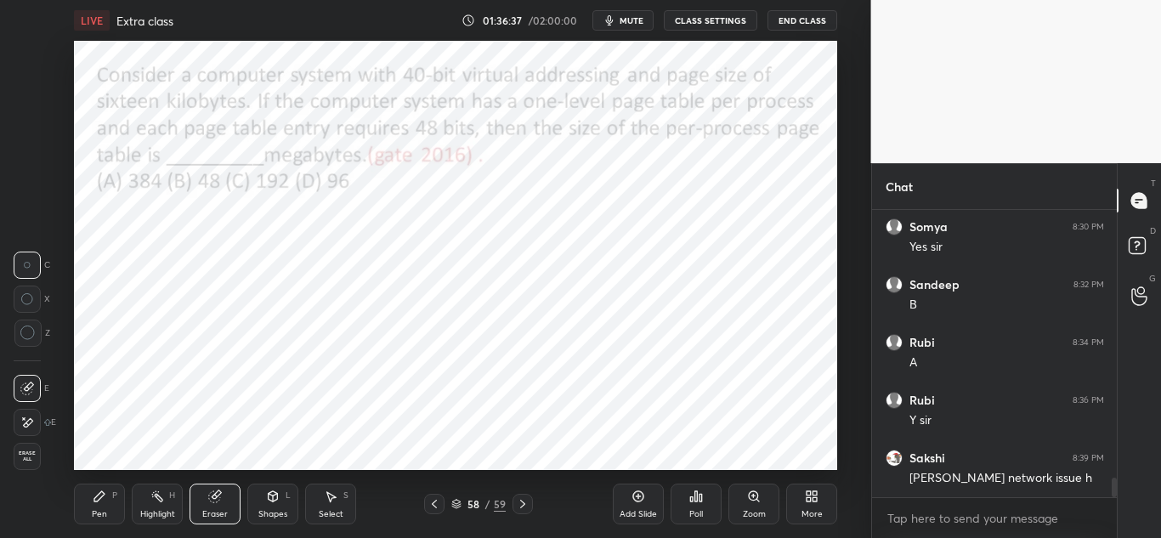
click at [11, 336] on div "1 2 3 4 5 6 7 C X Z C X Z E E Erase all H H" at bounding box center [27, 255] width 54 height 429
click at [20, 327] on icon at bounding box center [27, 332] width 15 height 15
click at [96, 500] on icon at bounding box center [99, 496] width 10 height 10
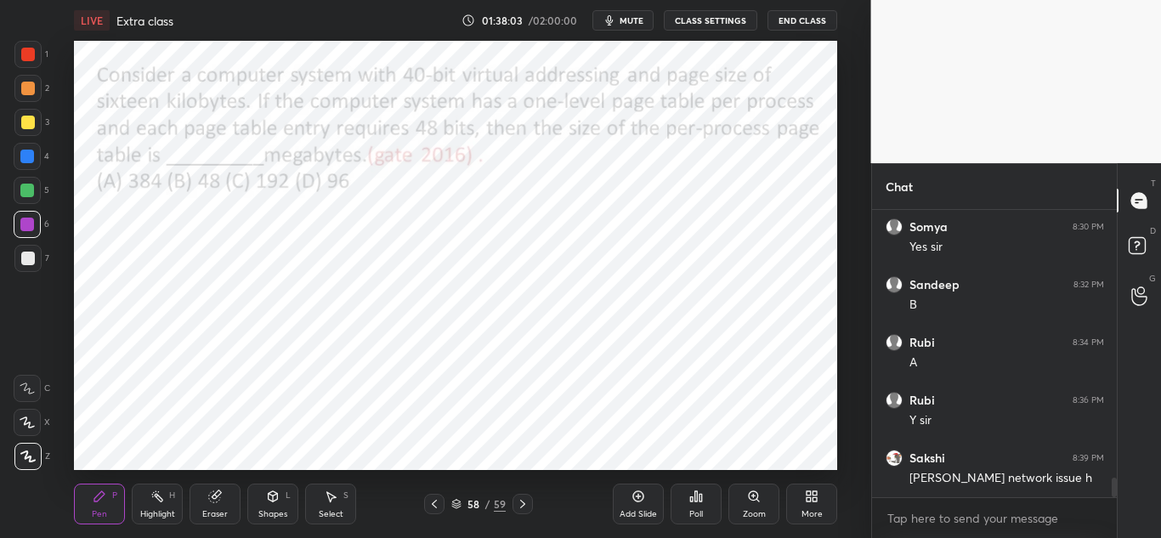
click at [523, 500] on icon at bounding box center [523, 504] width 14 height 14
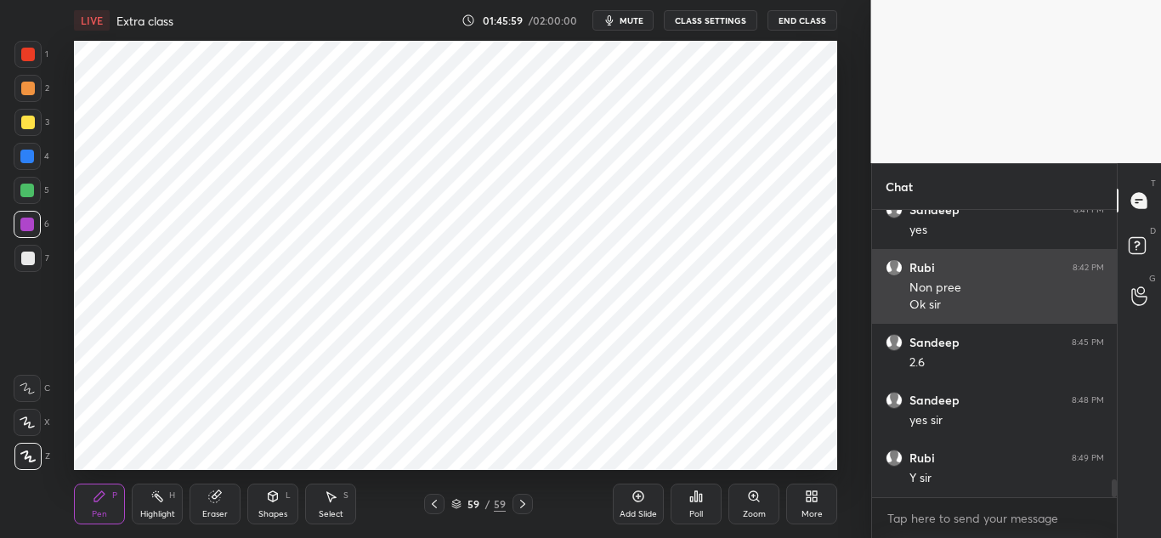
scroll to position [4388, 0]
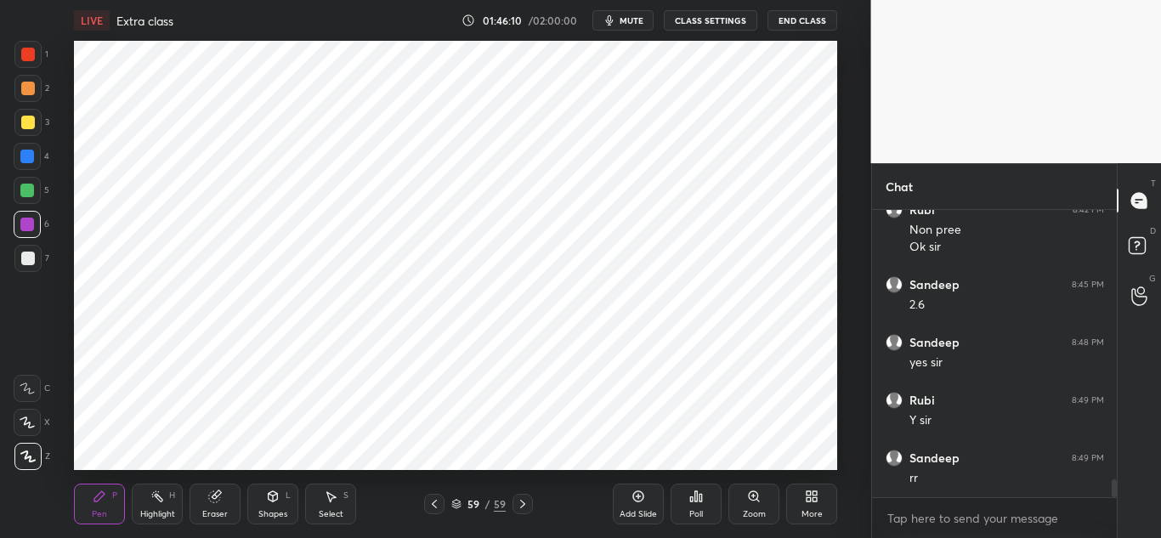
click at [641, 492] on icon at bounding box center [638, 496] width 11 height 11
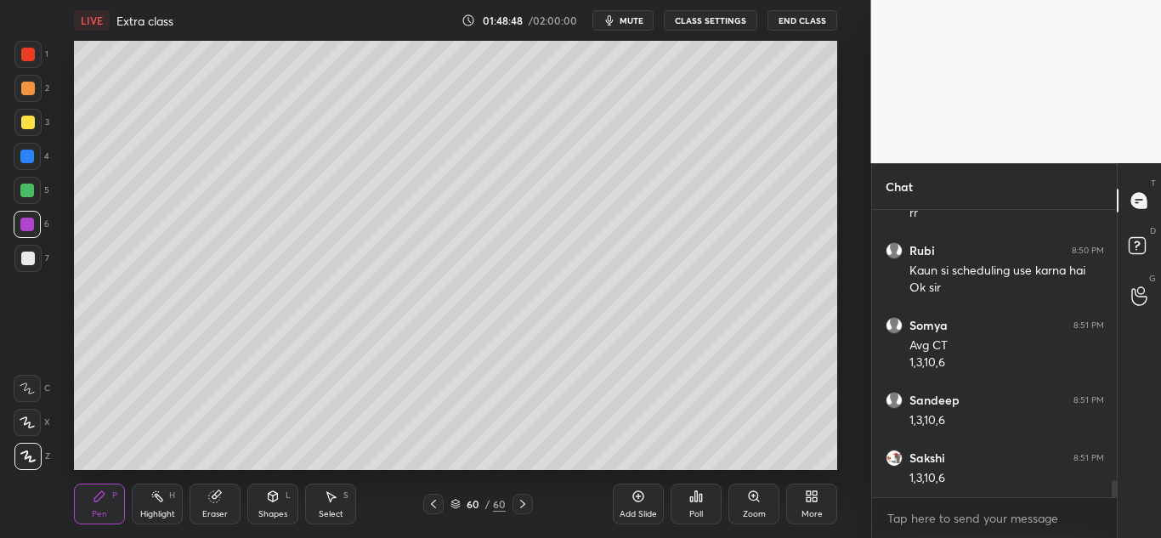
scroll to position [4711, 0]
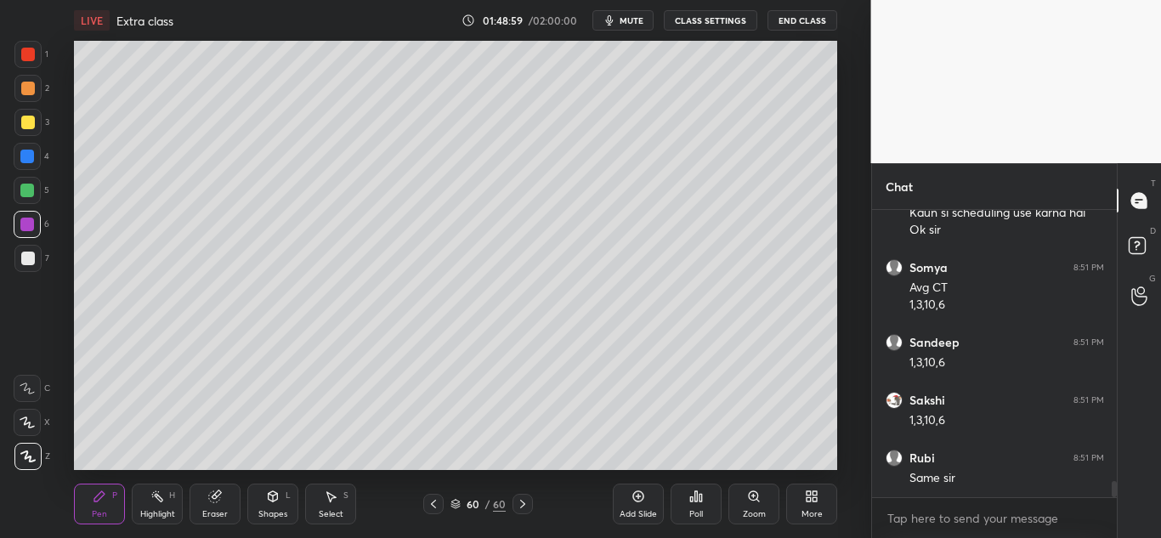
click at [641, 489] on div "Add Slide" at bounding box center [638, 503] width 51 height 41
click at [35, 123] on div at bounding box center [27, 122] width 27 height 27
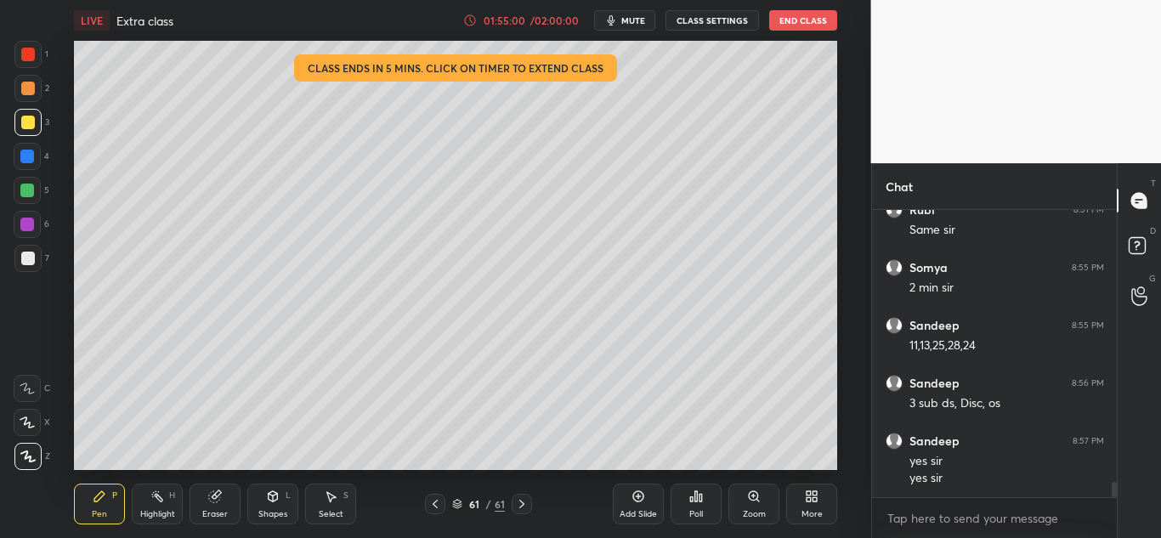
scroll to position [5016, 0]
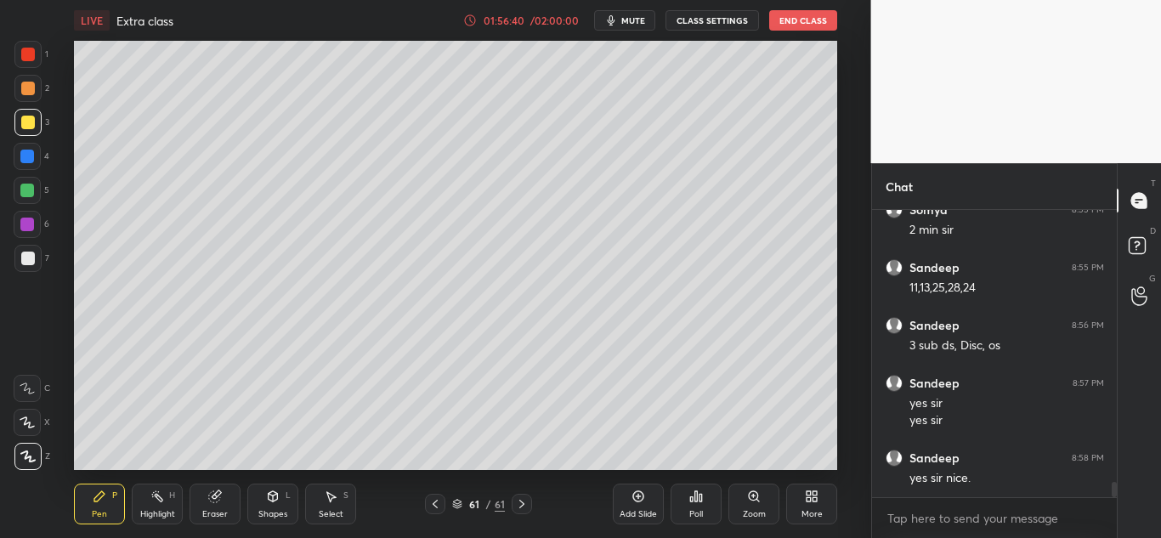
click at [25, 191] on div at bounding box center [27, 191] width 14 height 14
click at [29, 48] on div at bounding box center [28, 55] width 14 height 14
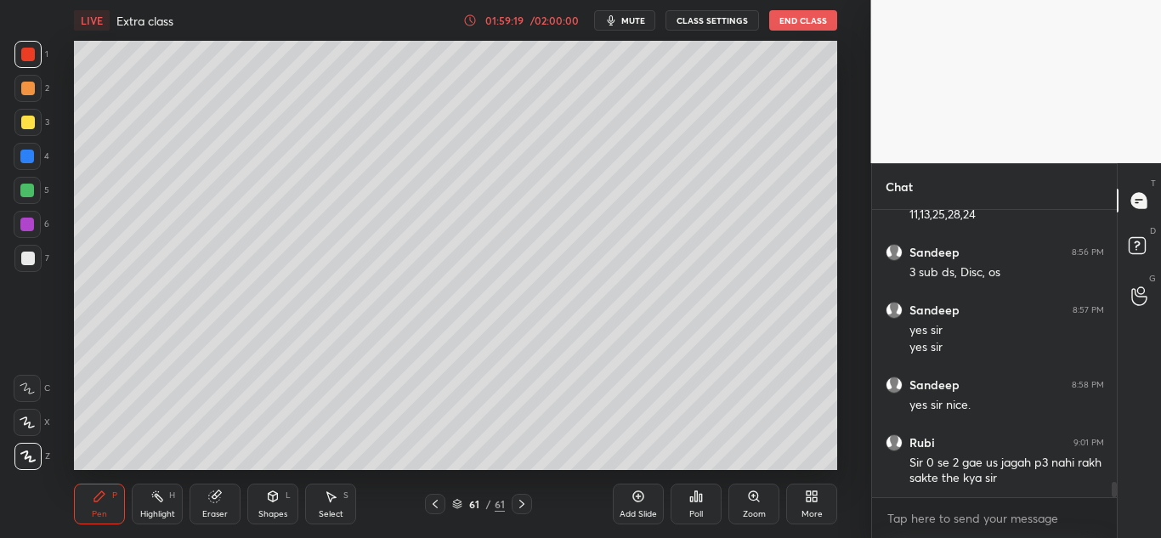
click at [14, 193] on div at bounding box center [27, 190] width 27 height 27
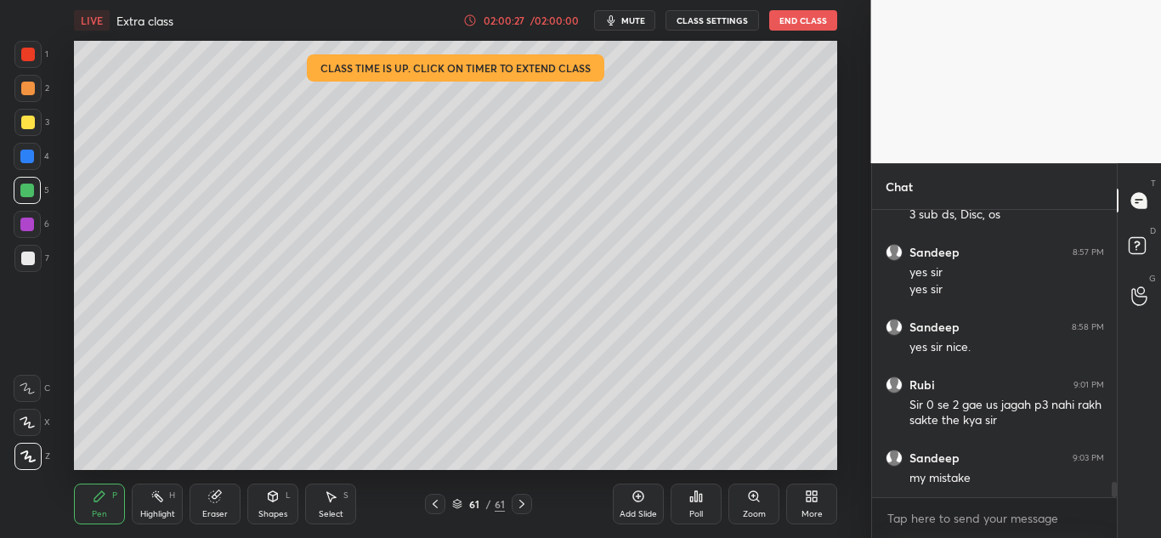
scroll to position [5205, 0]
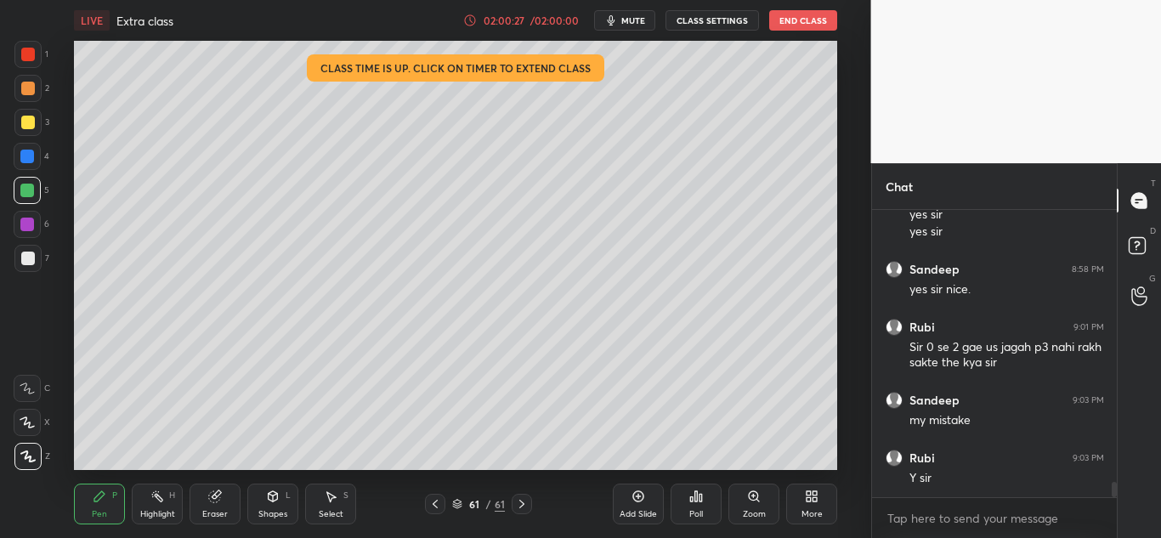
click at [27, 258] on div at bounding box center [28, 259] width 14 height 14
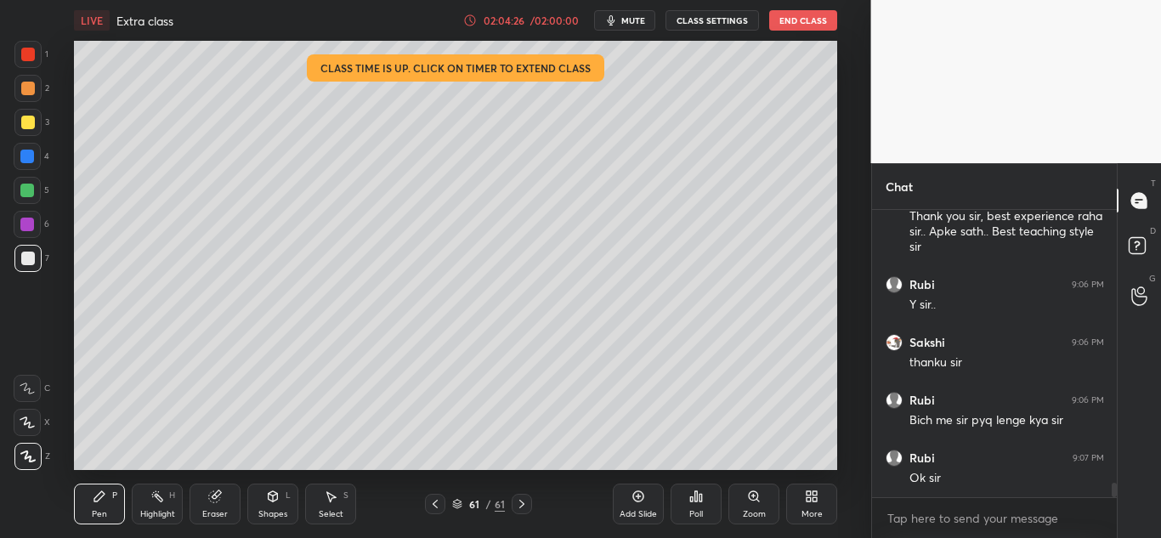
scroll to position [5426, 0]
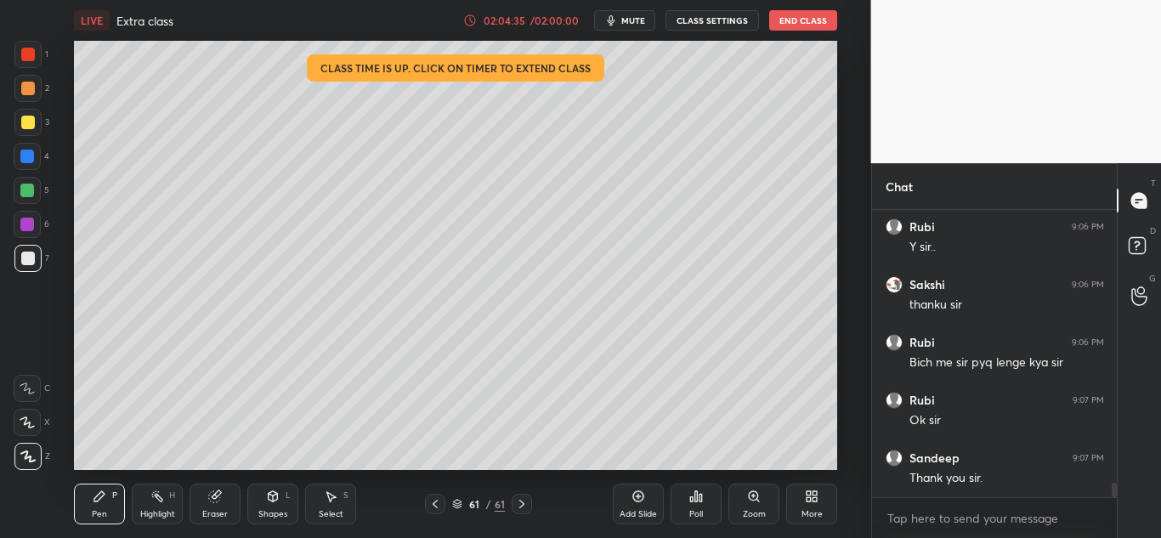
click at [801, 19] on button "End Class" at bounding box center [803, 20] width 68 height 20
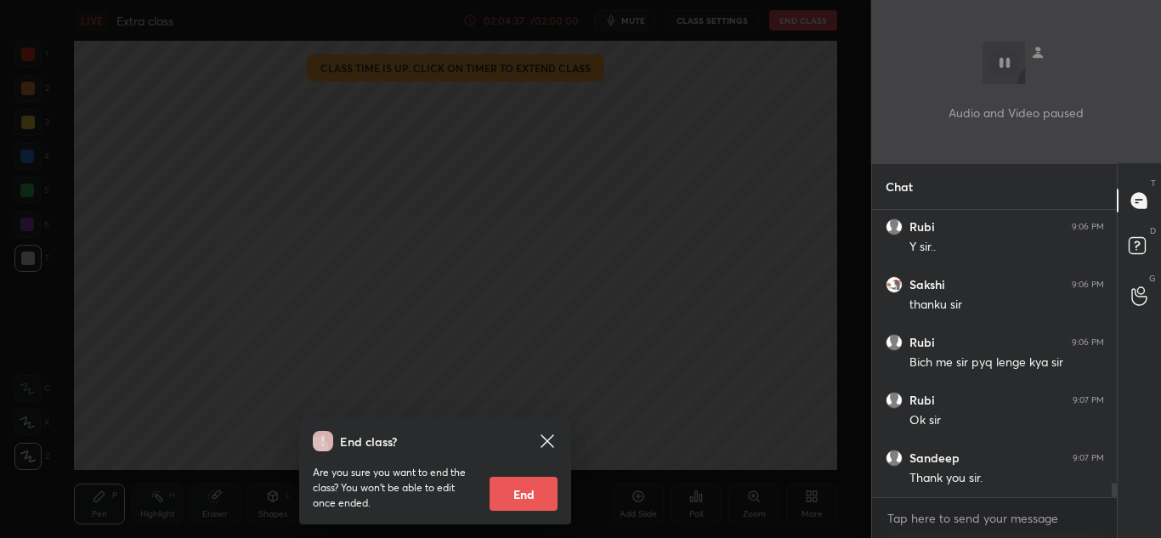
click at [529, 491] on button "End" at bounding box center [523, 494] width 68 height 34
type textarea "x"
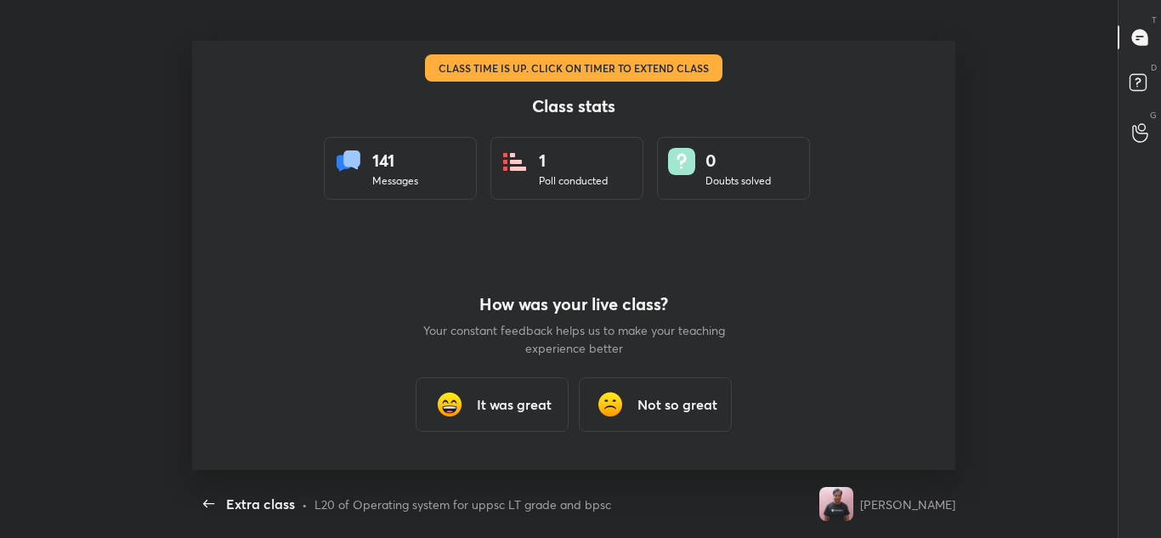
scroll to position [429, 1147]
click at [509, 408] on h3 "It was great" at bounding box center [514, 404] width 75 height 20
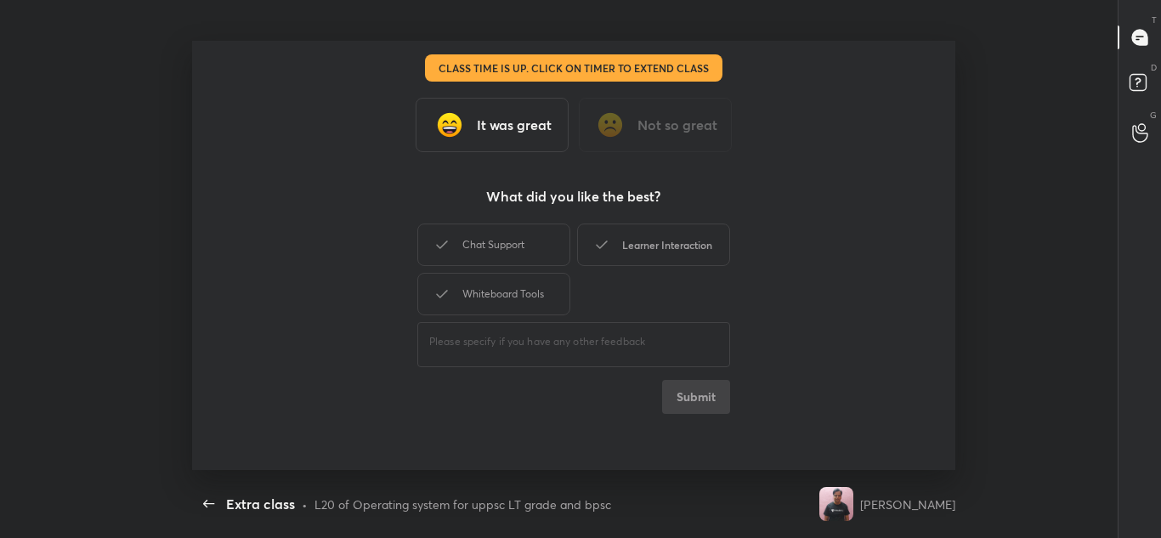
click at [539, 246] on div "Chat Support" at bounding box center [493, 244] width 153 height 42
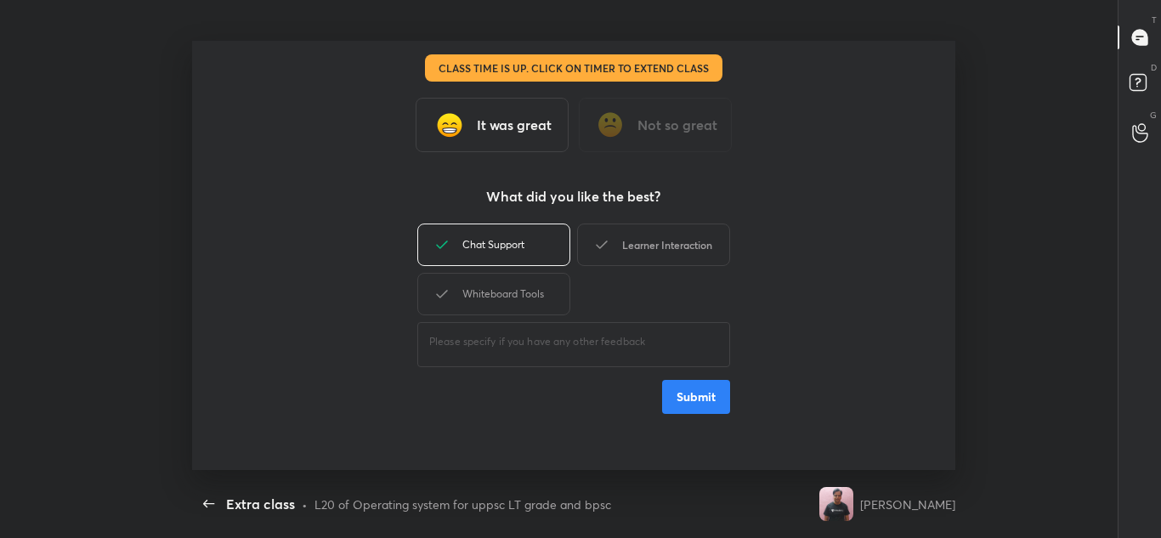
click at [635, 240] on div "Learner Interaction" at bounding box center [653, 244] width 153 height 42
click at [534, 285] on div "Whiteboard Tools" at bounding box center [493, 294] width 153 height 42
click at [690, 395] on button "Submit" at bounding box center [696, 397] width 68 height 34
